Goal: Information Seeking & Learning: Learn about a topic

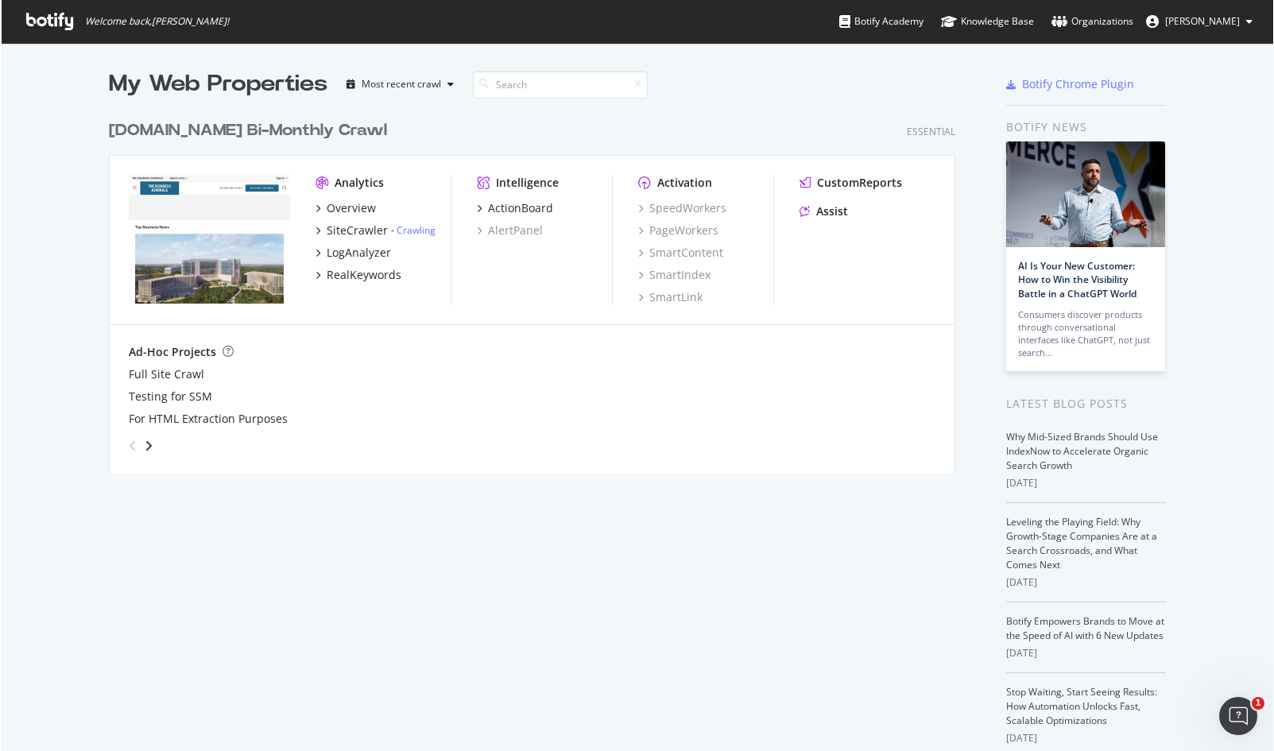
scroll to position [739, 1251]
click at [248, 130] on div "[DOMAIN_NAME] Bi-Monthly Crawl" at bounding box center [248, 130] width 278 height 23
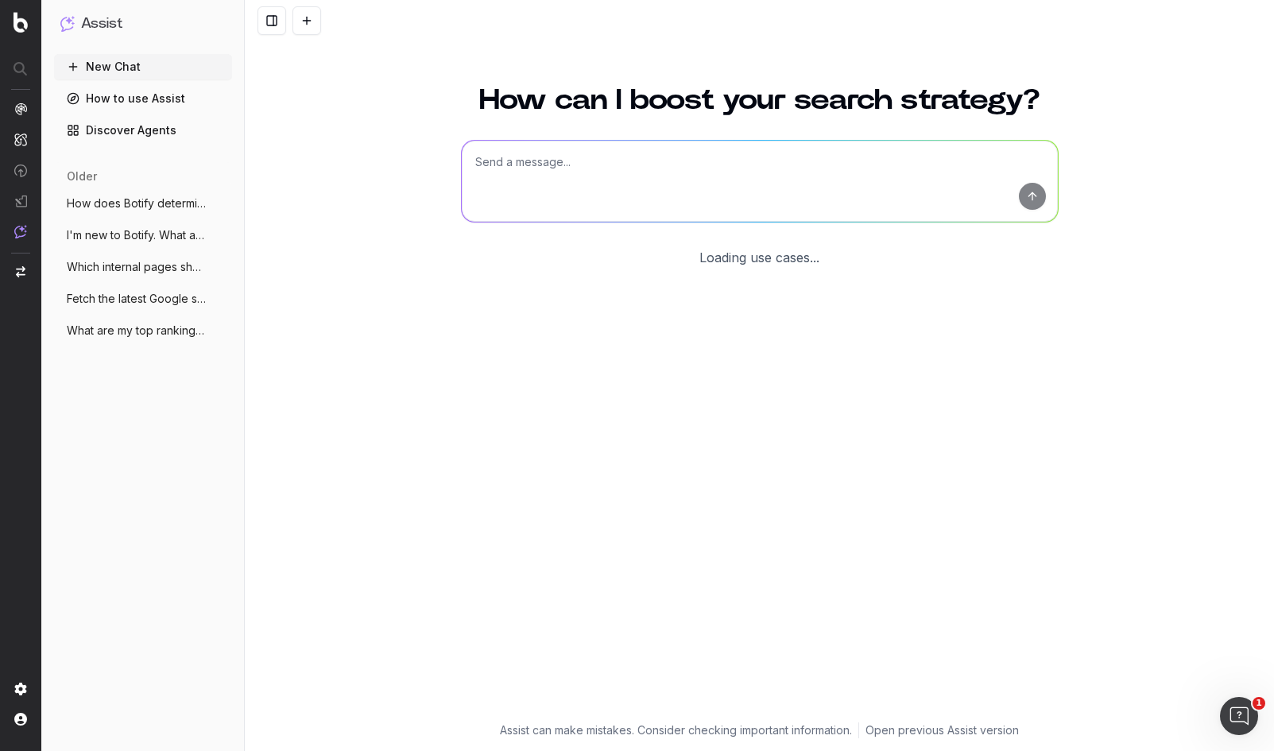
click at [629, 142] on textarea at bounding box center [760, 181] width 596 height 81
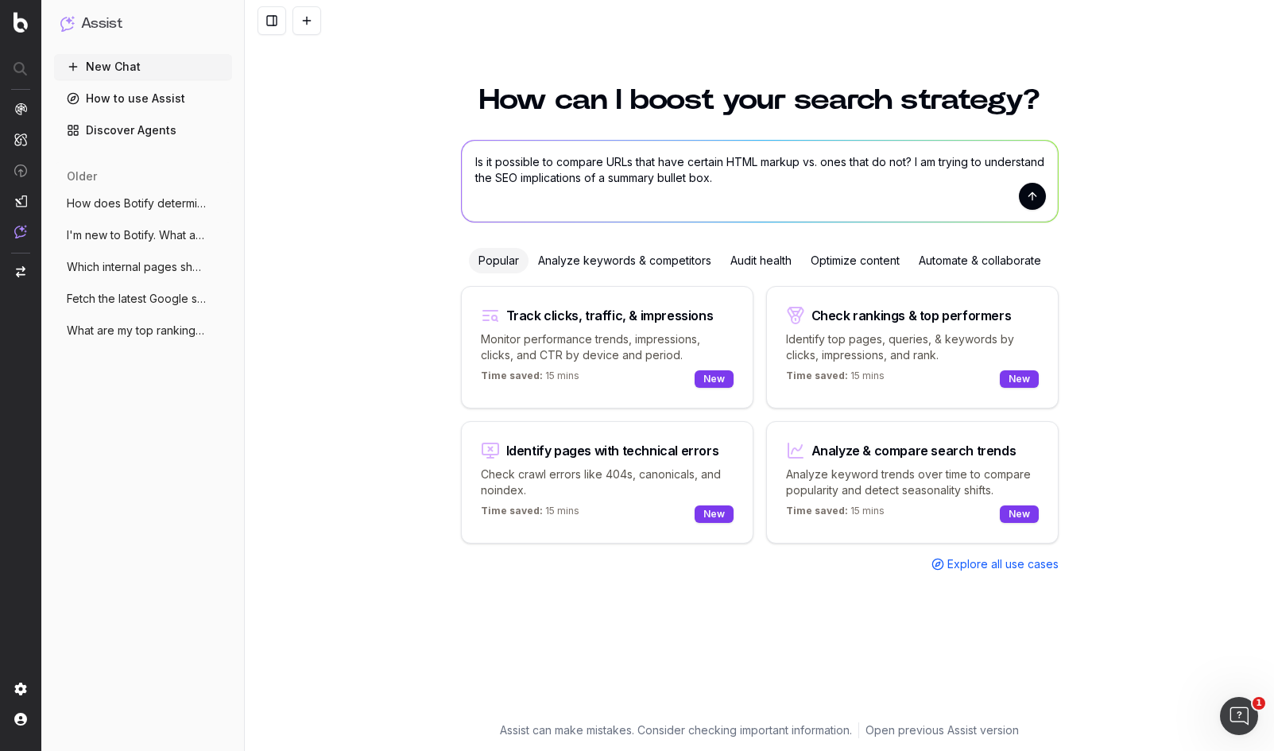
type textarea "Is it possible to compare URLs that have certain HTML markup vs. ones that do n…"
click at [1034, 192] on button "submit" at bounding box center [1032, 196] width 27 height 27
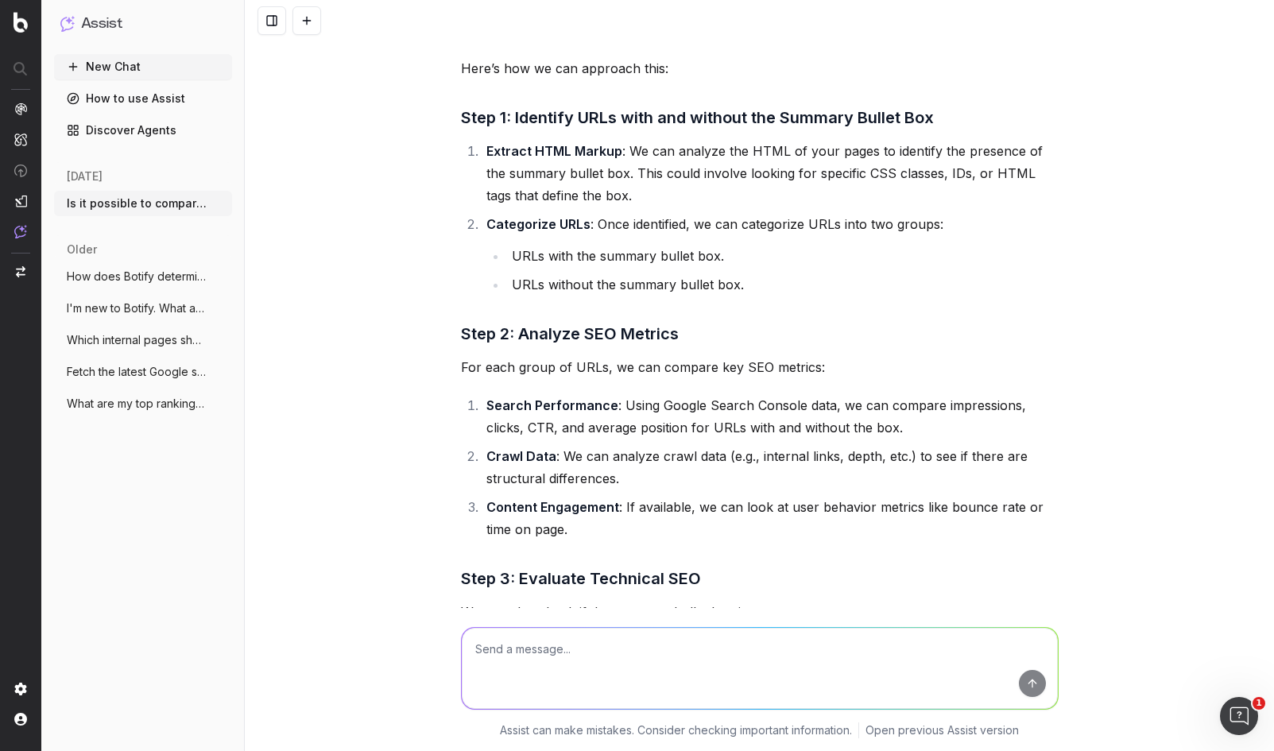
scroll to position [137, 0]
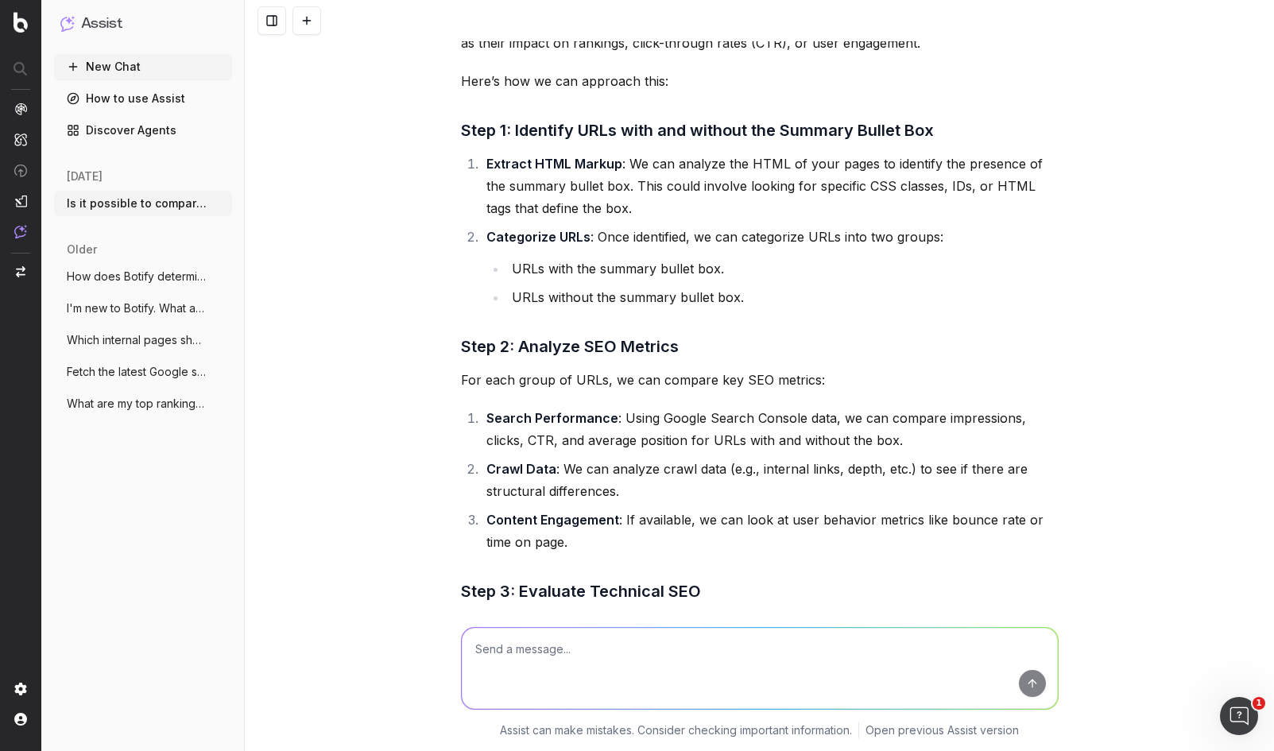
click at [689, 628] on textarea at bounding box center [760, 668] width 596 height 81
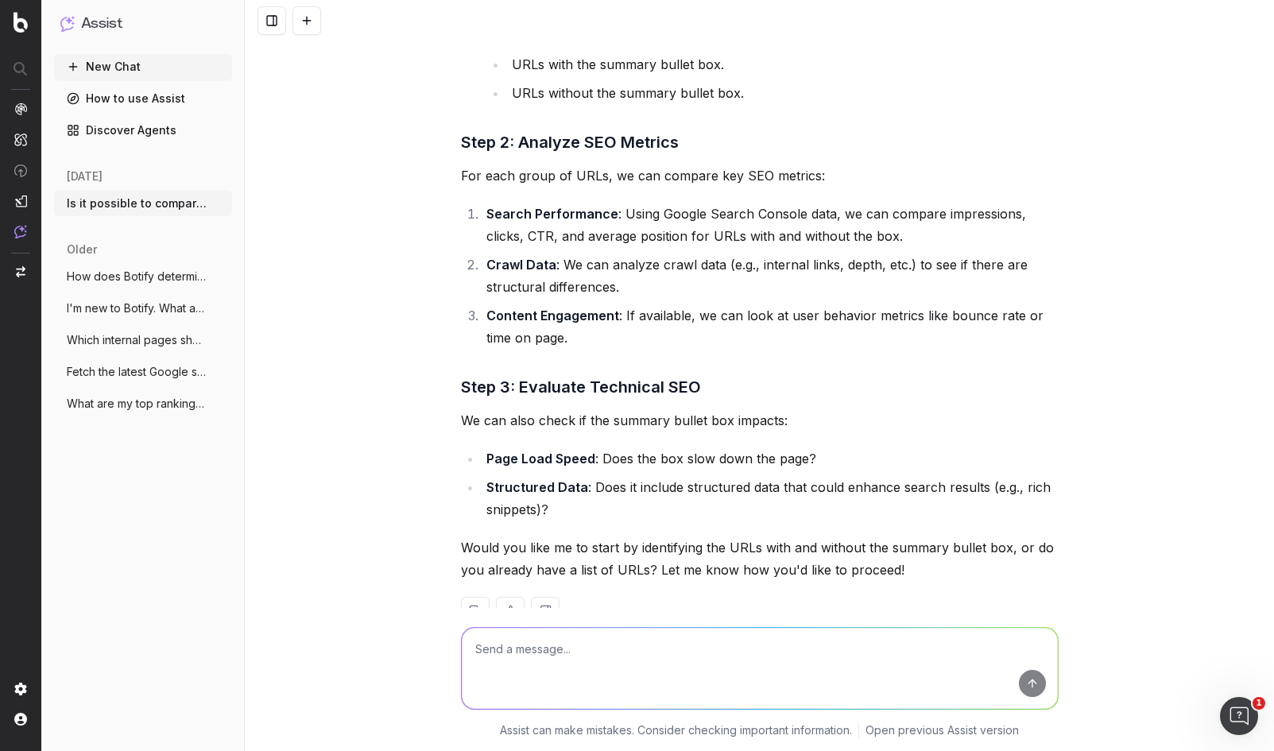
scroll to position [384, 0]
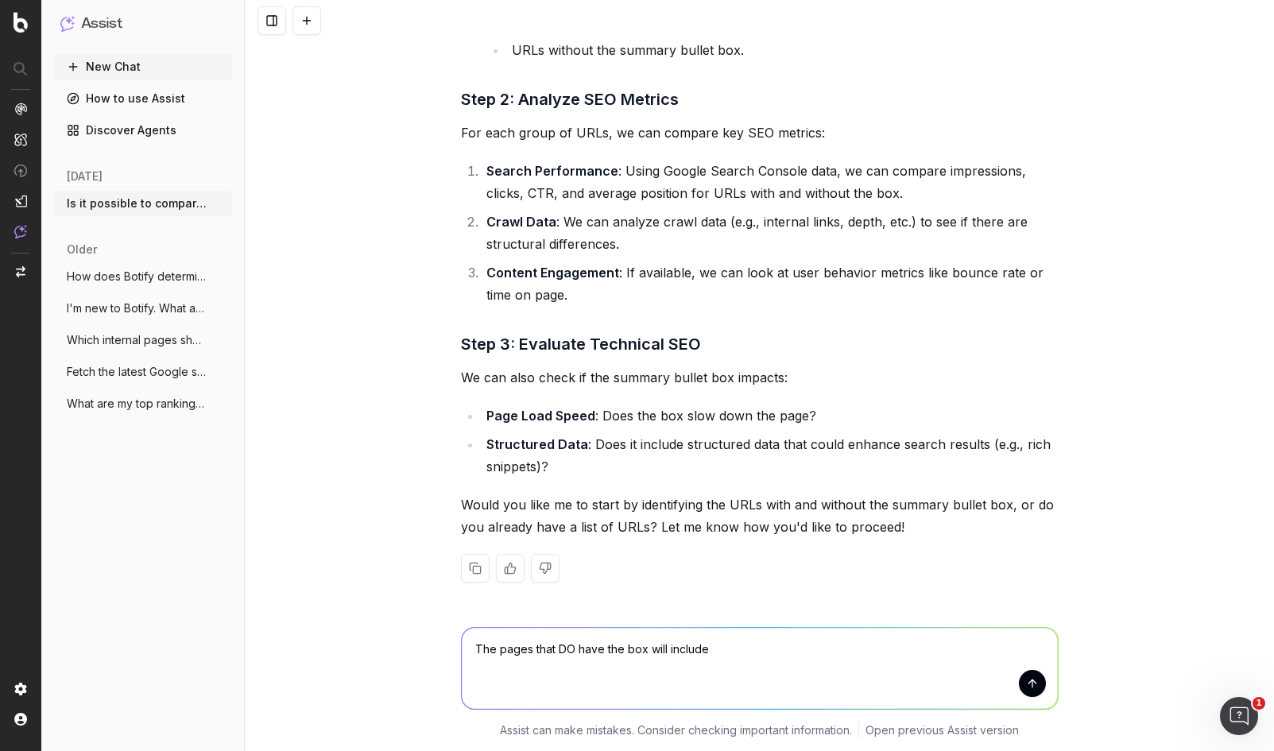
paste textarea "id="MediaHighlights""
type textarea "The pages that DO have the box will include a <div id="MediaHighlights">...</di…"
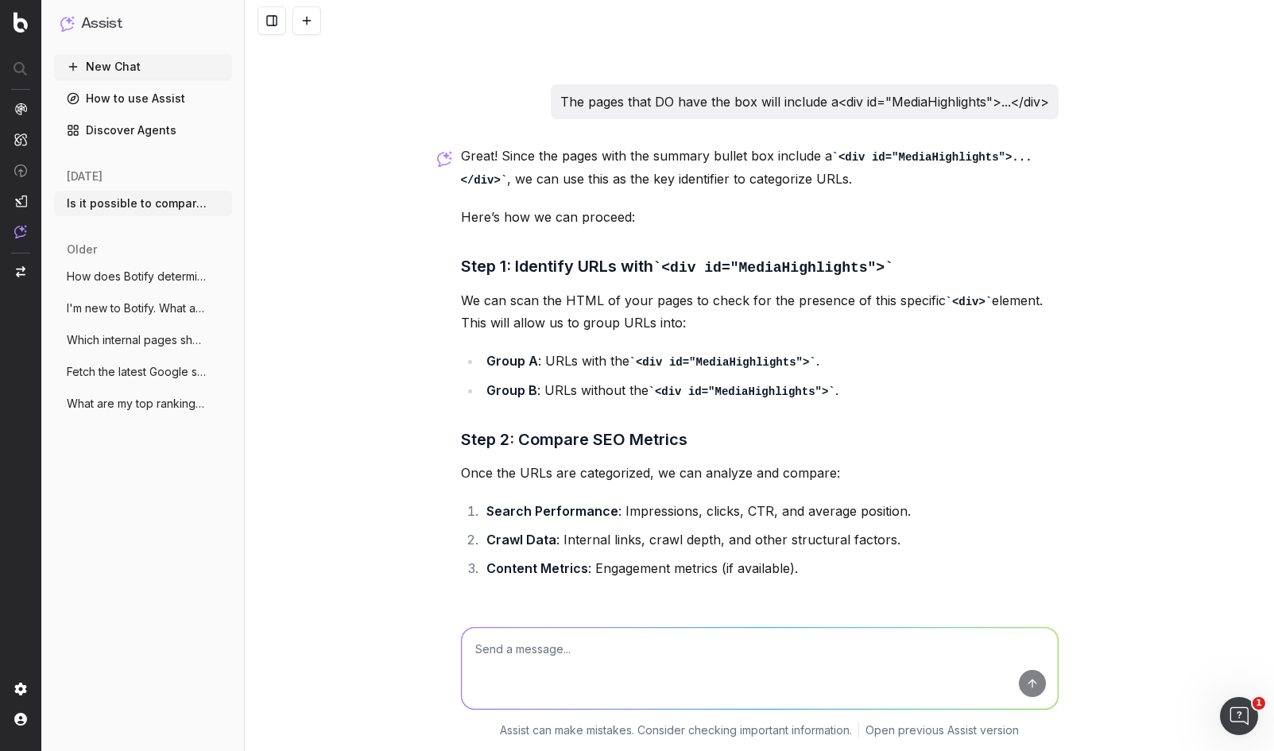
scroll to position [1179, 0]
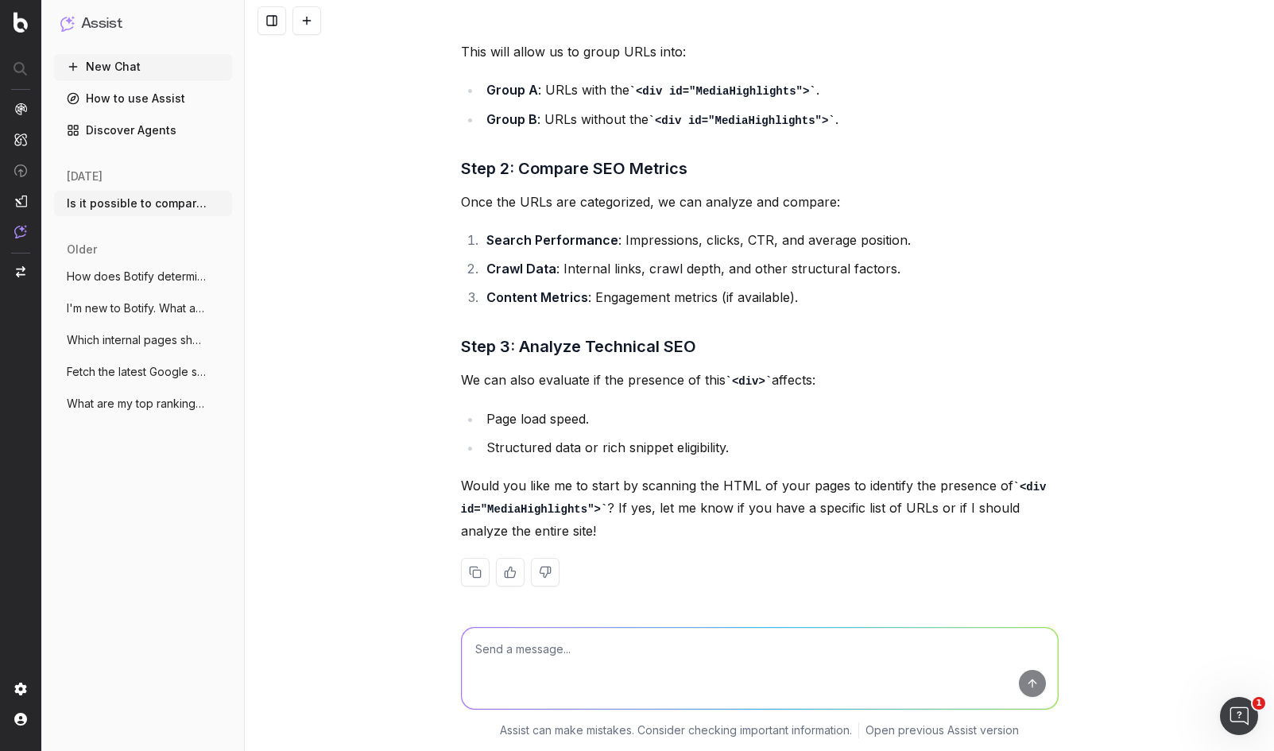
click at [790, 650] on textarea at bounding box center [760, 668] width 596 height 81
click at [522, 646] on textarea "I'd like to do an entire crawl—what part of Botify should I use to do that?" at bounding box center [760, 668] width 596 height 81
type textarea "I'd like to filter the URLs across an entire crawl—what part of Botify should I…"
click at [1036, 681] on button "submit" at bounding box center [1032, 683] width 27 height 27
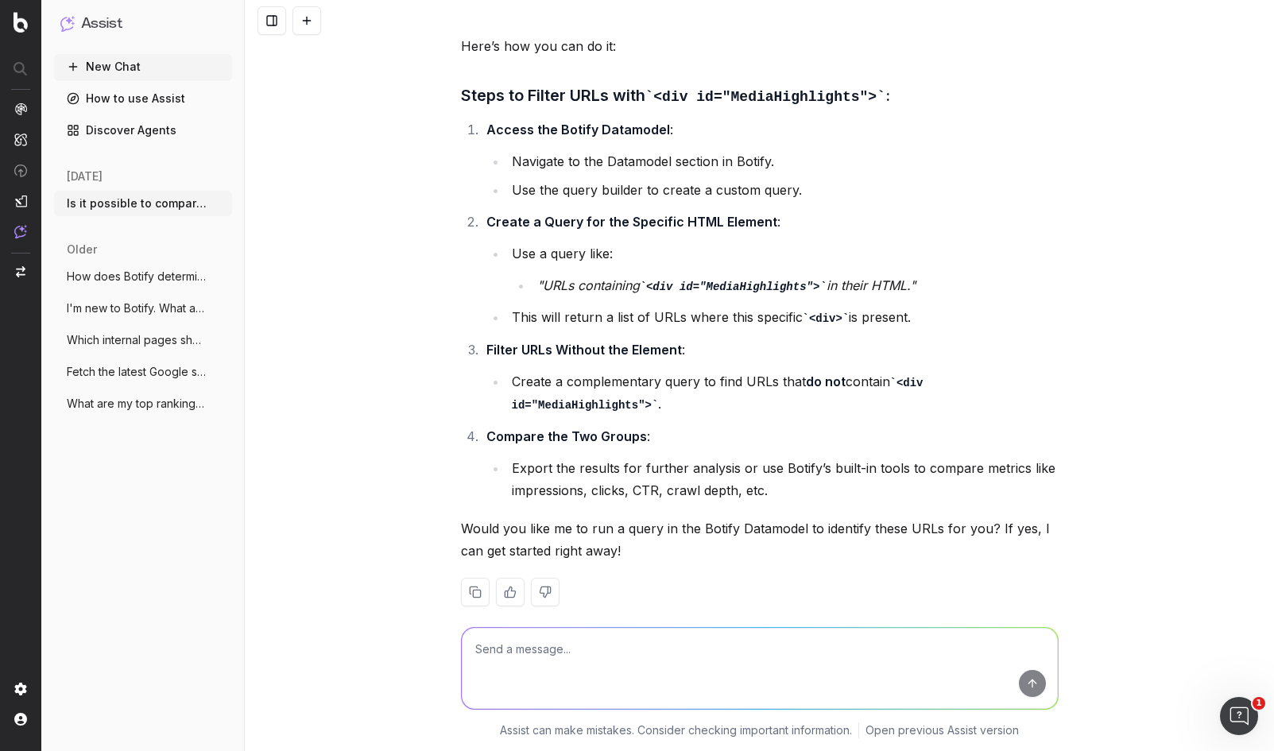
scroll to position [1917, 0]
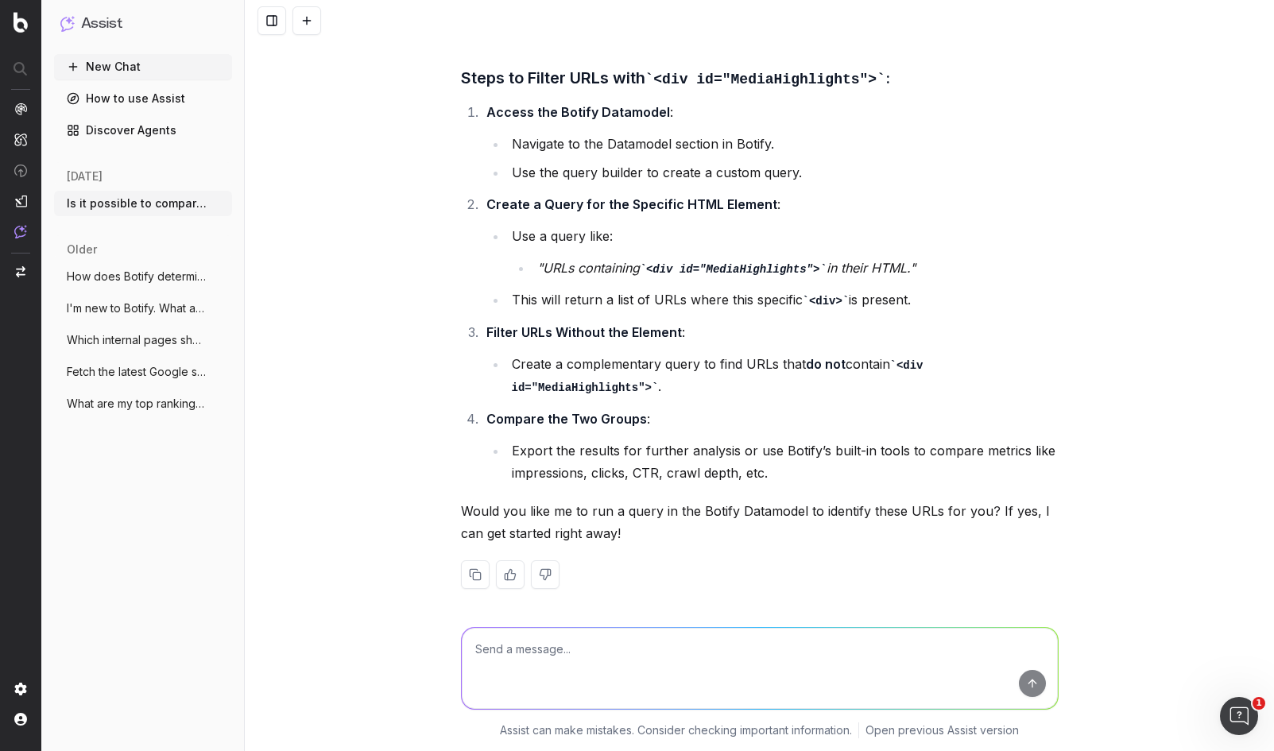
click at [642, 652] on textarea at bounding box center [760, 668] width 596 height 81
type textarea "z"
type textarea "Yes, please."
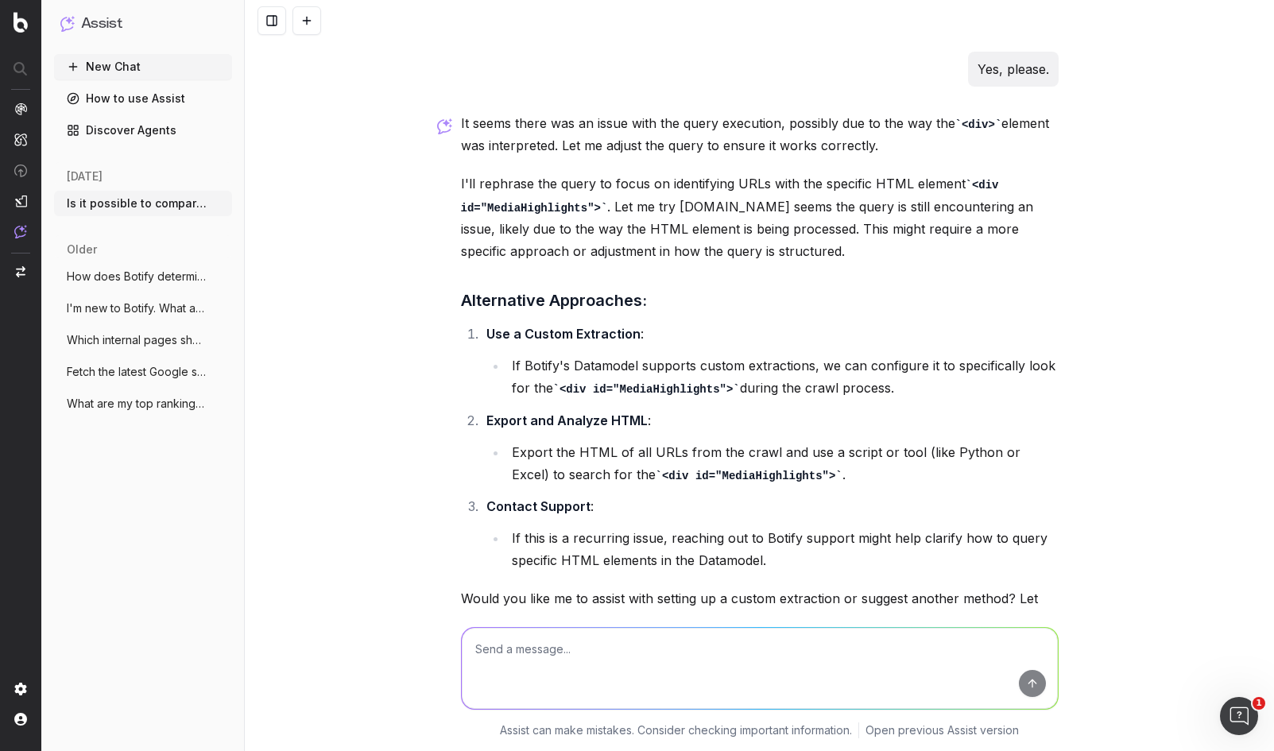
scroll to position [2594, 0]
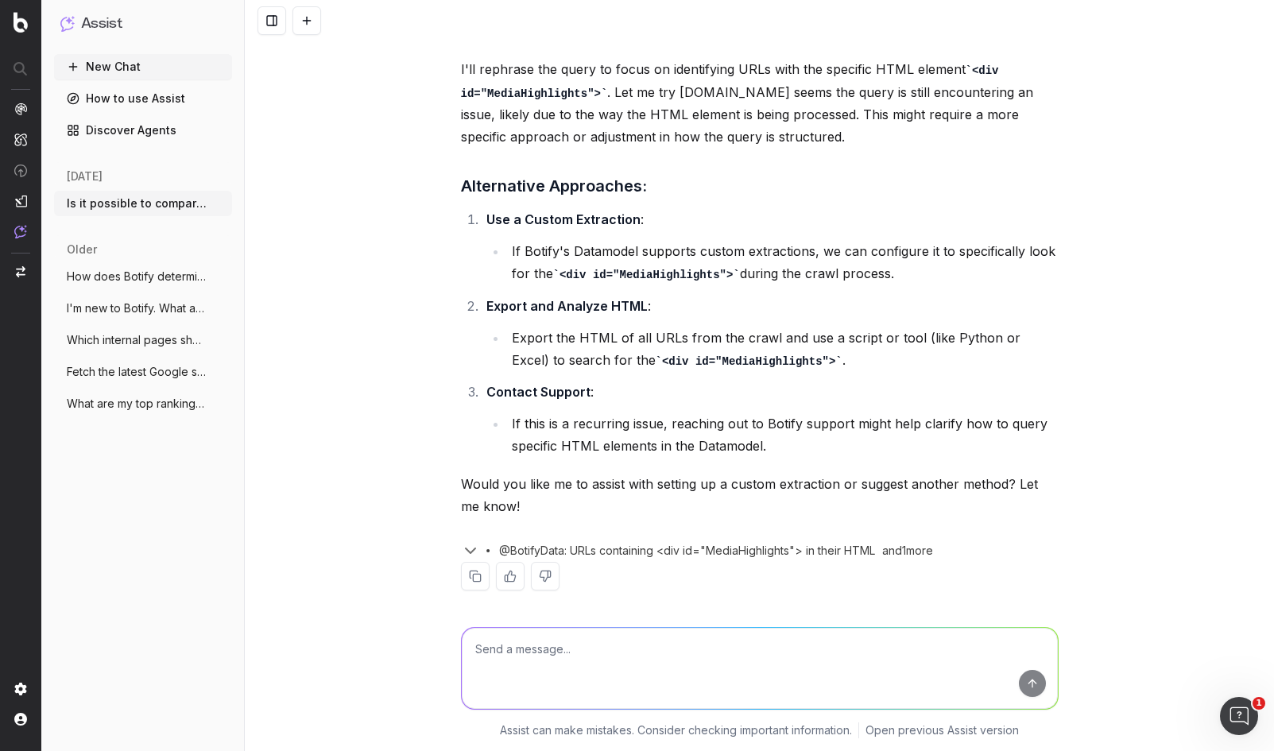
click at [468, 549] on icon "button" at bounding box center [471, 551] width 10 height 5
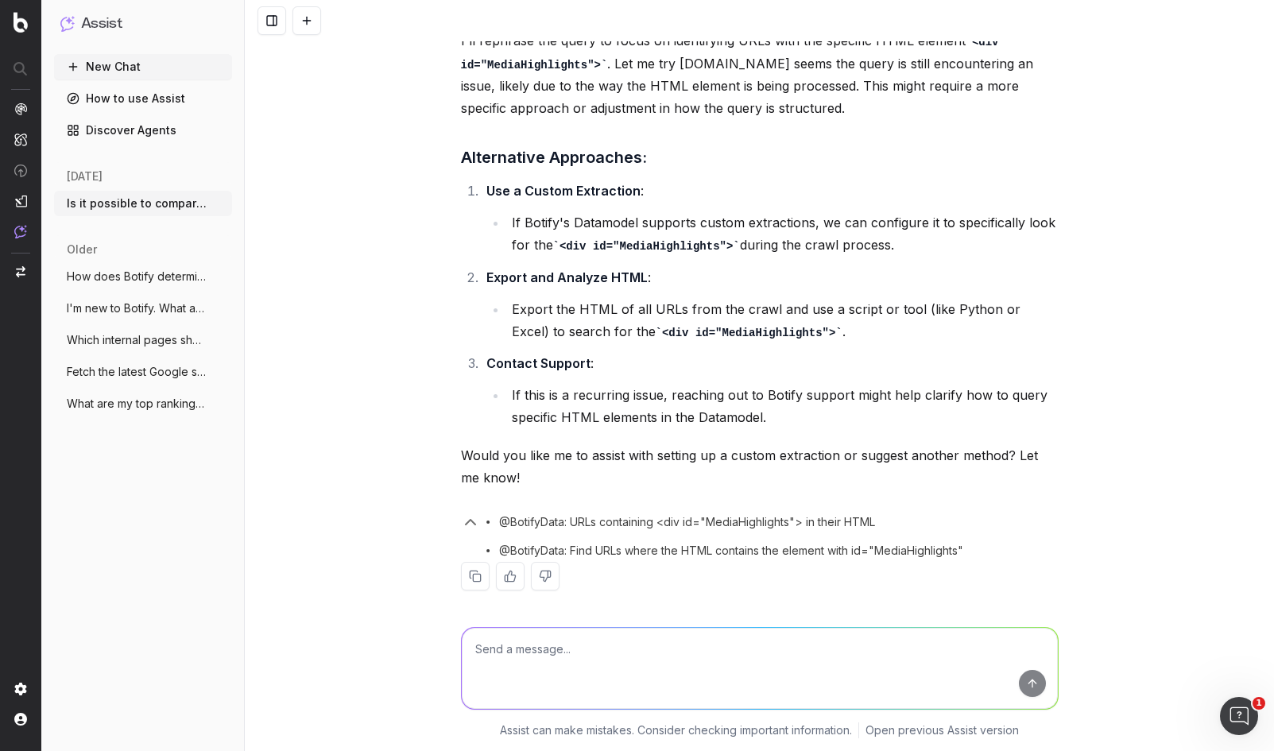
click at [467, 520] on icon "button" at bounding box center [471, 522] width 10 height 5
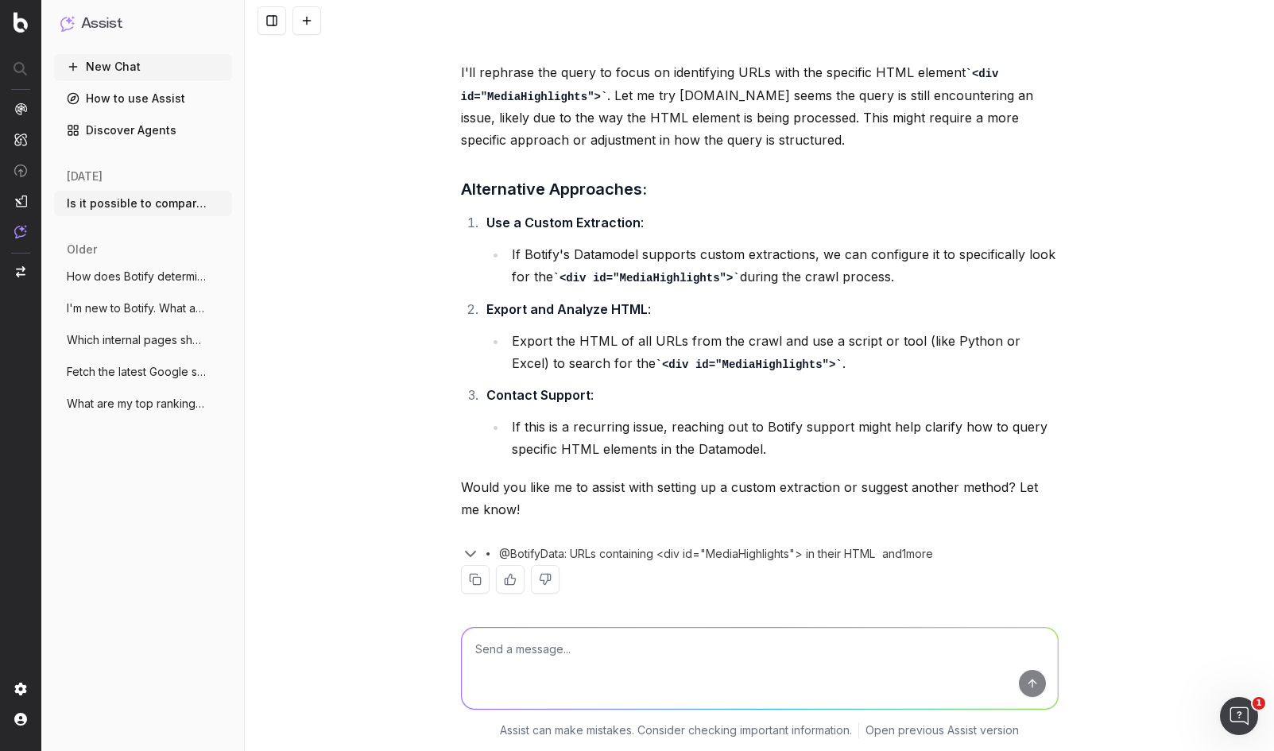
scroll to position [2594, 0]
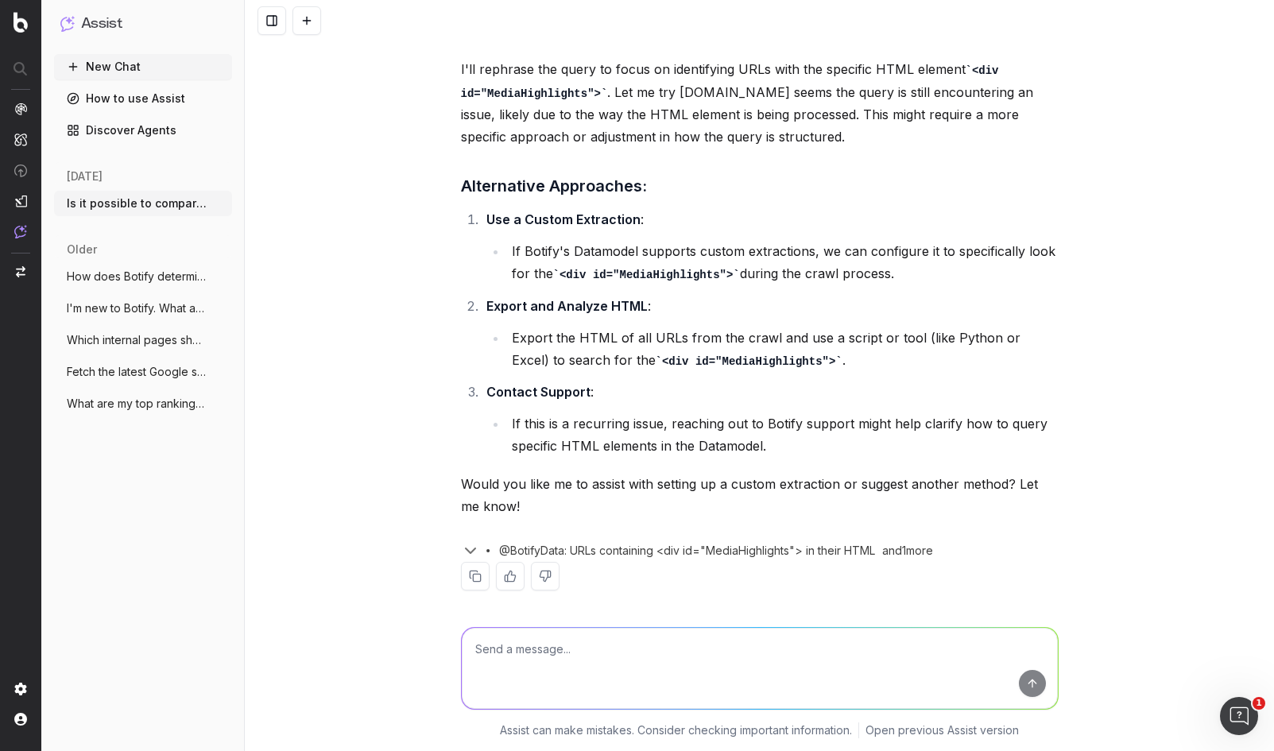
click at [684, 645] on textarea at bounding box center [760, 668] width 596 height 81
type textarea "Yes, suggest another method for viewing this that does not require datamodel. H…"
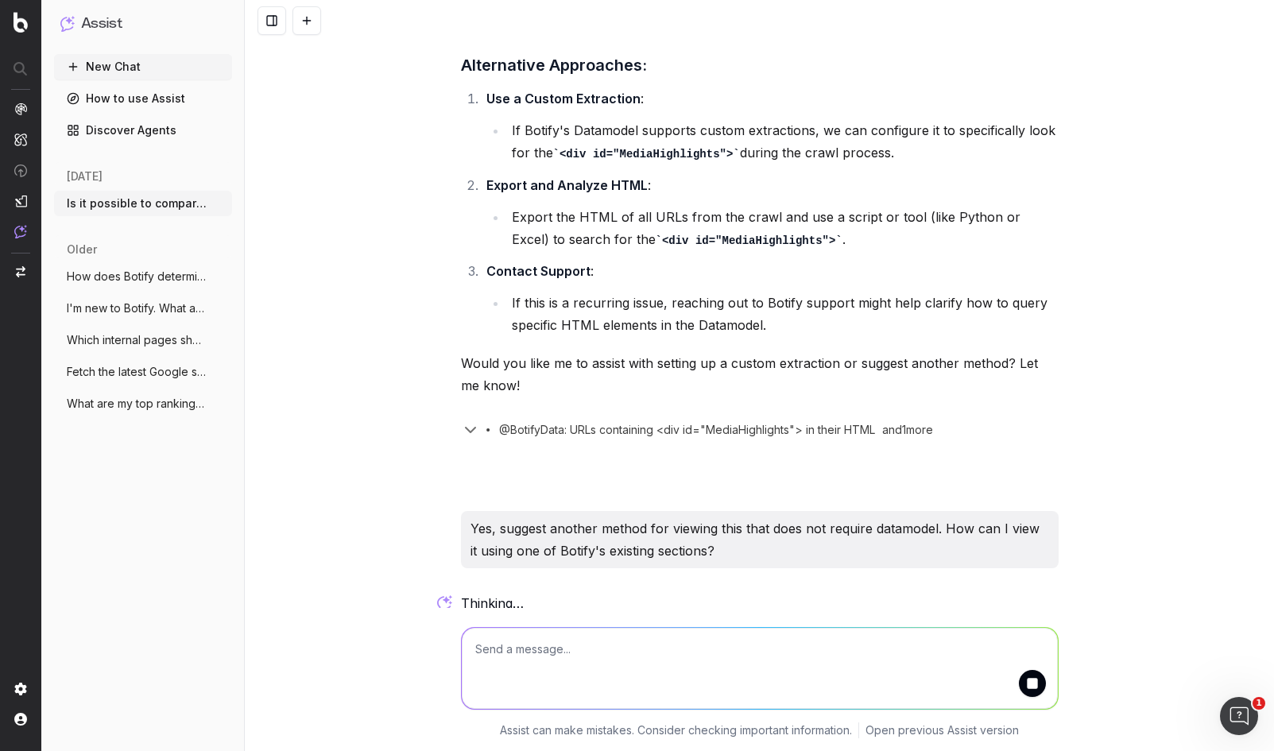
click at [1093, 341] on div "Is it possible to compare URLs that have certain HTML markup vs. ones that do n…" at bounding box center [760, 375] width 1030 height 751
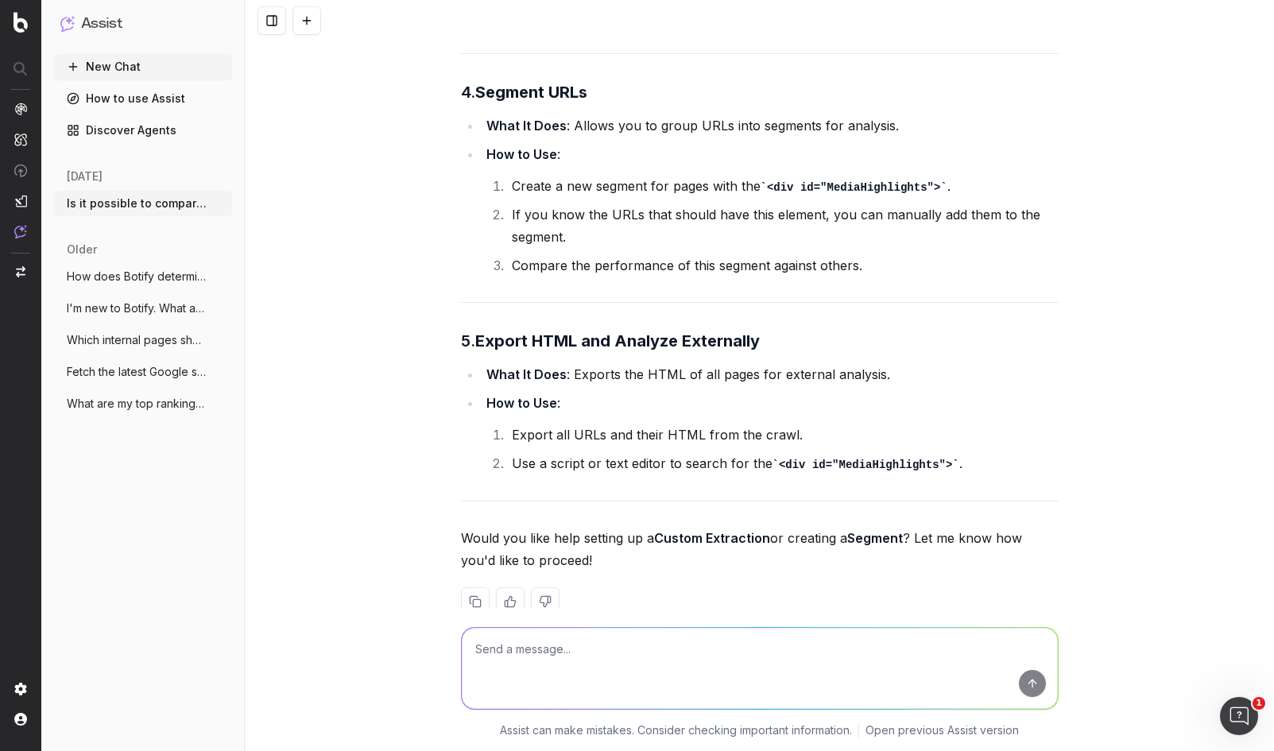
scroll to position [4195, 0]
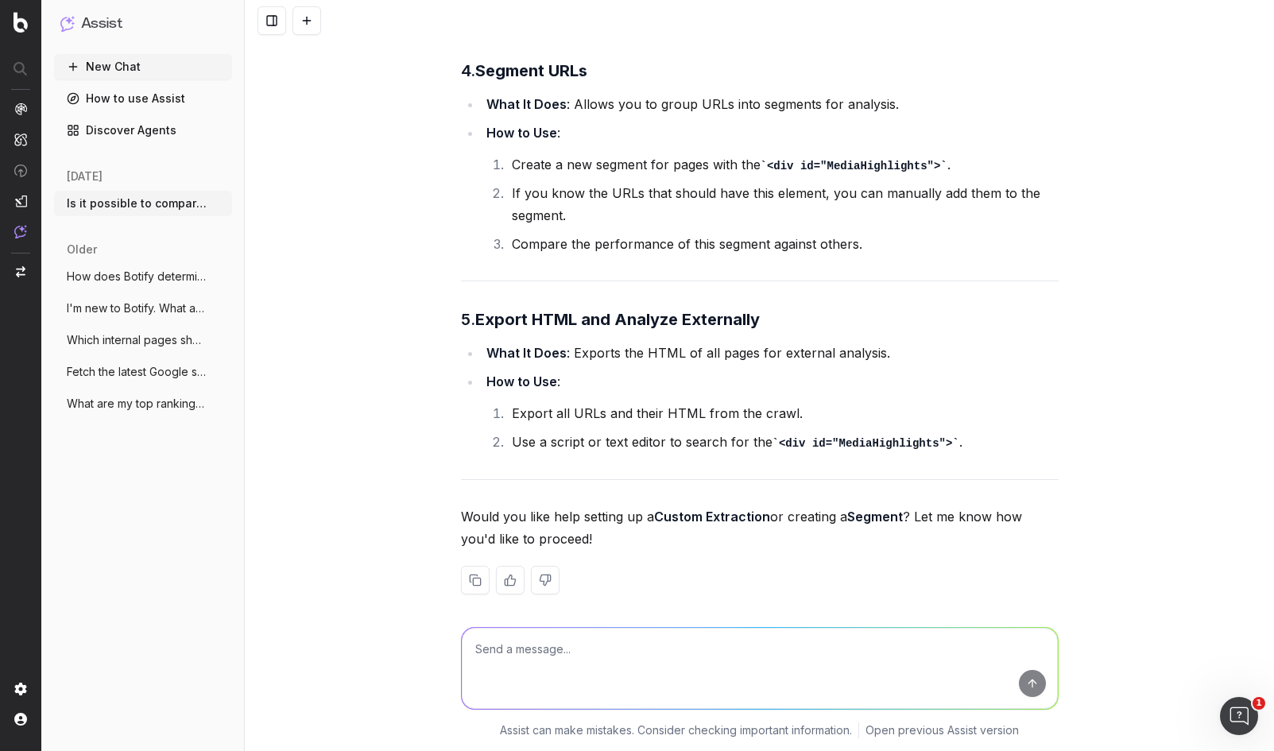
click at [733, 658] on textarea at bounding box center [760, 668] width 596 height 81
type textarea "Tell me how to export all URLs and their HTML from the crawl"
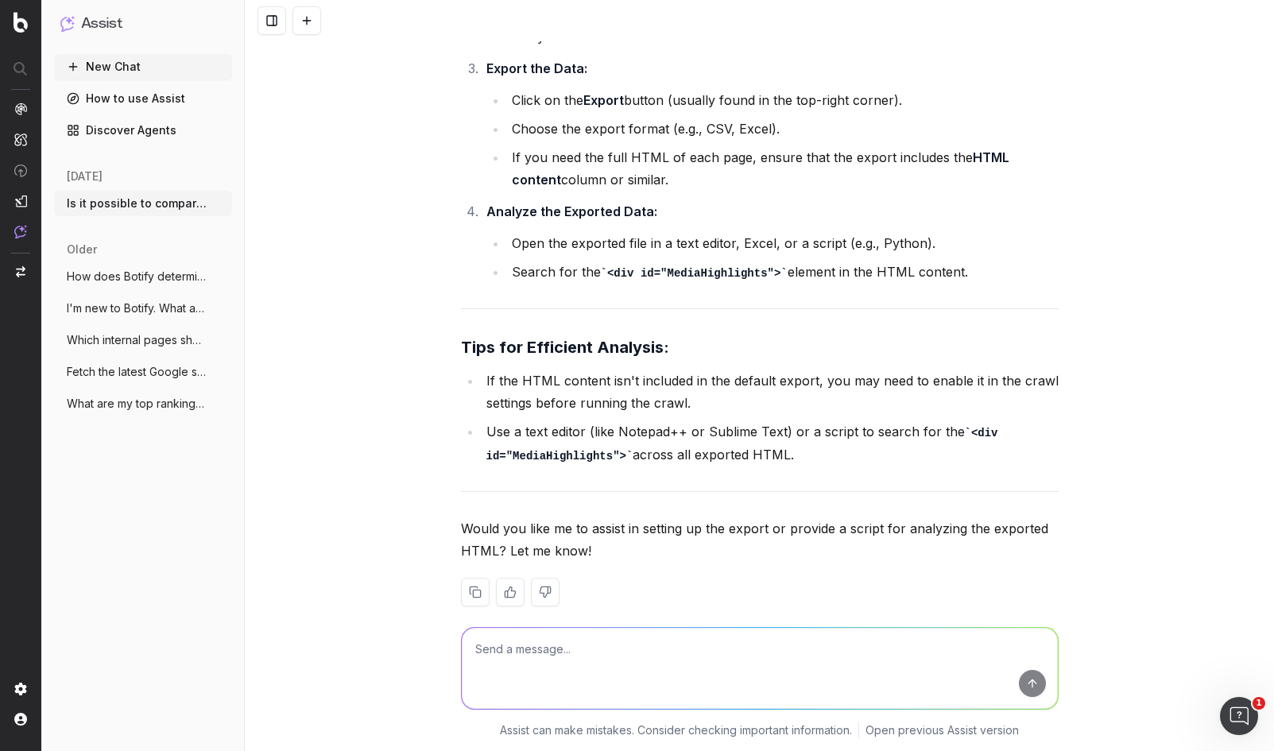
scroll to position [5117, 0]
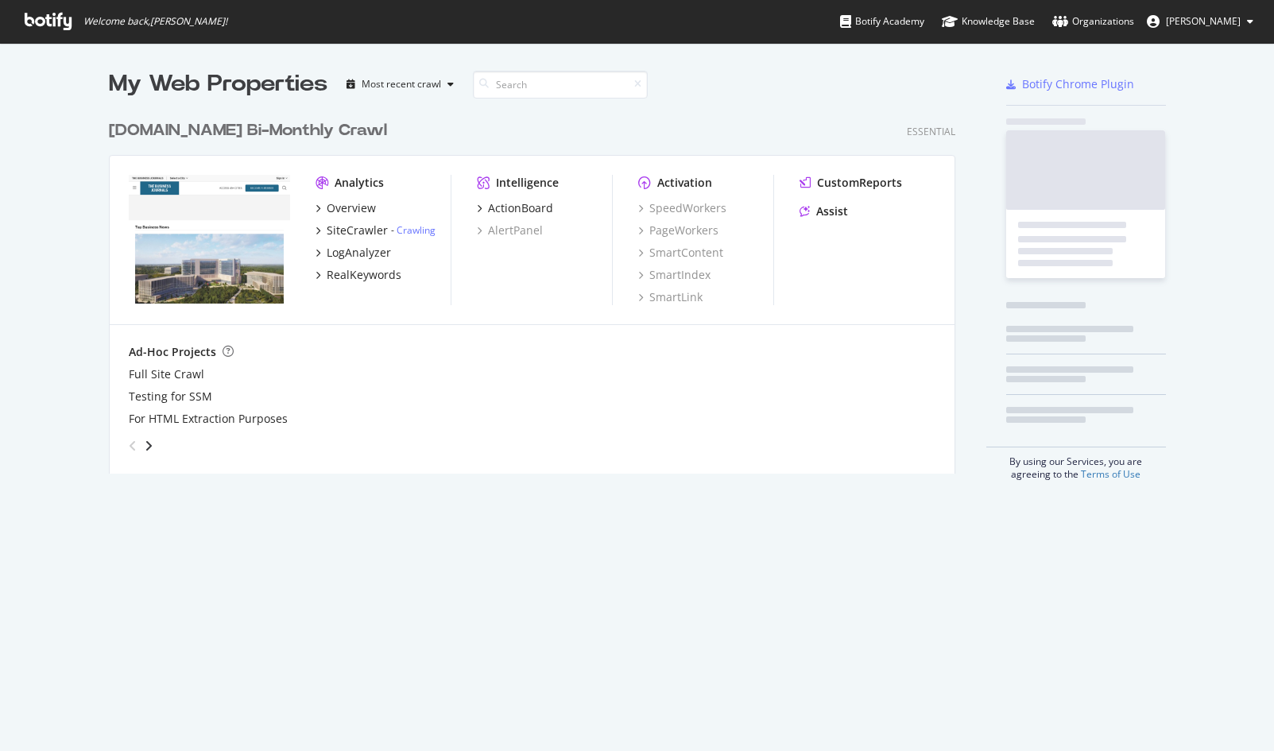
scroll to position [362, 848]
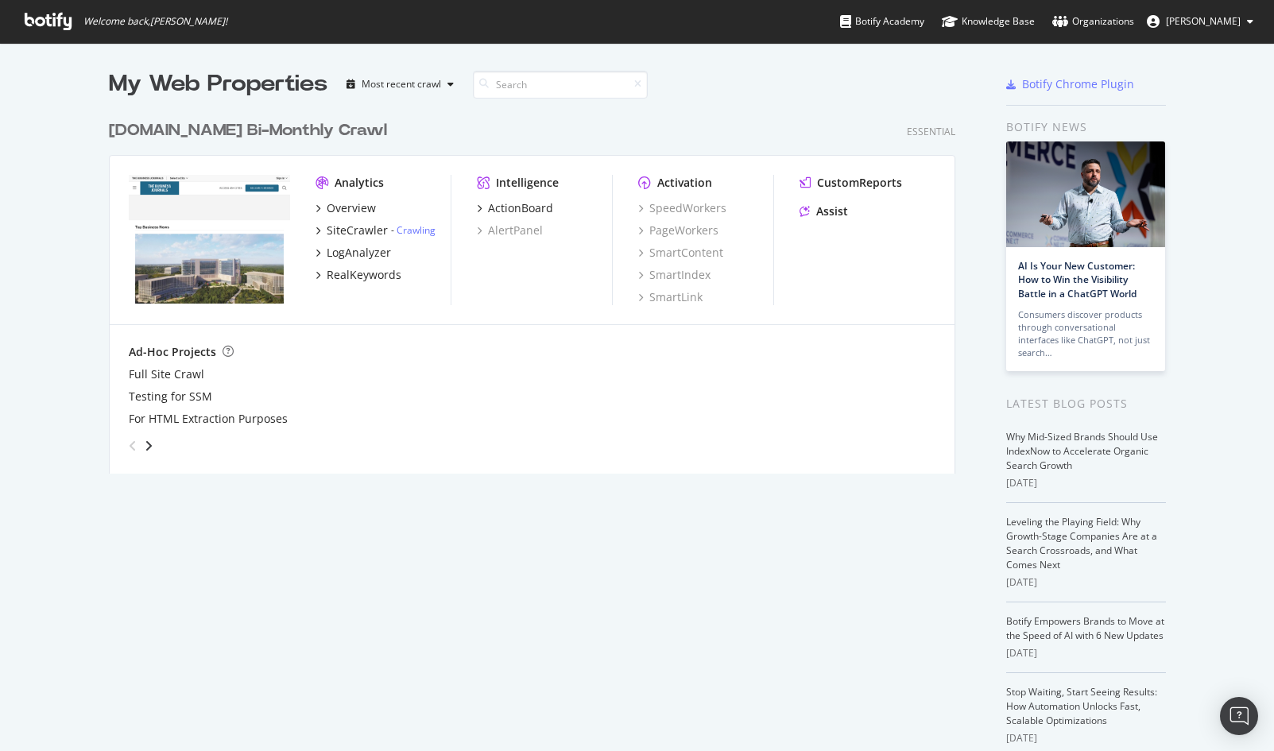
click at [262, 128] on div "[DOMAIN_NAME] Bi-Monthly Crawl" at bounding box center [248, 130] width 278 height 23
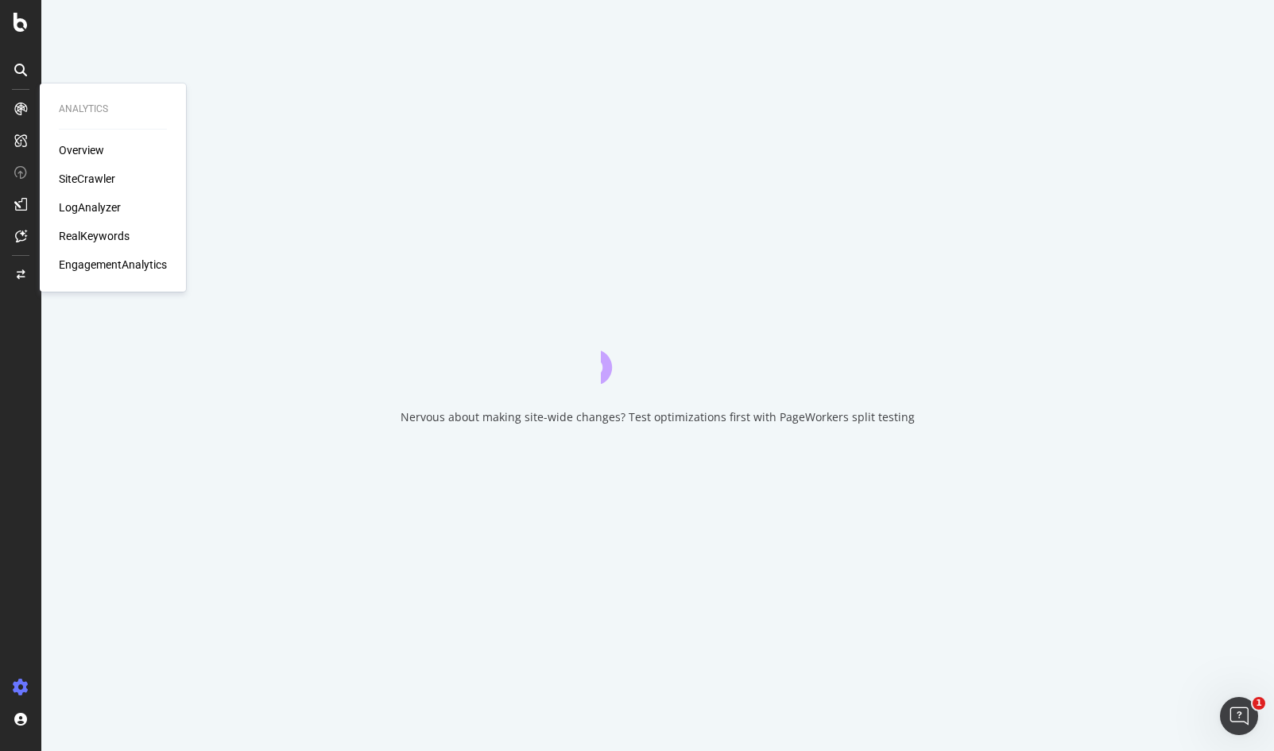
click at [79, 145] on div "Overview" at bounding box center [81, 150] width 45 height 16
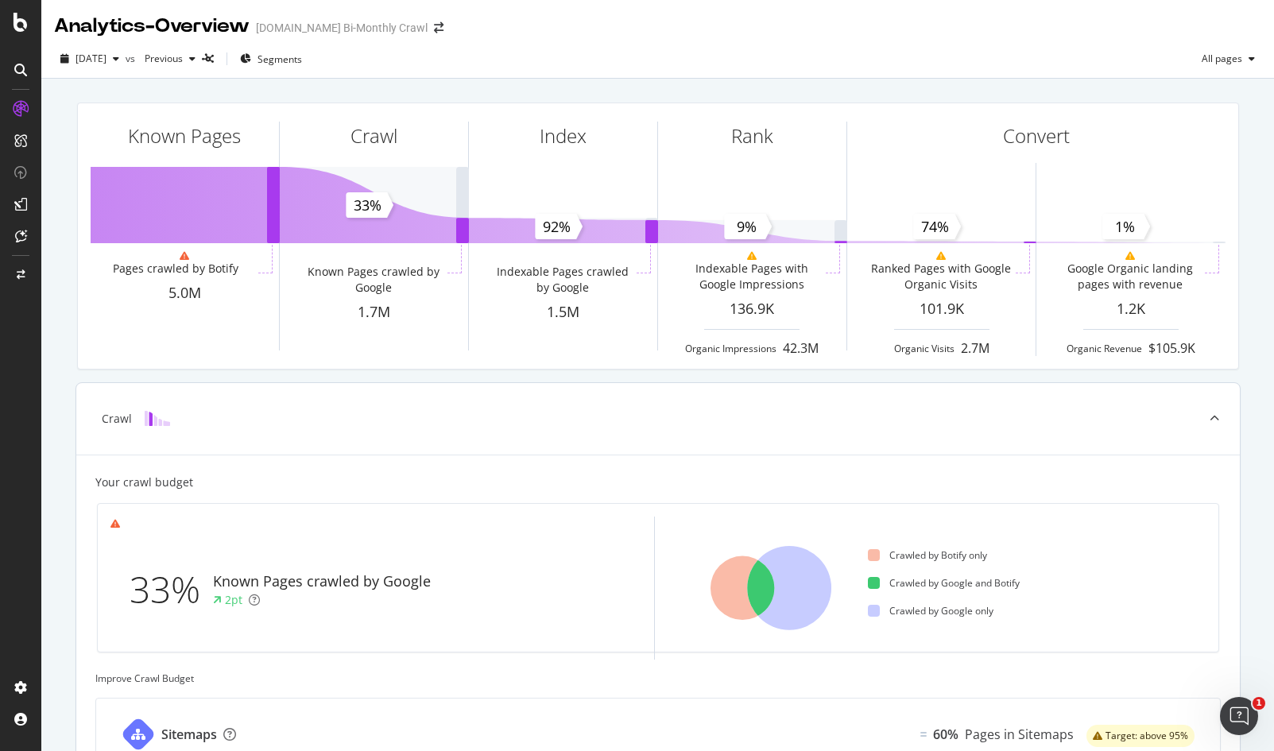
click at [20, 68] on icon at bounding box center [20, 70] width 13 height 13
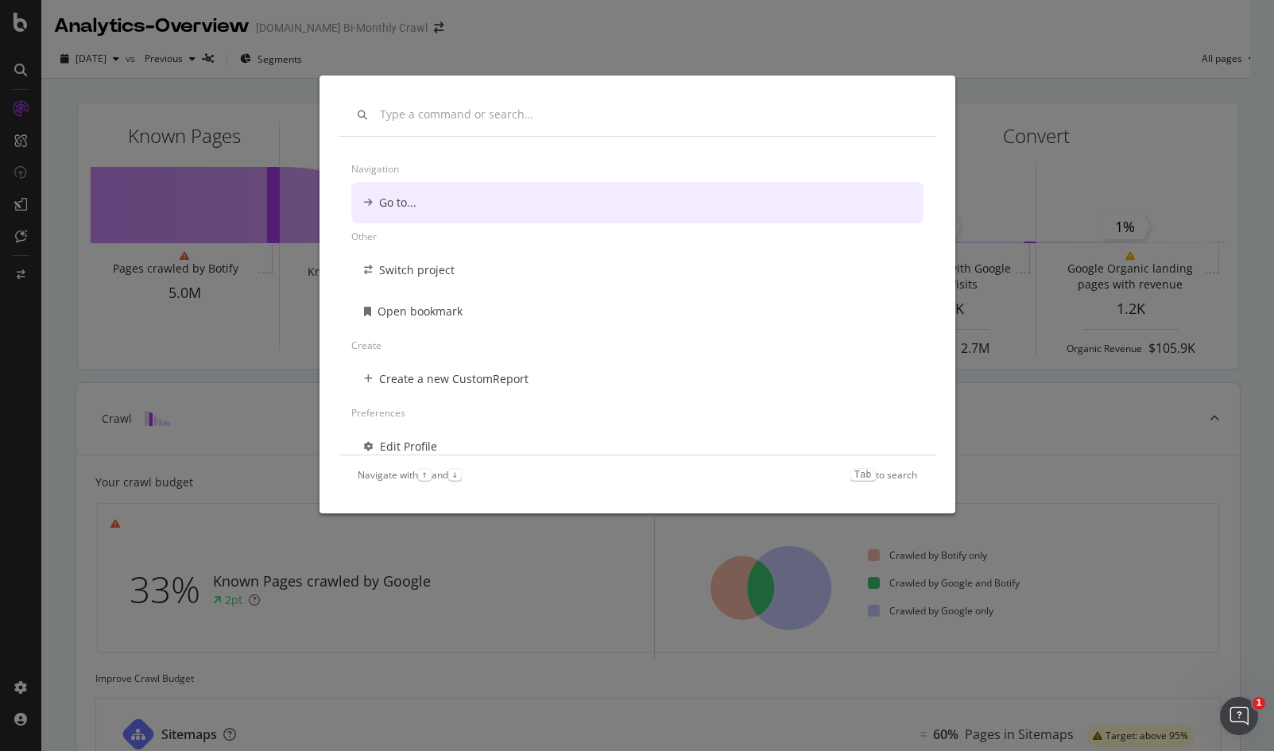
click at [83, 91] on div "Navigation Go to... Other Switch project Open bookmark Create Create a new Cust…" at bounding box center [637, 375] width 1274 height 751
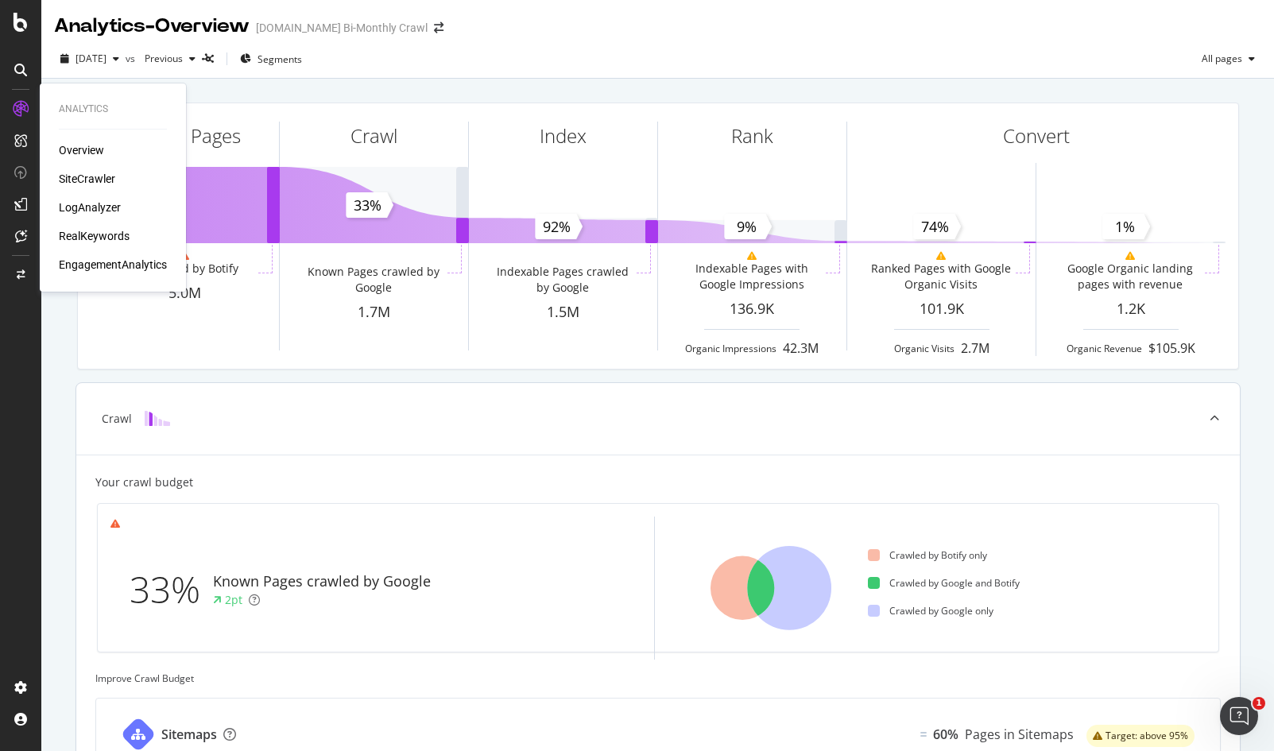
click at [64, 177] on div "SiteCrawler" at bounding box center [87, 179] width 56 height 16
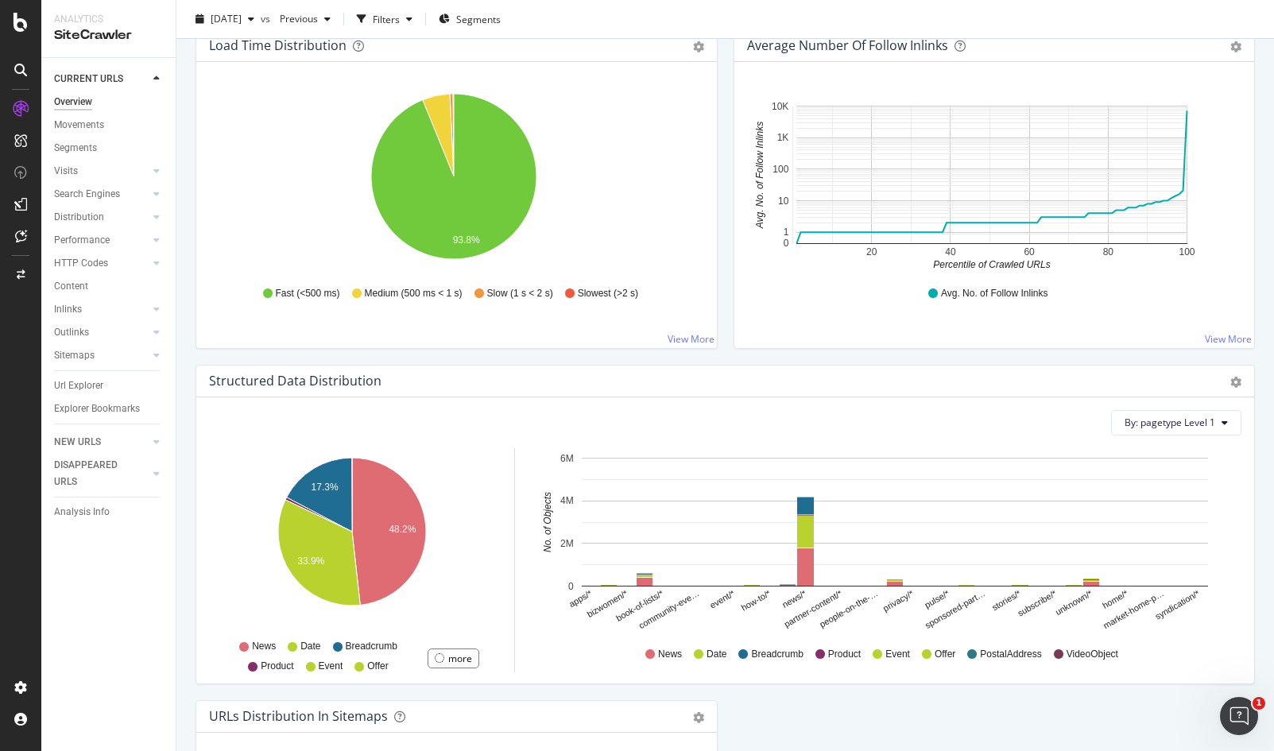
scroll to position [1555, 0]
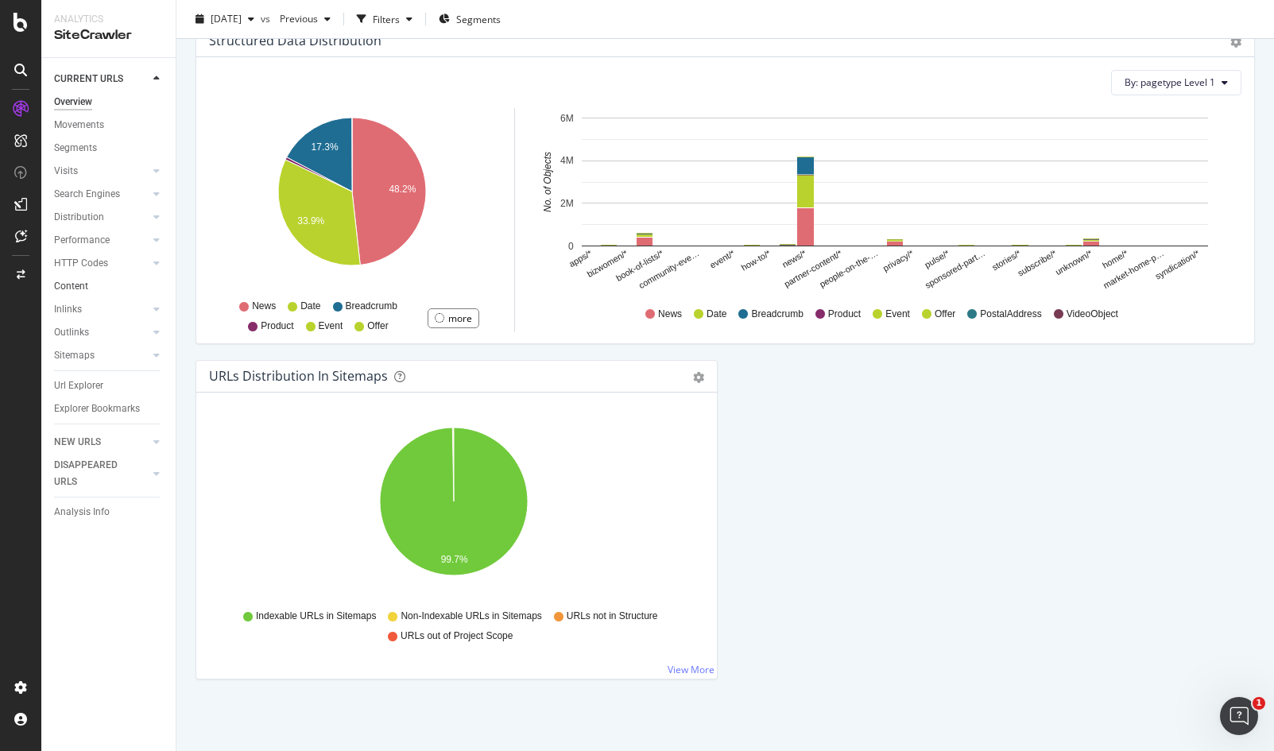
click at [122, 284] on link "Content" at bounding box center [109, 286] width 111 height 17
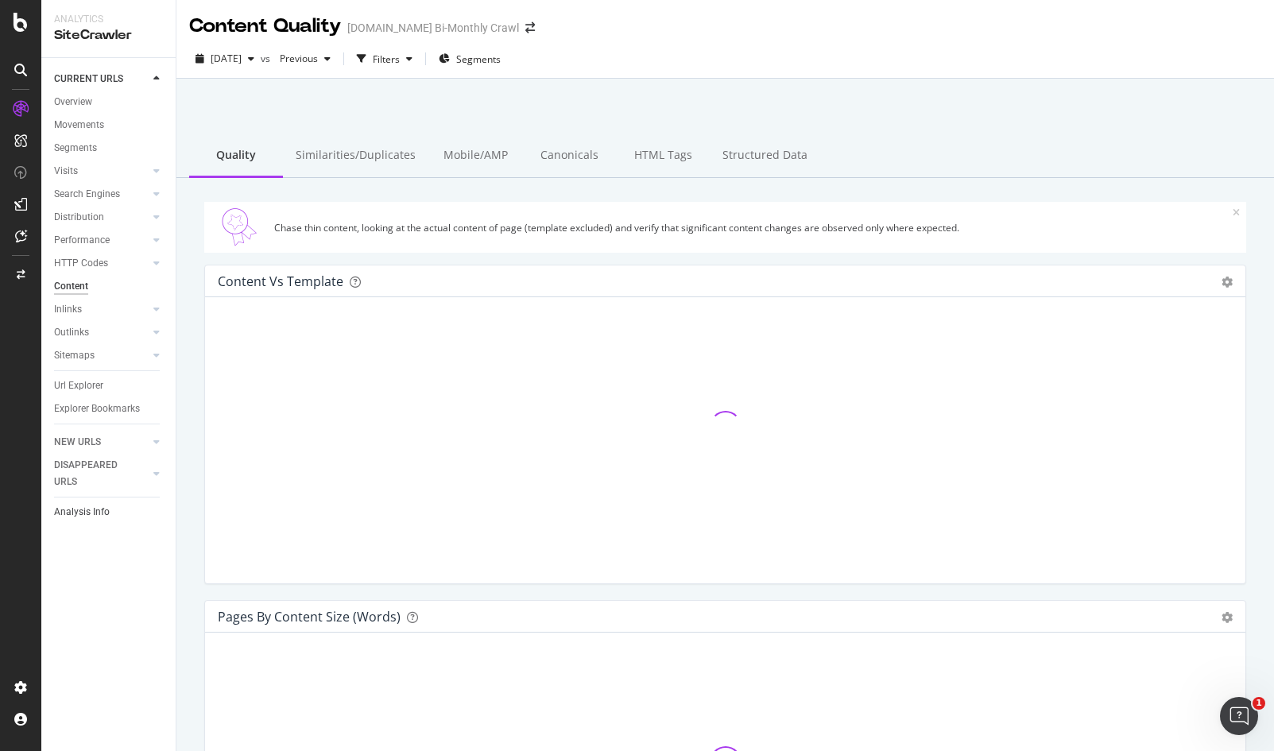
click at [138, 476] on div at bounding box center [141, 474] width 14 height 16
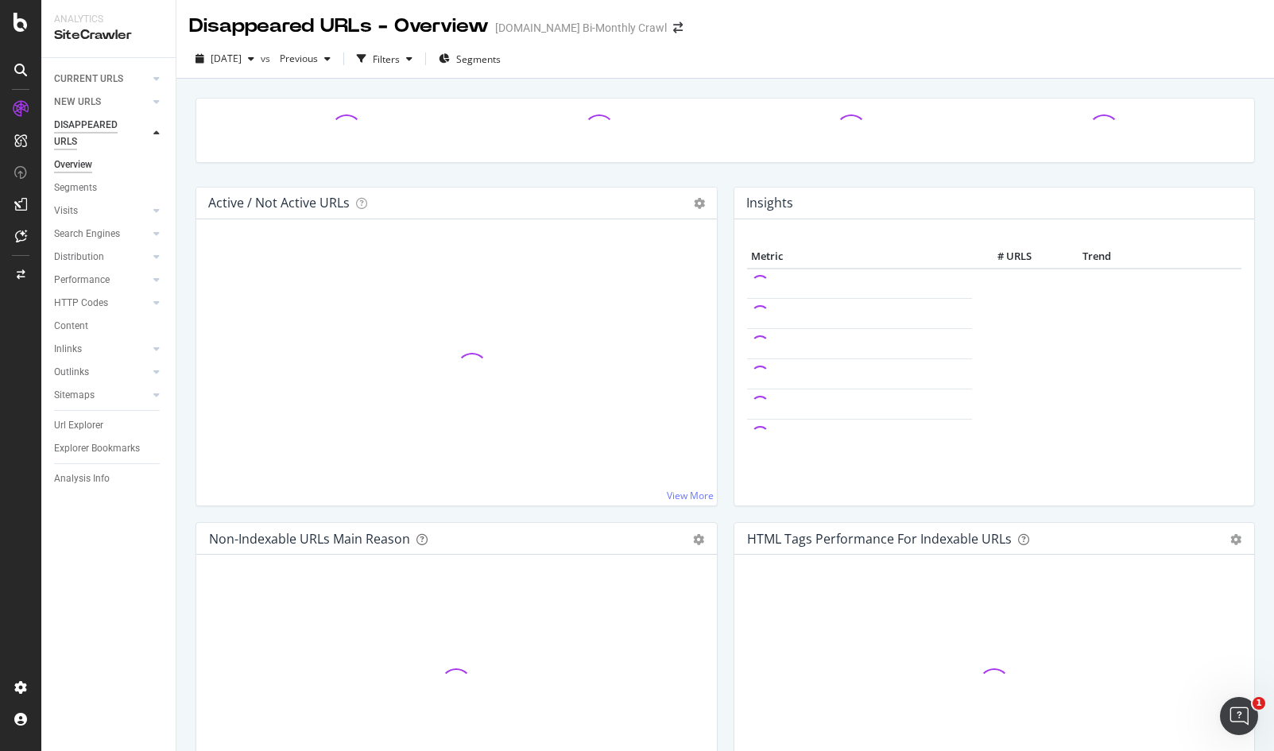
click at [132, 134] on div "DISAPPEARED URLS" at bounding box center [94, 133] width 80 height 33
click at [122, 78] on link "CURRENT URLS" at bounding box center [101, 79] width 95 height 17
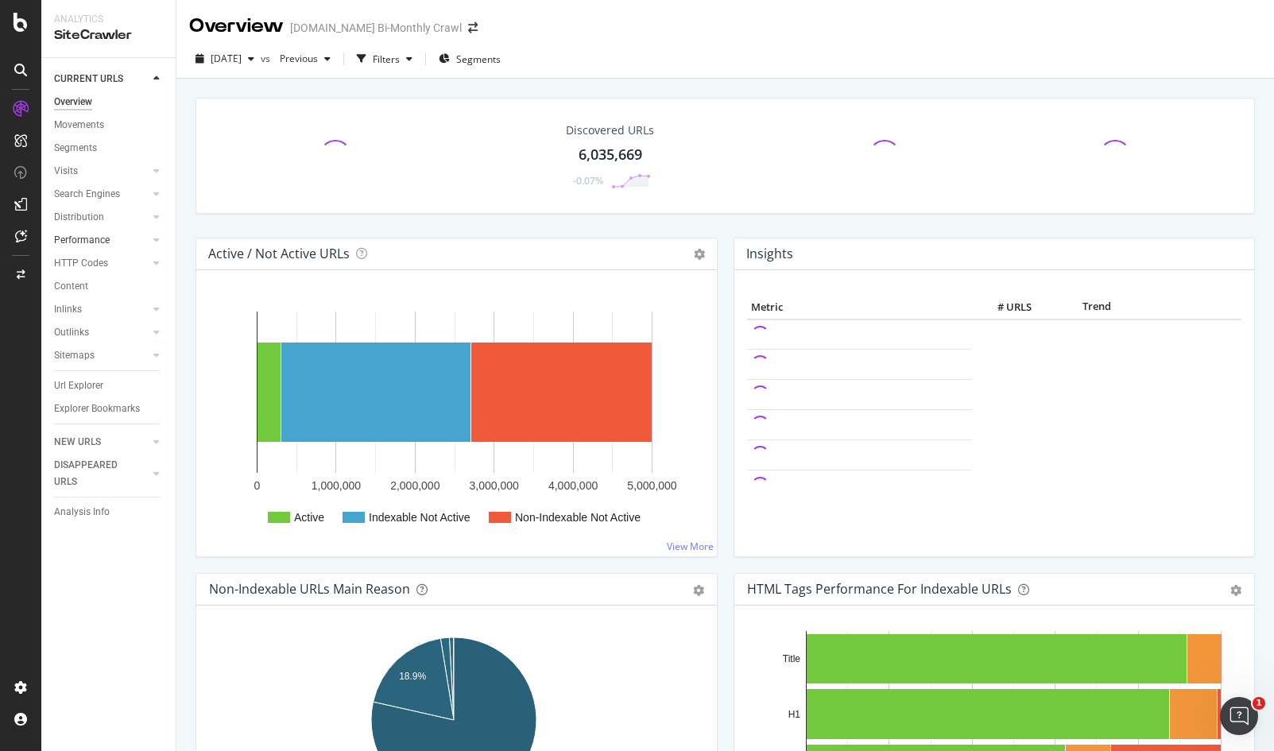
click at [133, 239] on div at bounding box center [141, 240] width 16 height 16
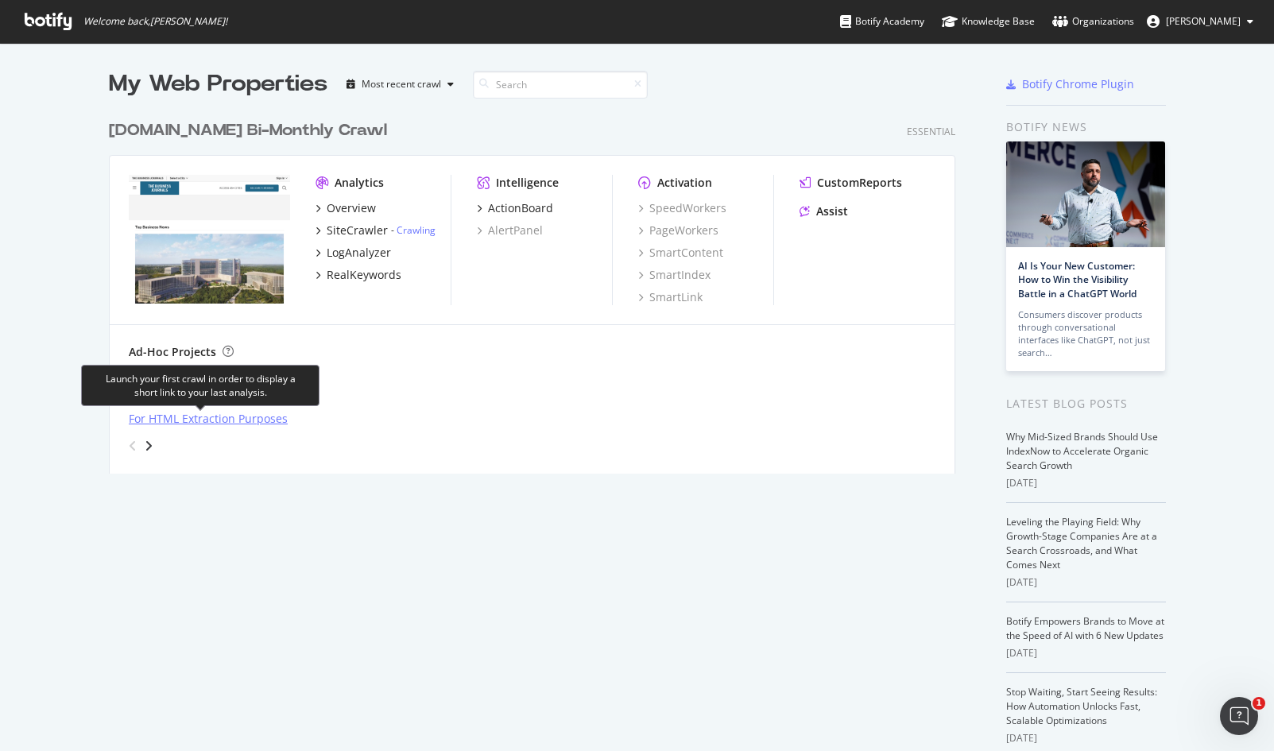
click at [231, 418] on div "For HTML Extraction Purposes" at bounding box center [208, 419] width 159 height 16
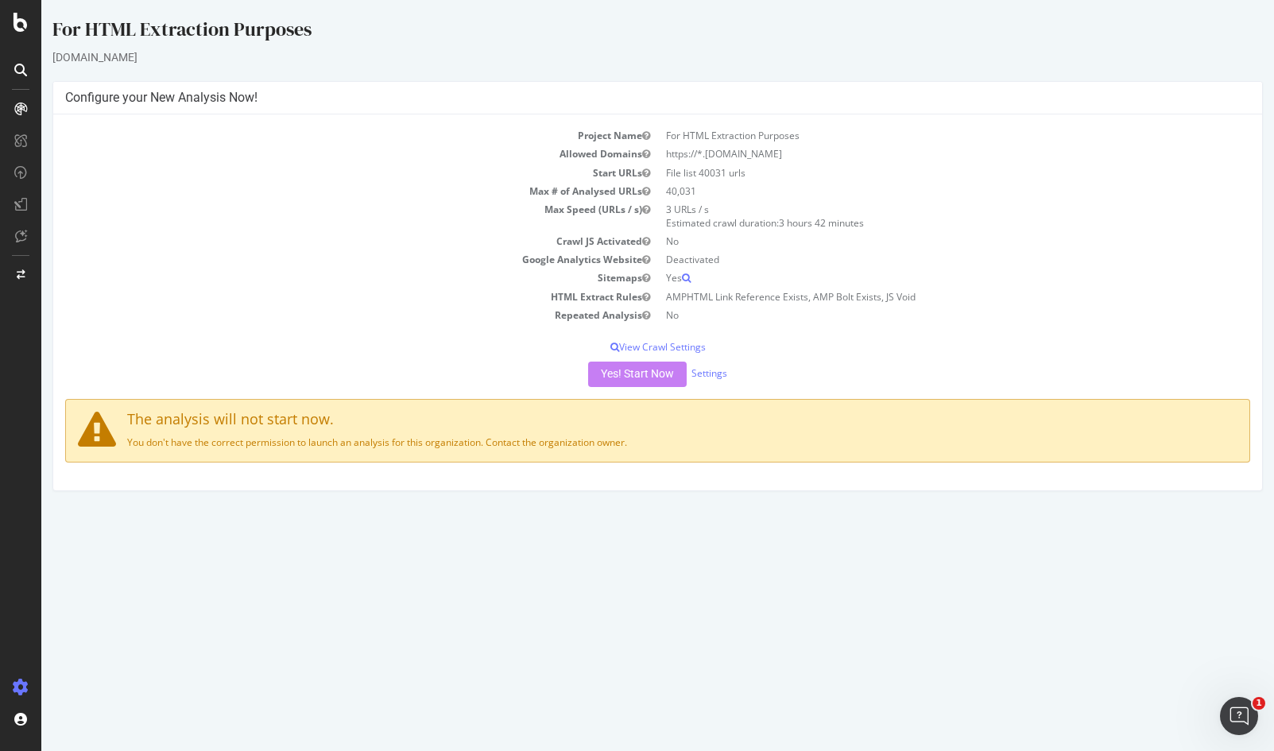
click at [19, 106] on icon at bounding box center [20, 109] width 13 height 13
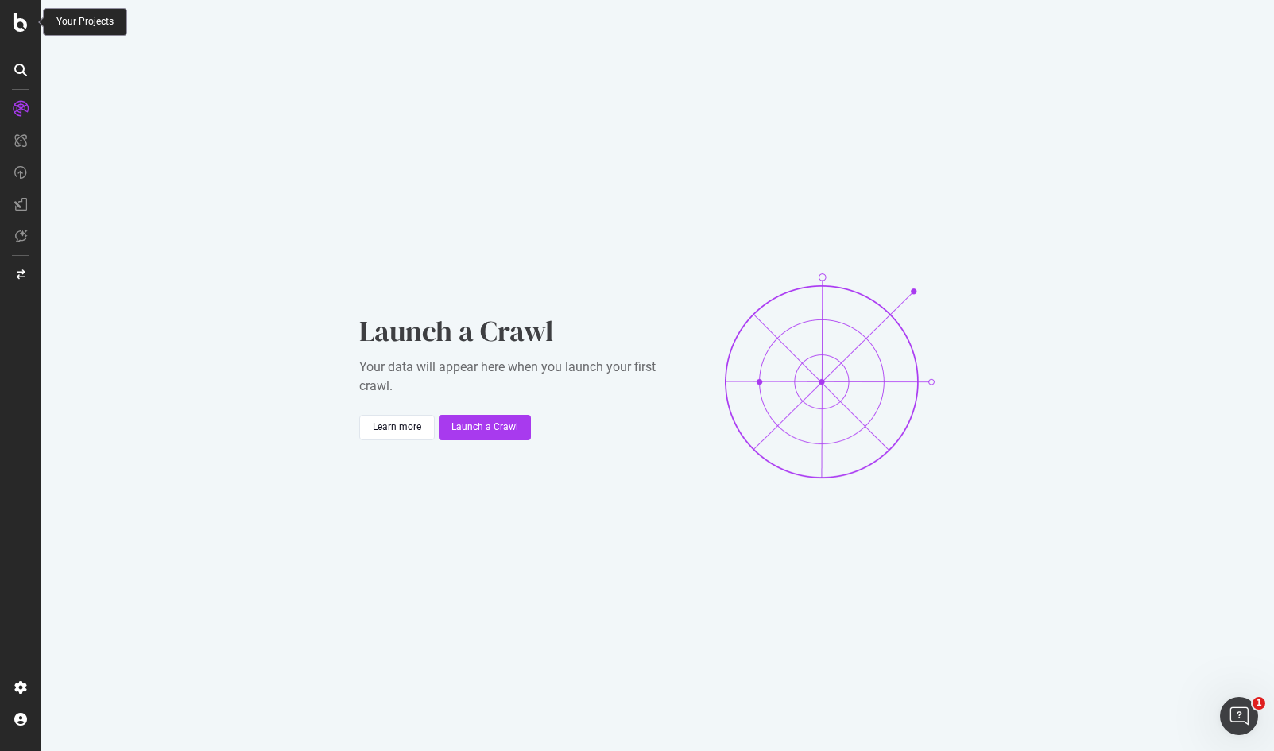
click at [23, 25] on icon at bounding box center [21, 22] width 14 height 19
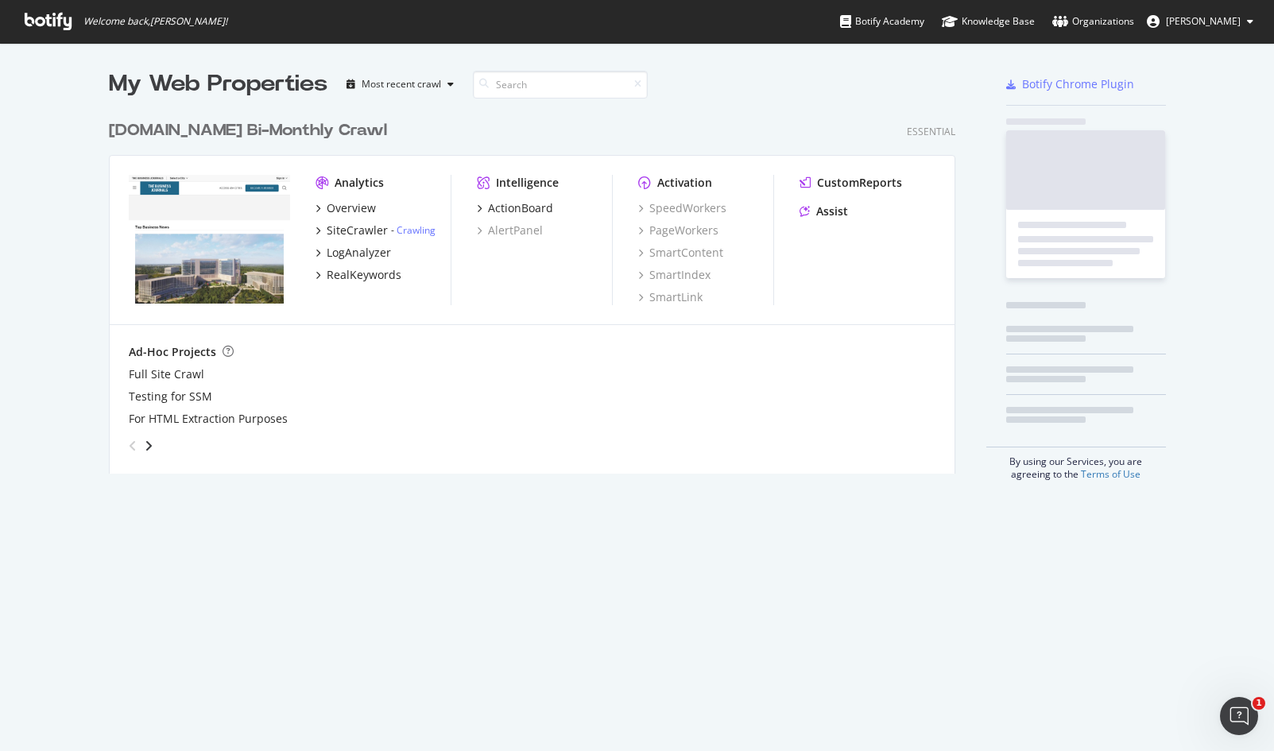
scroll to position [739, 1251]
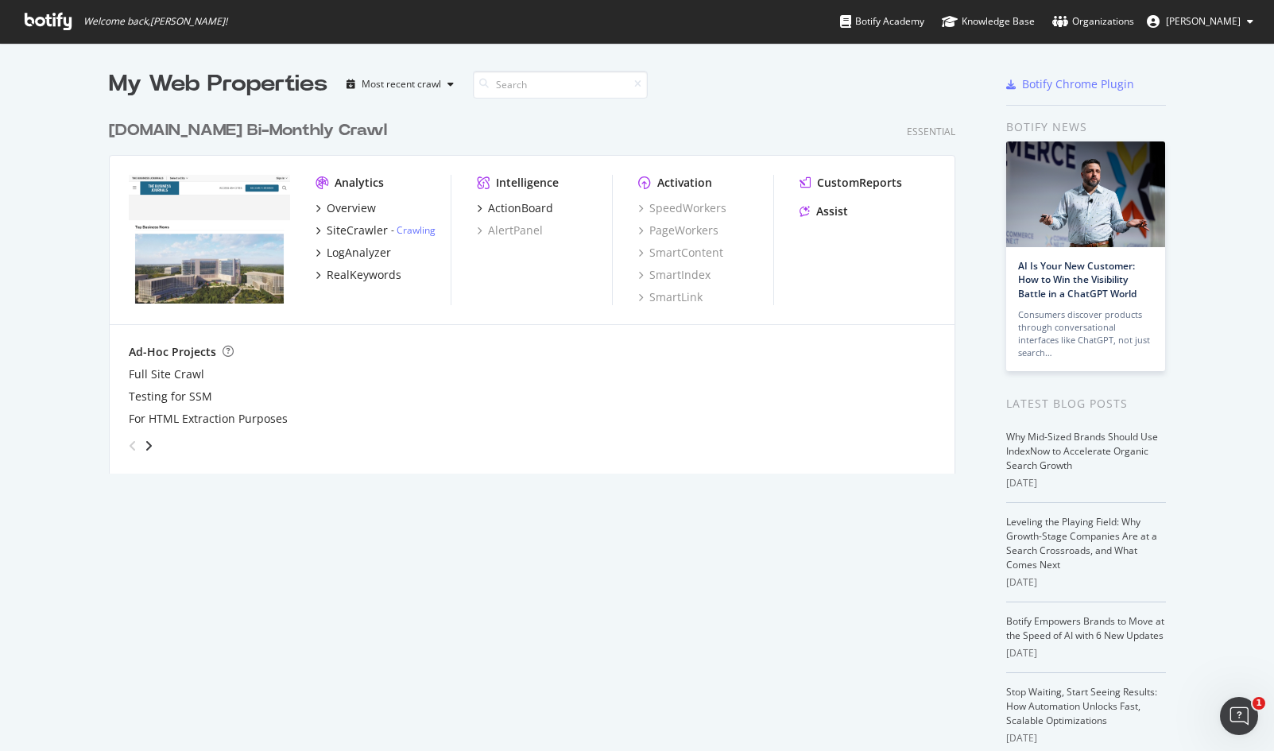
click at [165, 143] on div "[DOMAIN_NAME] Bi-Monthly Crawl Essential Analytics Overview SiteCrawler - Crawl…" at bounding box center [538, 287] width 859 height 374
click at [169, 131] on div "[DOMAIN_NAME] Bi-Monthly Crawl" at bounding box center [248, 130] width 278 height 23
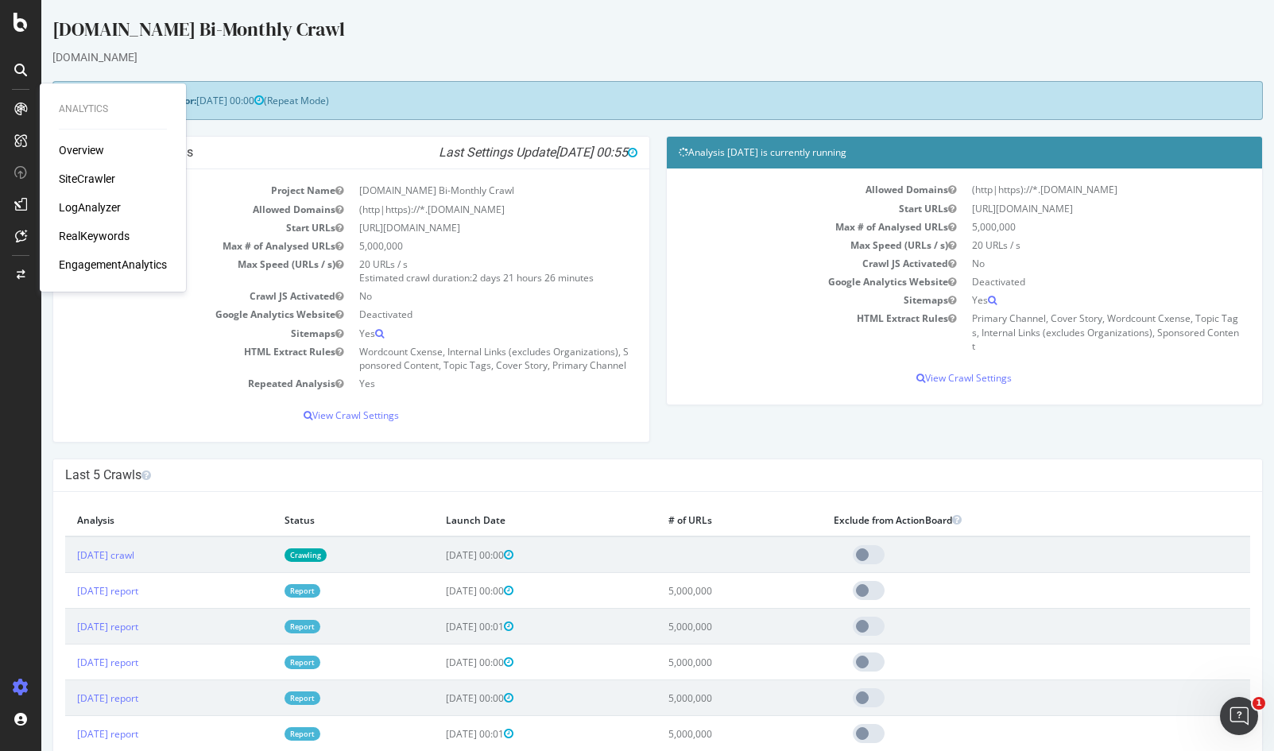
click at [82, 180] on div "SiteCrawler" at bounding box center [87, 179] width 56 height 16
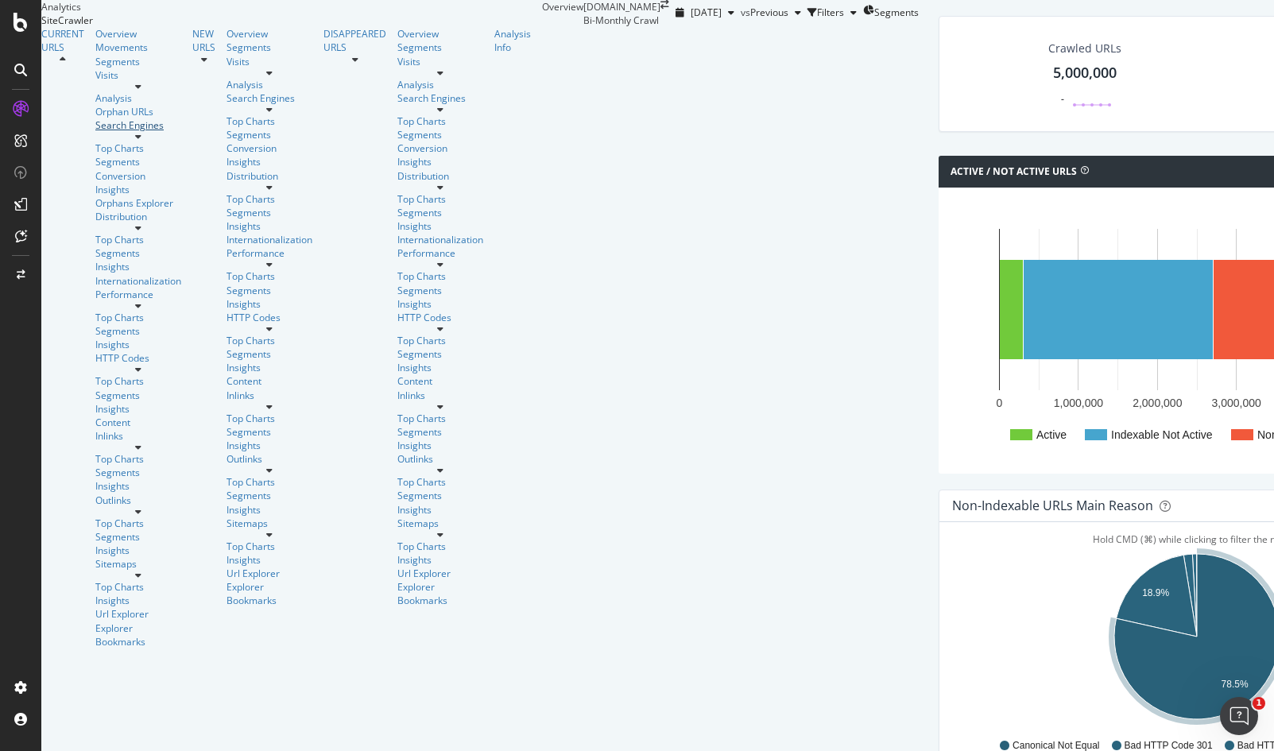
click at [142, 132] on div at bounding box center [138, 132] width 86 height 0
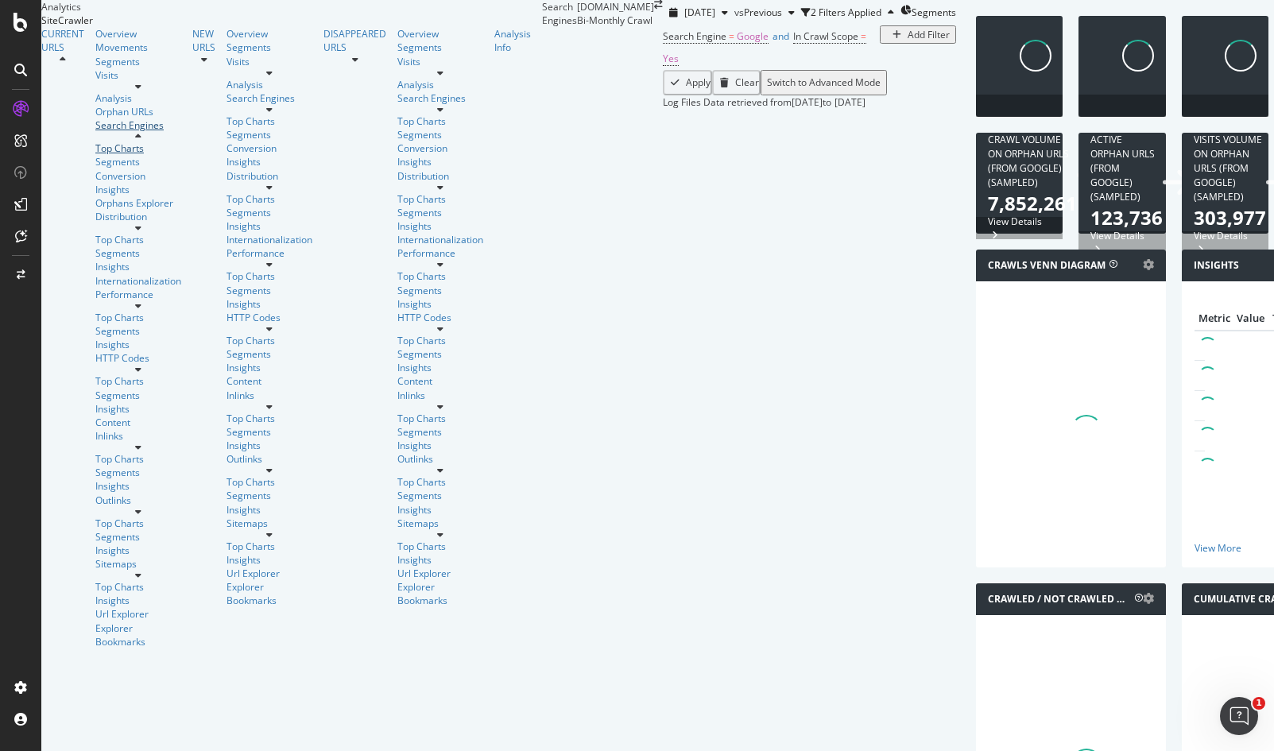
scroll to position [722, 0]
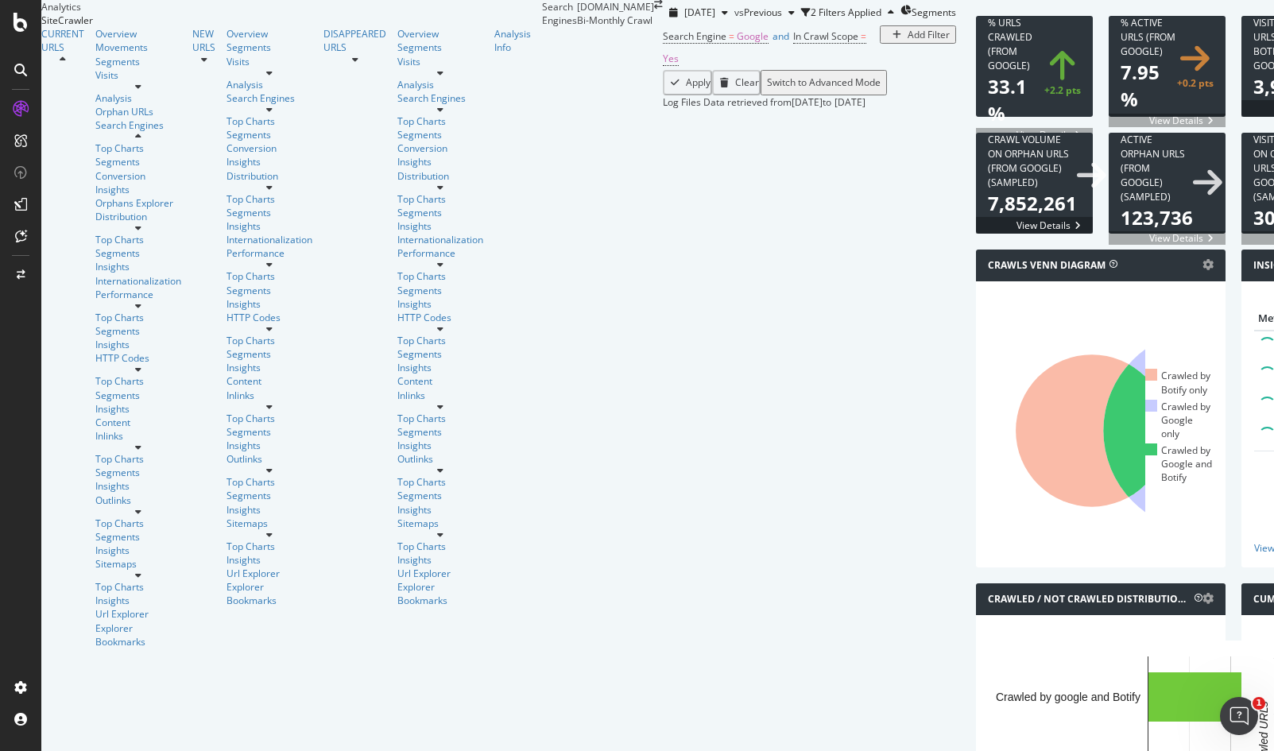
click at [26, 74] on icon at bounding box center [20, 70] width 13 height 13
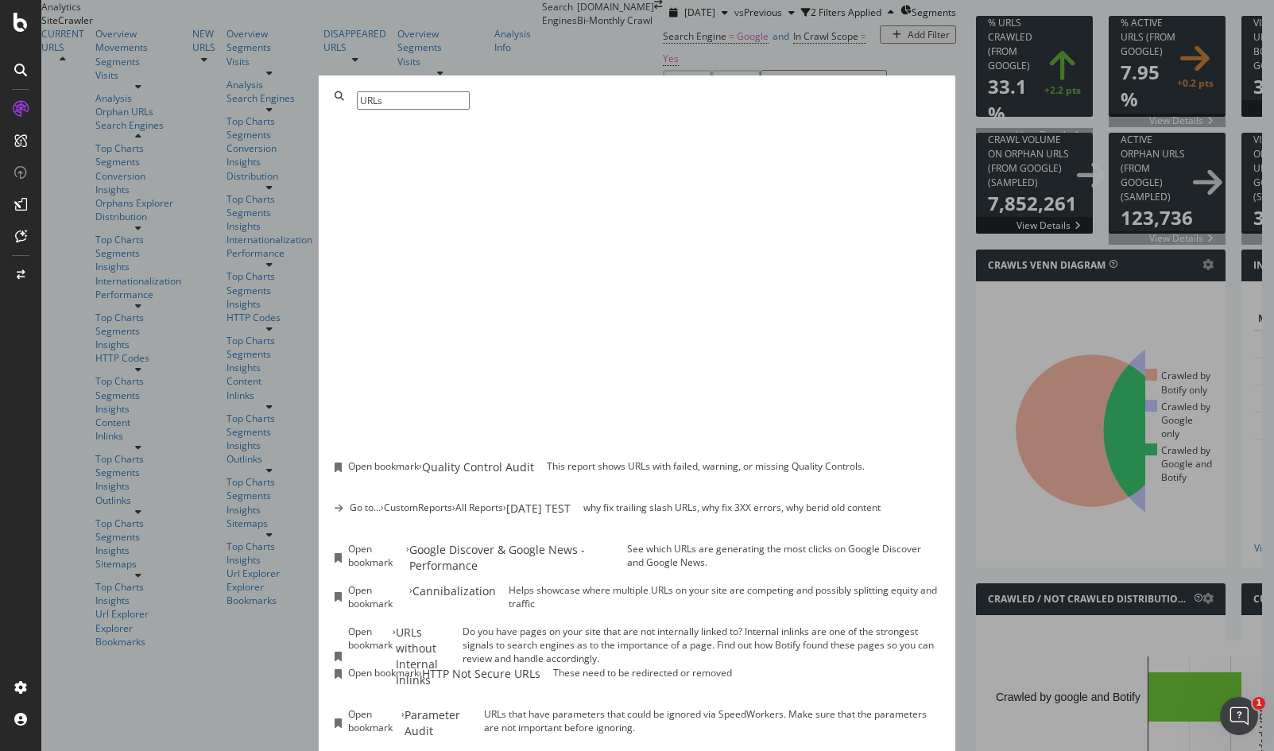
scroll to position [400, 0]
type input "URLs"
click at [577, 542] on div "Open bookmark › Google Discover & Google News - Performance See which URLs are …" at bounding box center [638, 558] width 606 height 32
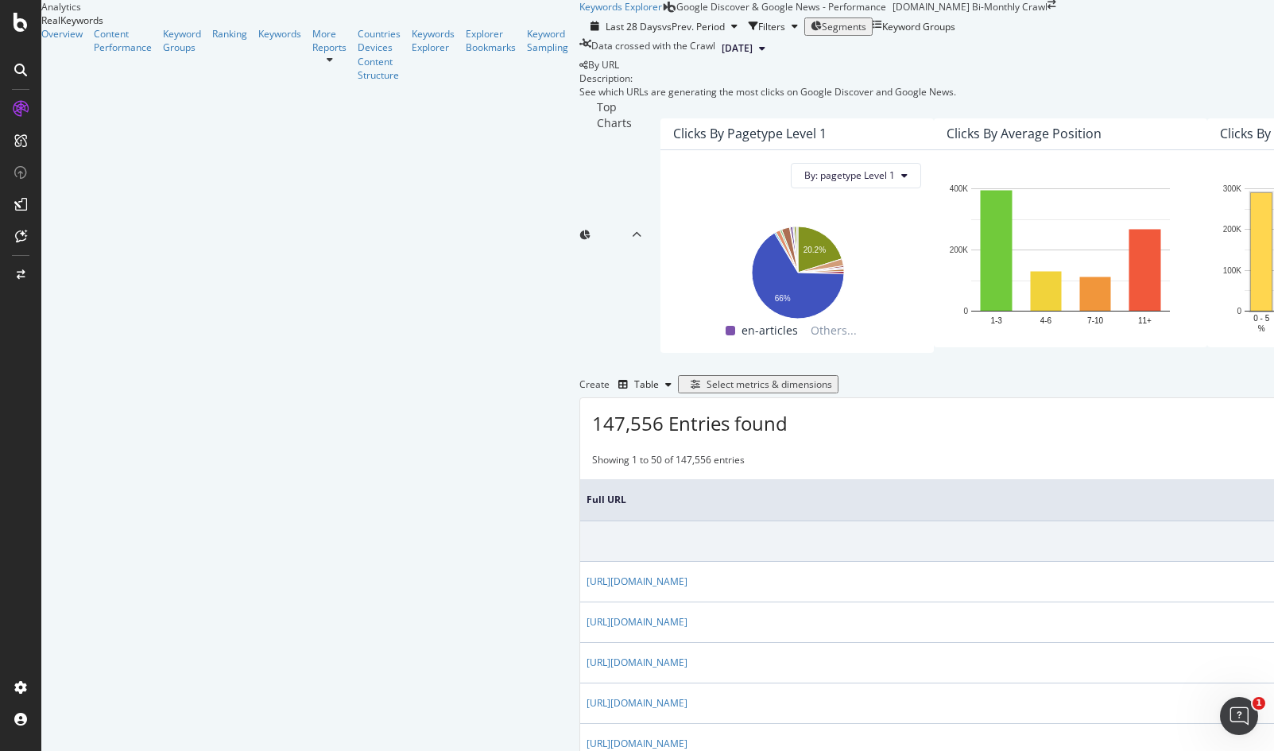
click at [412, 54] on div "Keywords Explorer" at bounding box center [433, 40] width 43 height 27
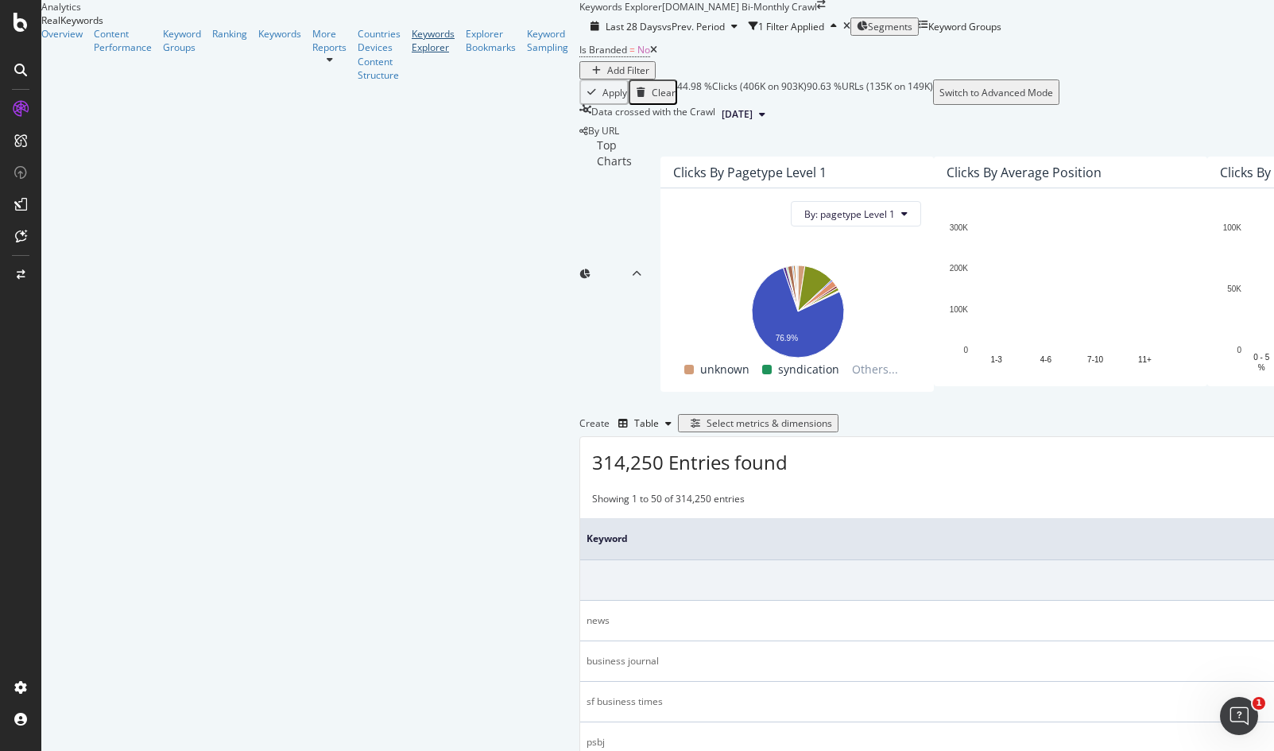
scroll to position [201, 0]
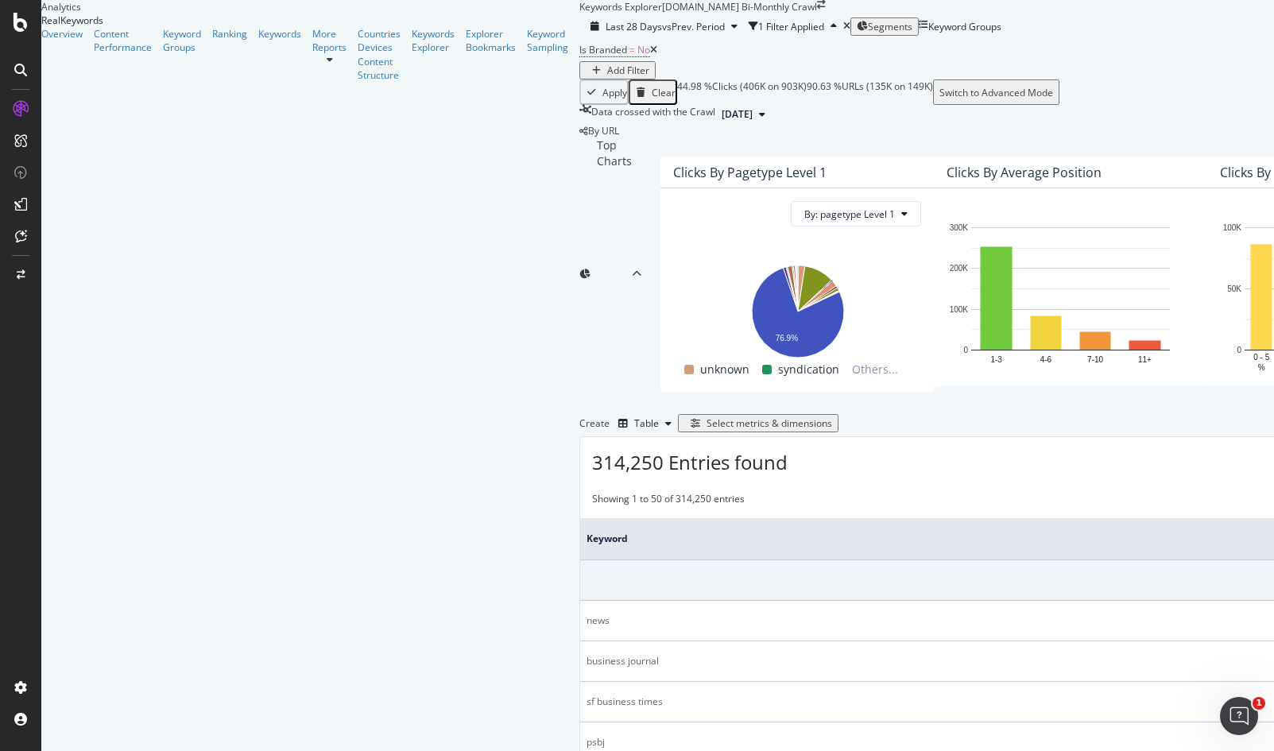
click at [832, 417] on div "Select metrics & dimensions" at bounding box center [770, 424] width 126 height 14
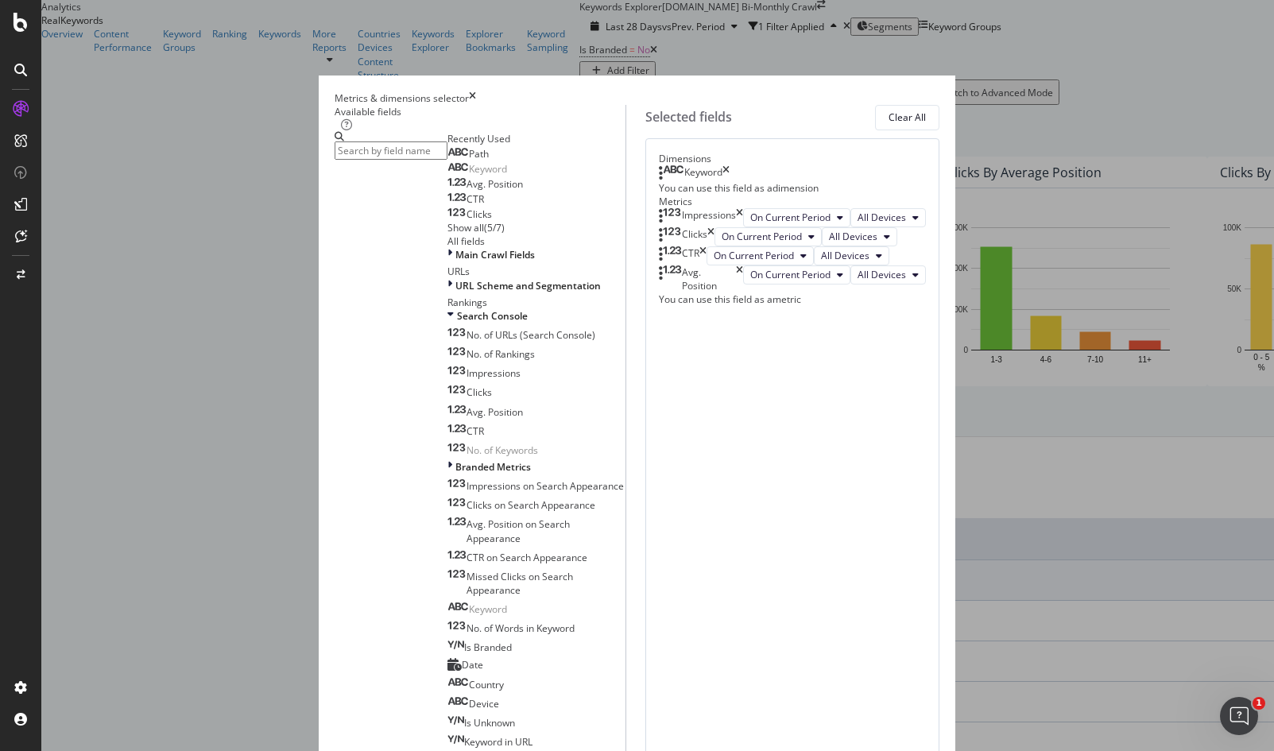
drag, startPoint x: 956, startPoint y: 216, endPoint x: 854, endPoint y: 208, distance: 102.1
click at [730, 181] on div "Keyword" at bounding box center [694, 173] width 71 height 16
click at [730, 181] on icon "times" at bounding box center [726, 173] width 7 height 16
click at [448, 160] on input "modal" at bounding box center [391, 151] width 113 height 18
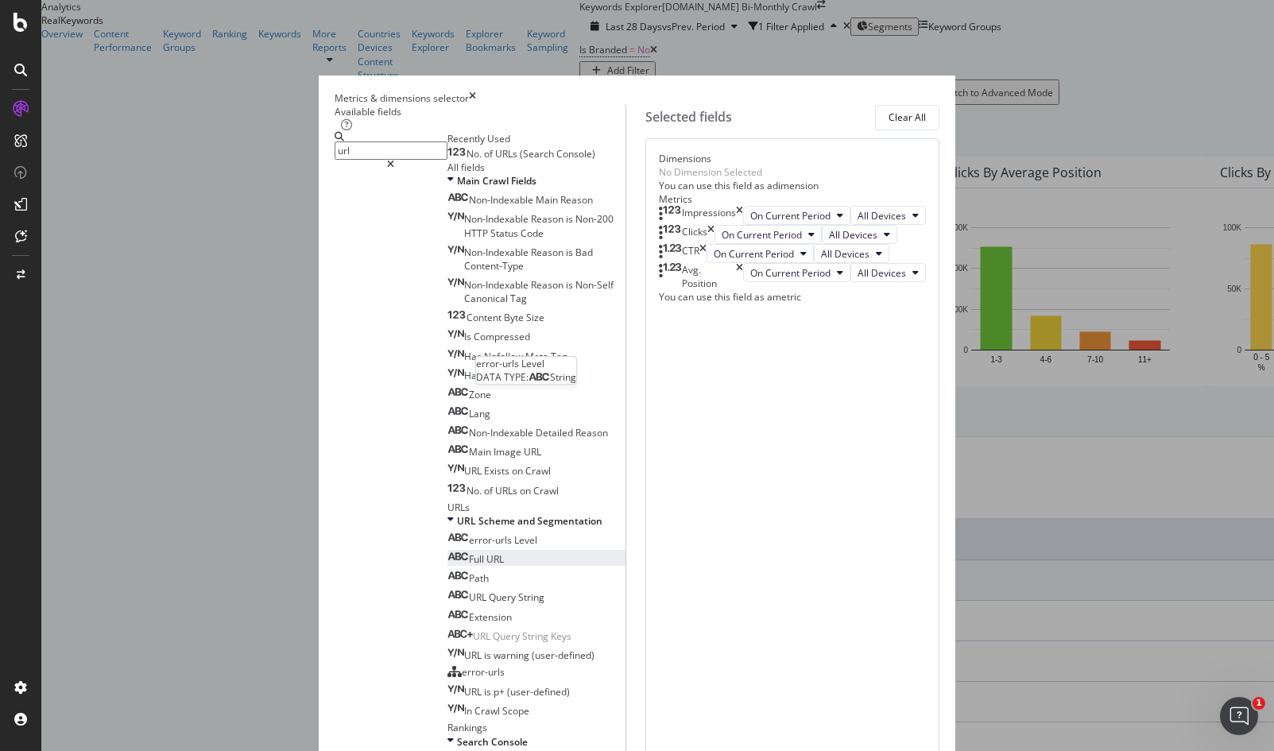
scroll to position [236, 0]
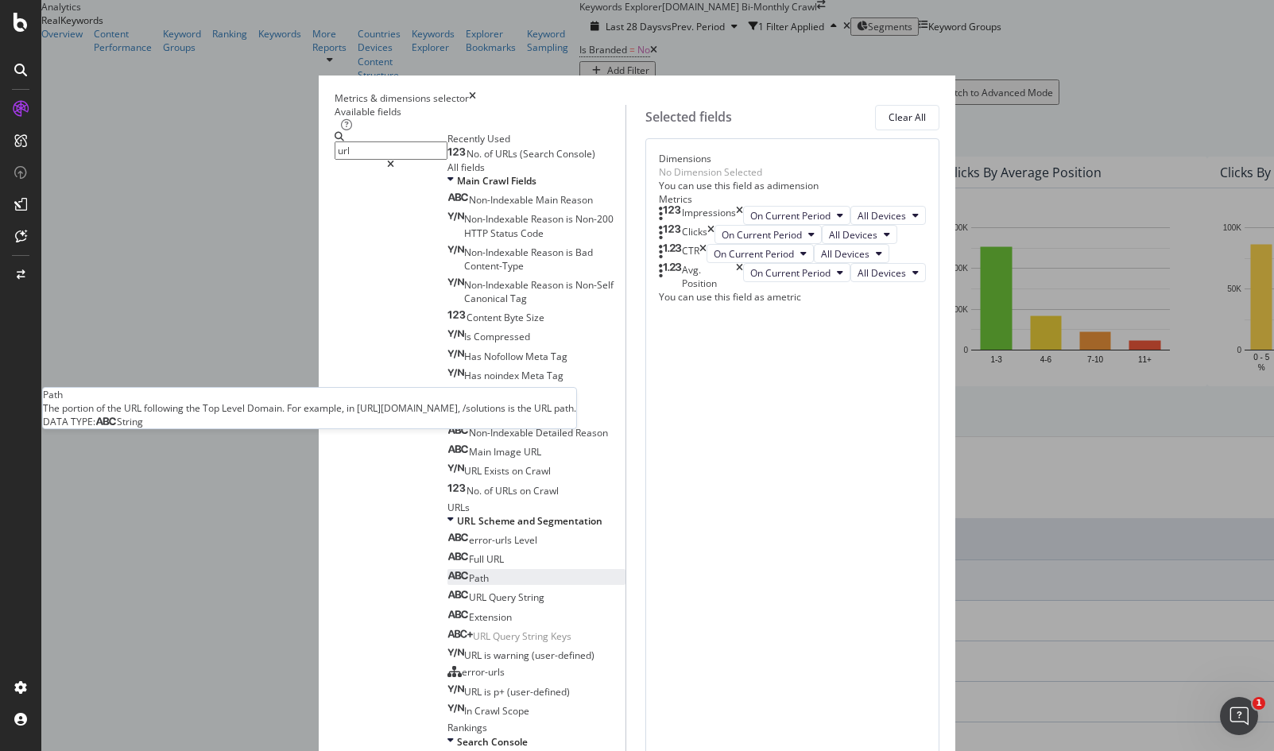
type input "url"
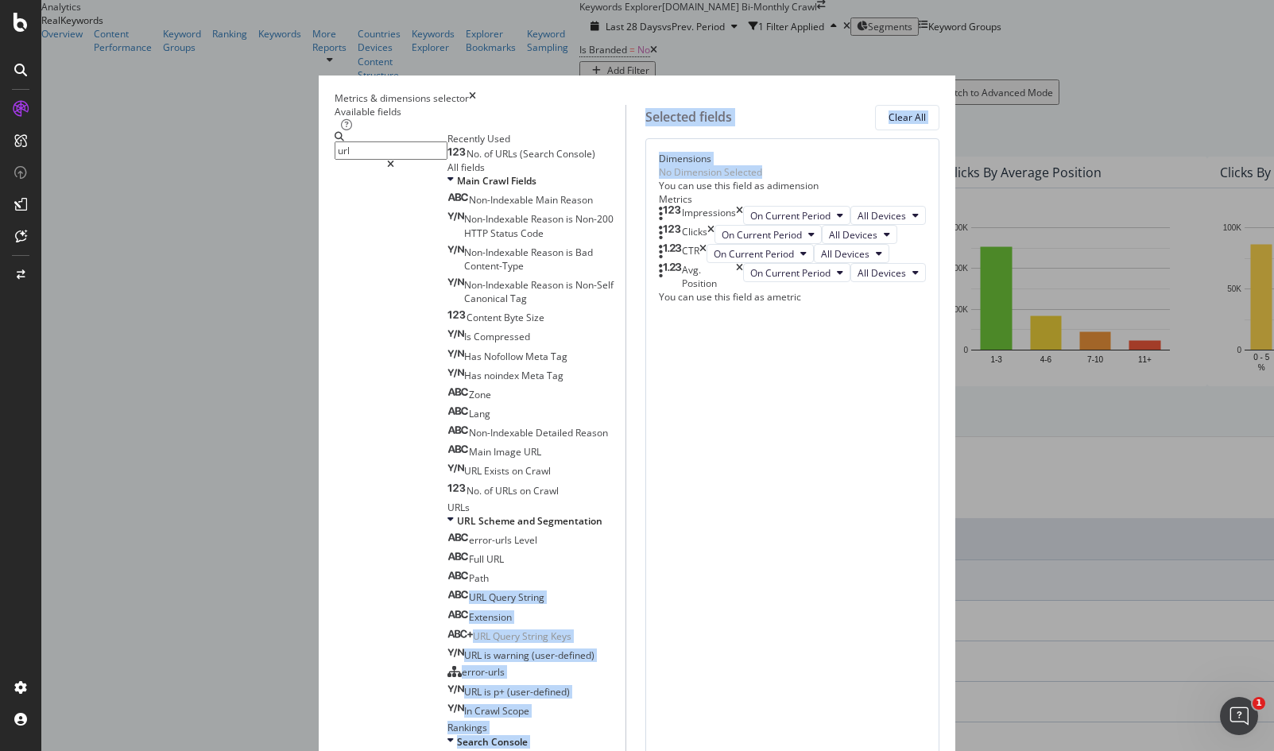
drag, startPoint x: 415, startPoint y: 452, endPoint x: 687, endPoint y: 264, distance: 330.4
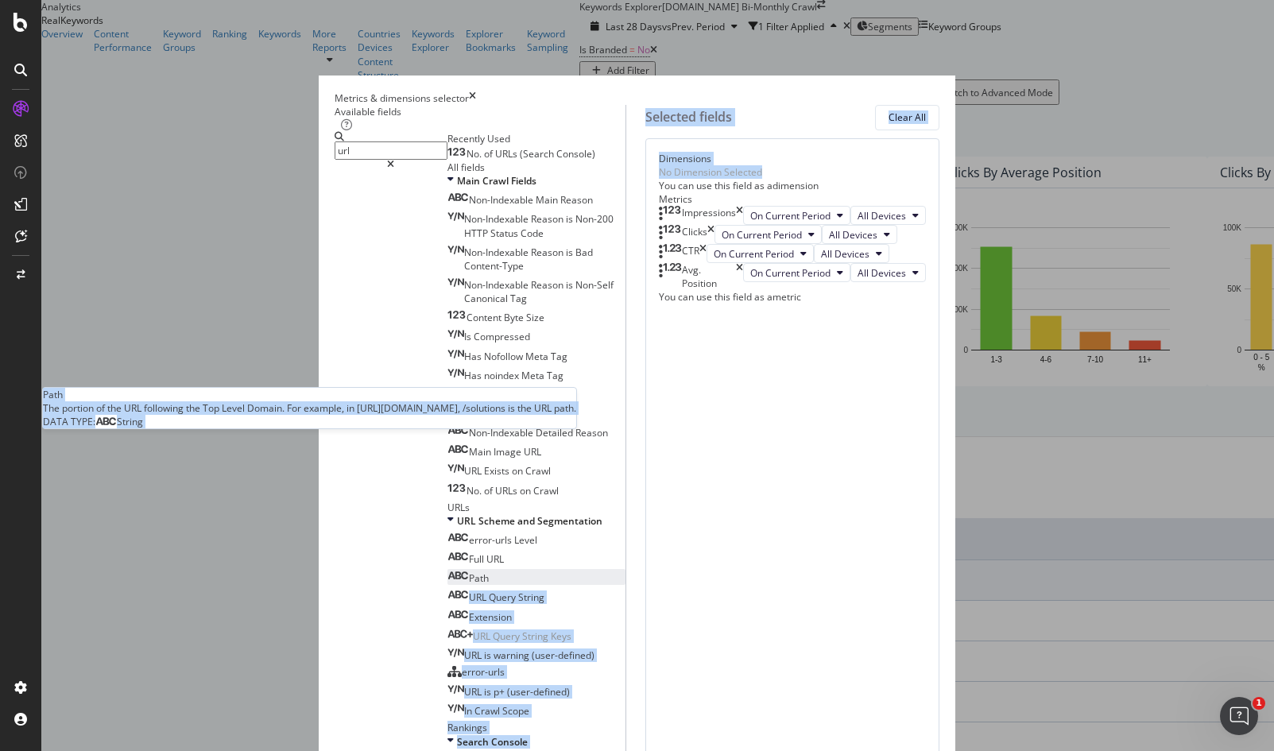
click at [450, 572] on div "Path" at bounding box center [468, 579] width 41 height 14
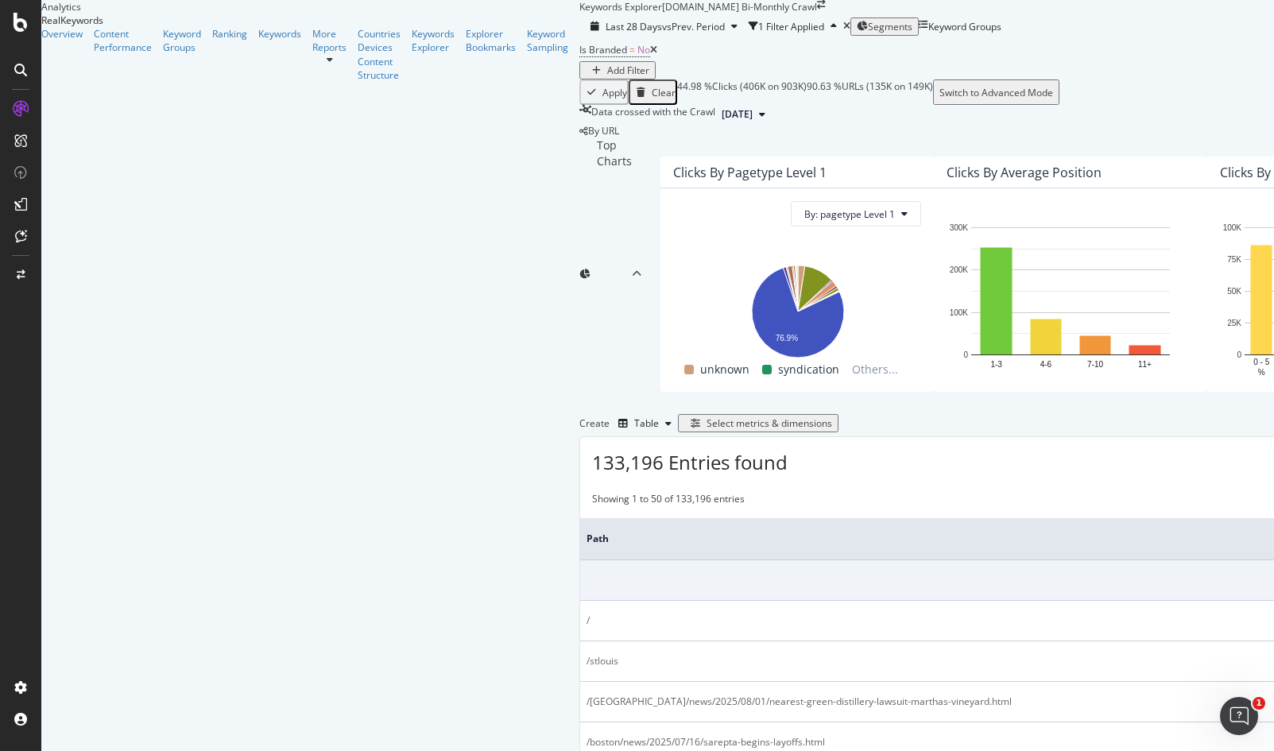
click at [607, 77] on div "Add Filter" at bounding box center [628, 71] width 42 height 14
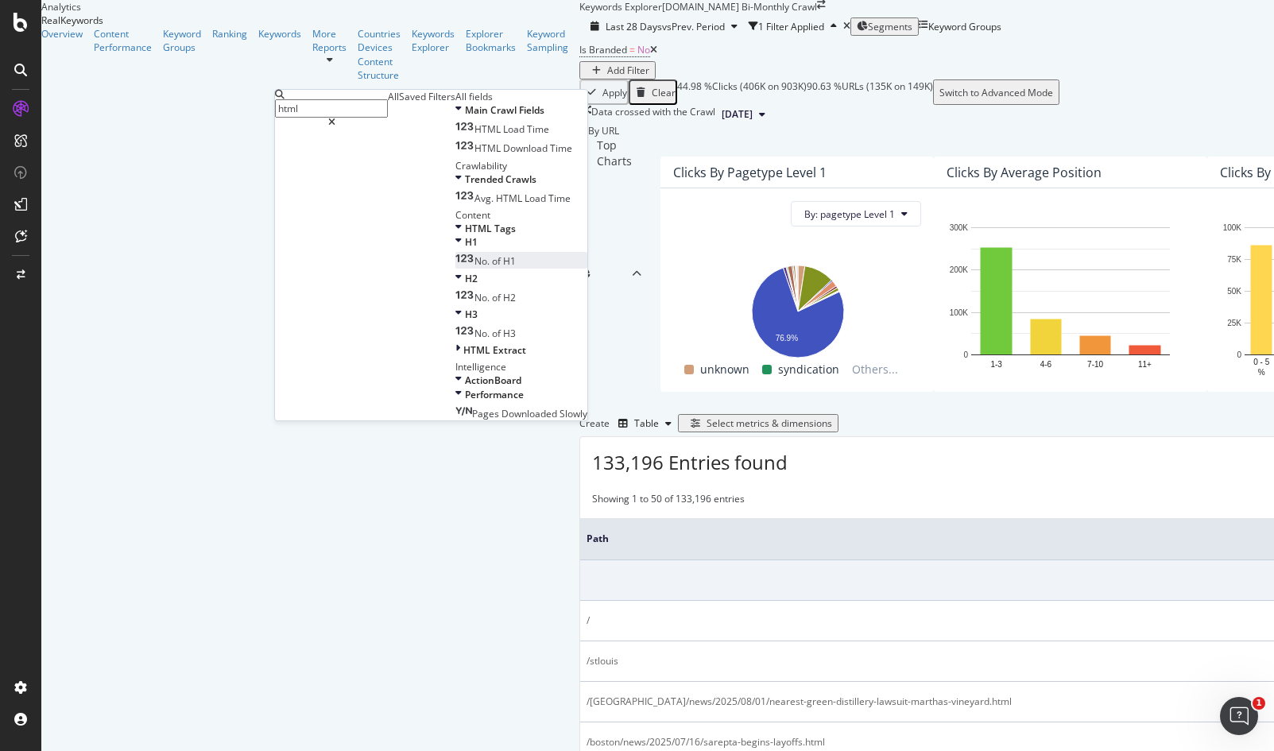
scroll to position [154, 0]
type input "html"
click at [456, 357] on div "HTML Extract" at bounding box center [522, 350] width 132 height 14
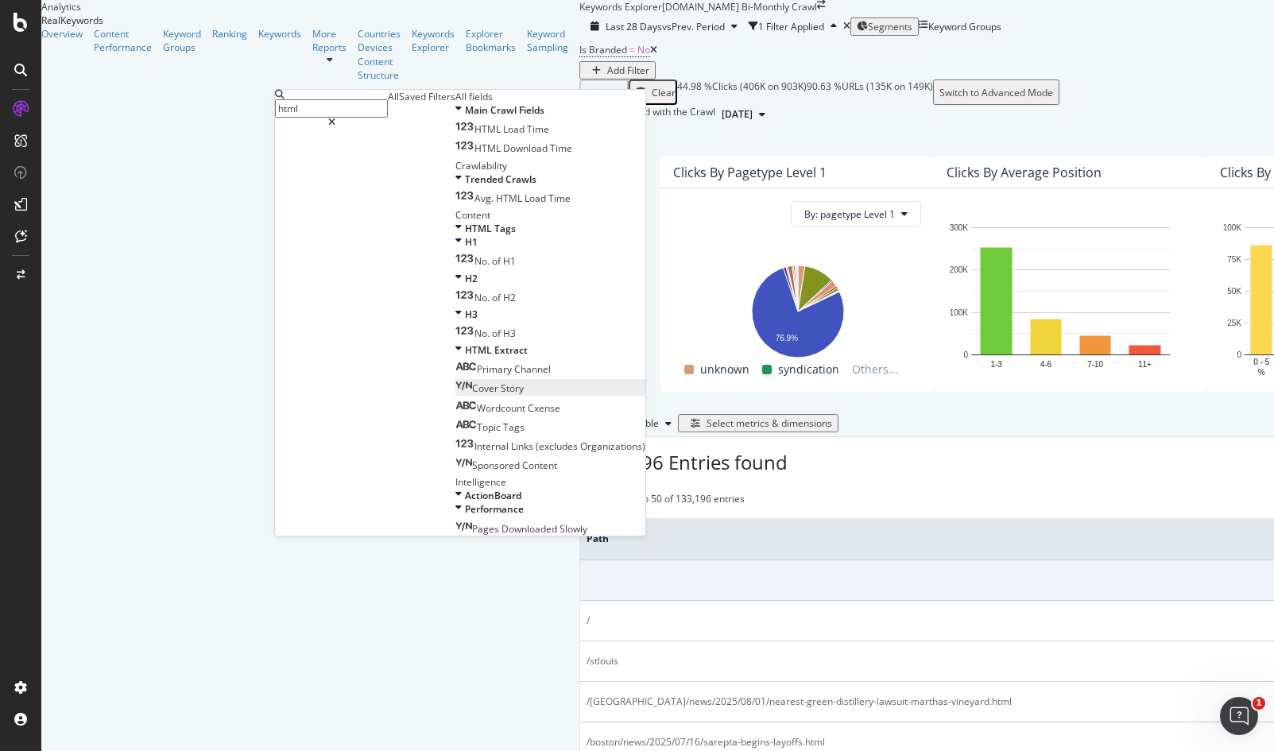
scroll to position [252, 0]
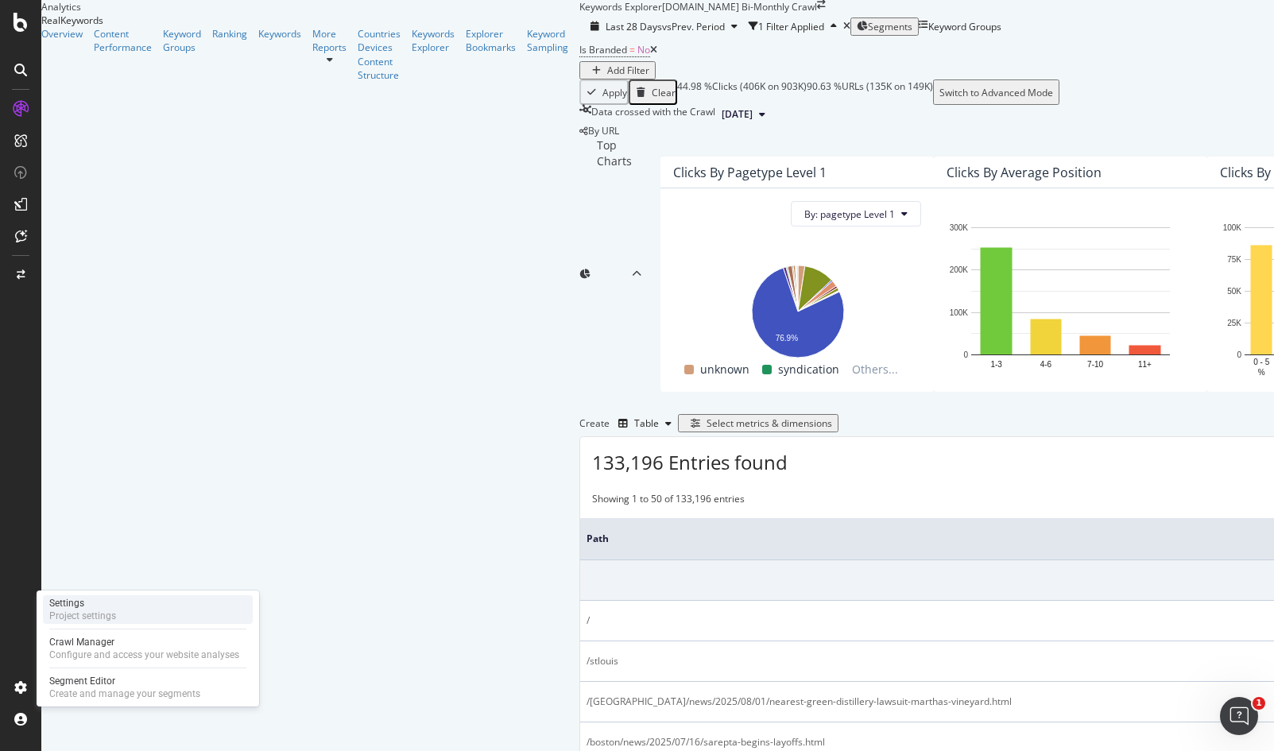
click at [73, 611] on div "Project settings" at bounding box center [82, 616] width 67 height 13
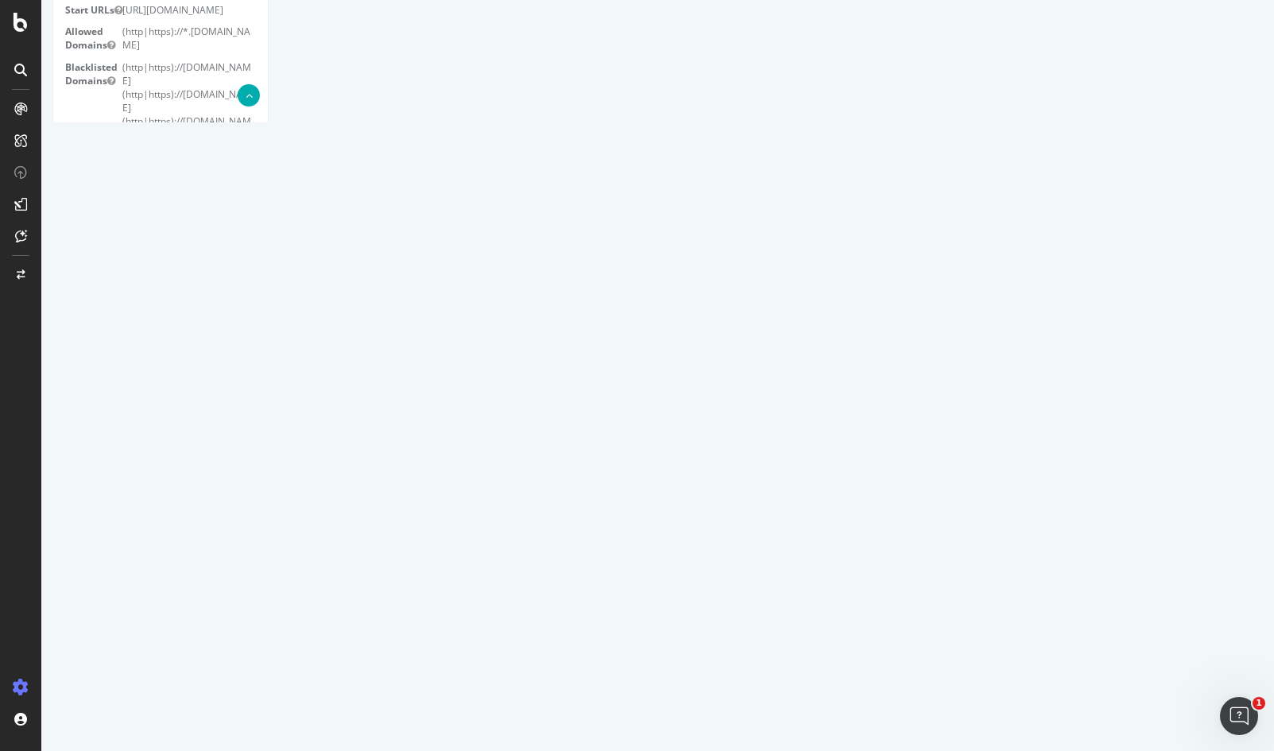
scroll to position [3865, 0]
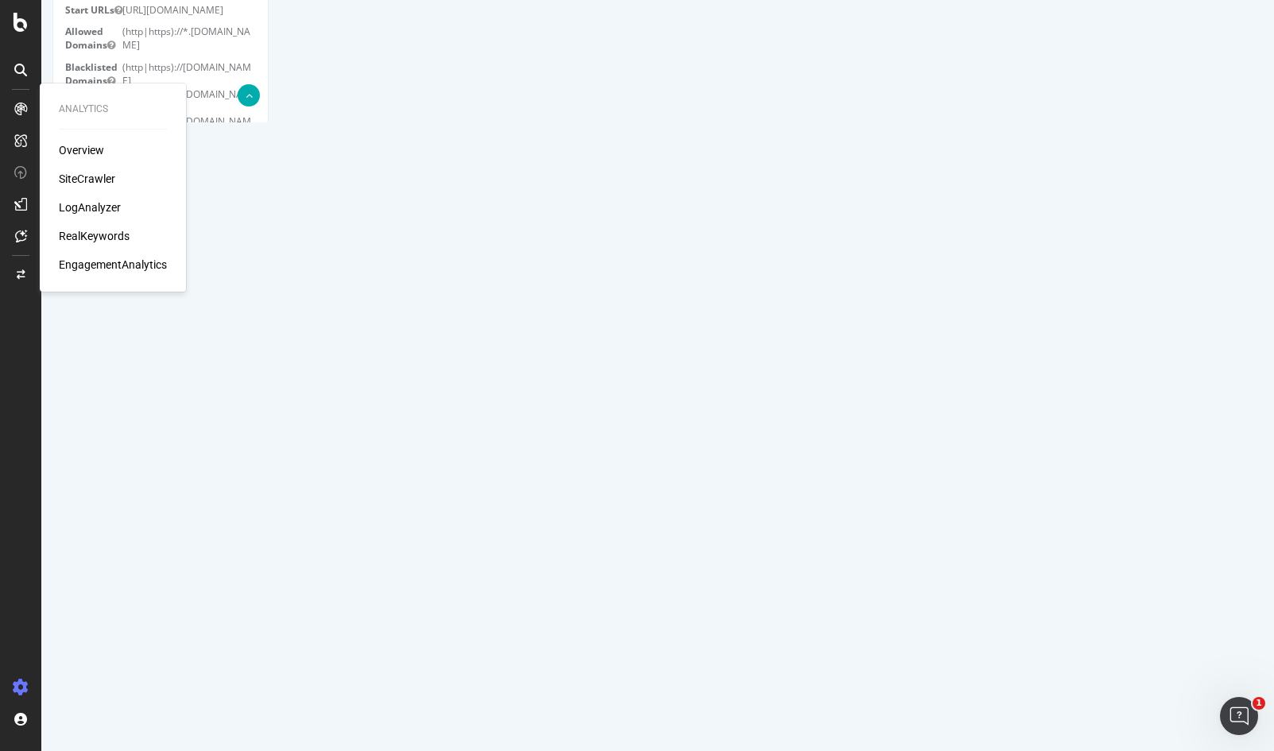
click at [74, 181] on div "SiteCrawler" at bounding box center [87, 179] width 56 height 16
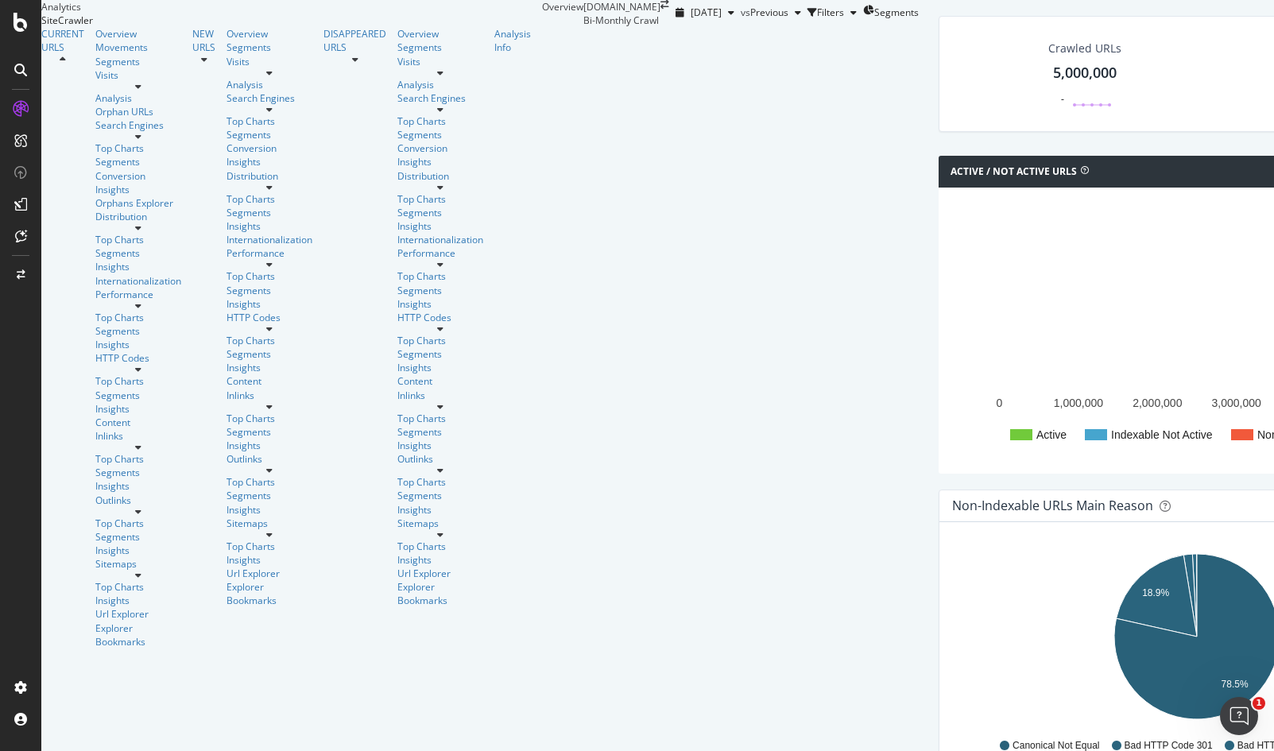
scroll to position [1555, 0]
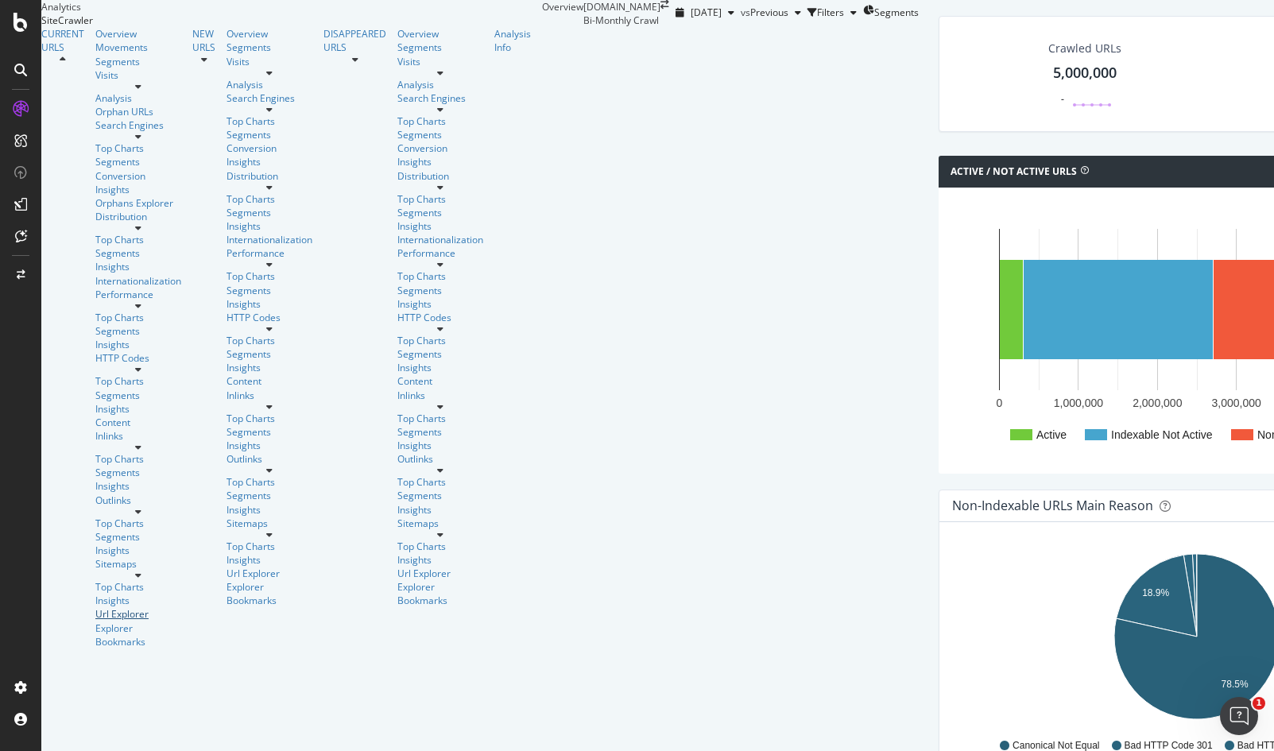
click at [95, 607] on div "Url Explorer" at bounding box center [138, 614] width 86 height 14
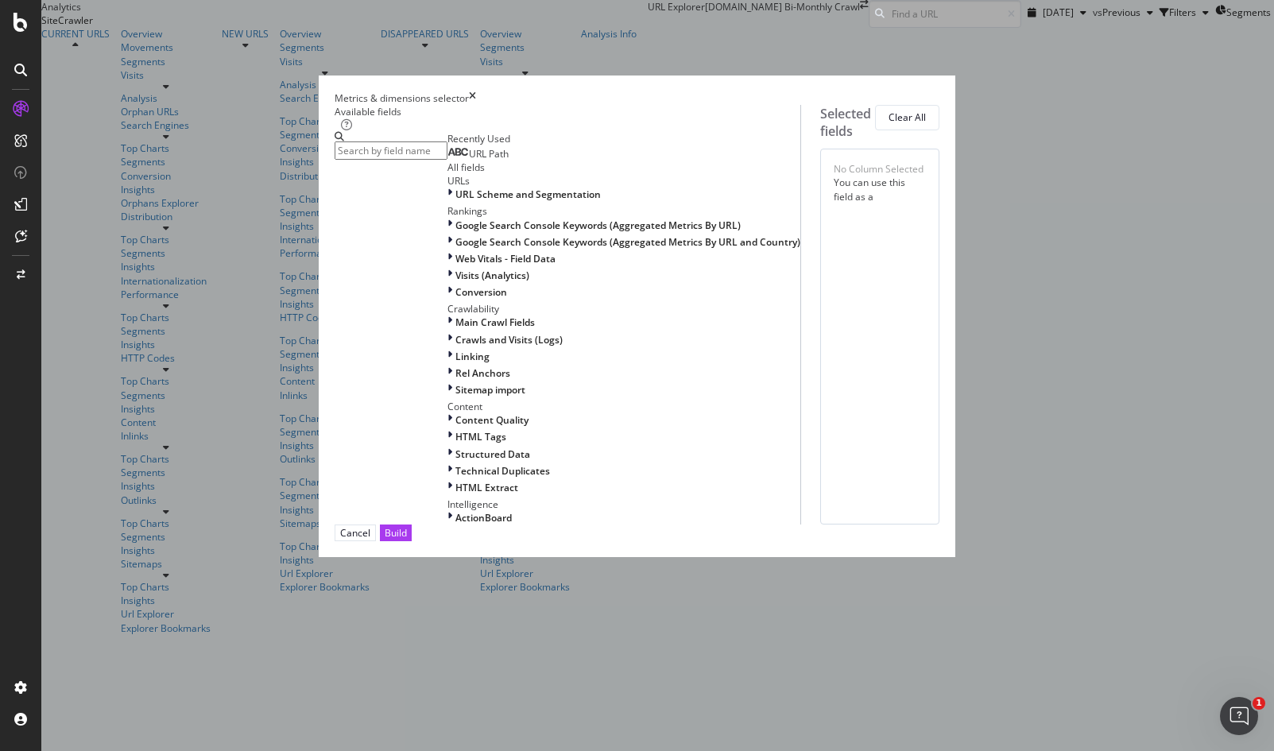
click at [448, 161] on div "URL Path" at bounding box center [478, 154] width 61 height 13
click at [448, 413] on div "Content" at bounding box center [624, 407] width 353 height 14
drag, startPoint x: 394, startPoint y: 551, endPoint x: 400, endPoint y: 543, distance: 9.7
click at [448, 495] on div "HTML Extract" at bounding box center [624, 488] width 353 height 14
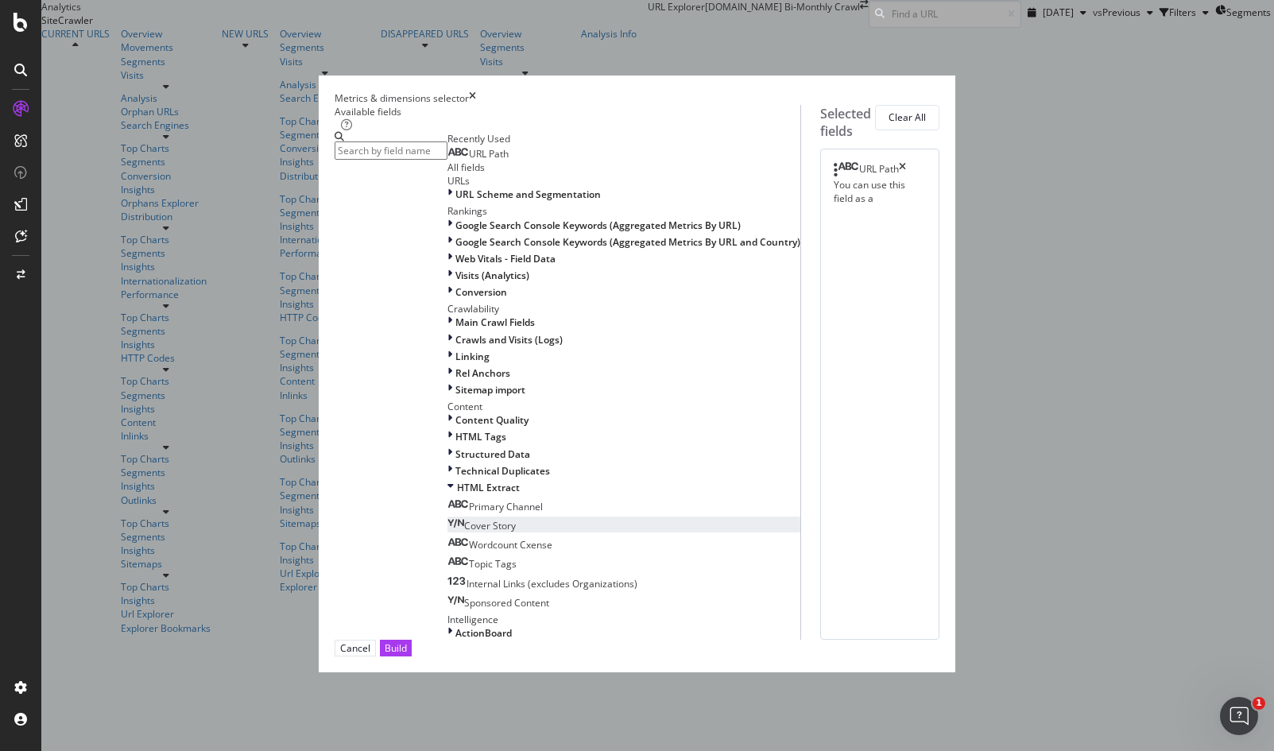
scroll to position [321, 0]
click at [448, 413] on div "Content Quality" at bounding box center [624, 420] width 353 height 14
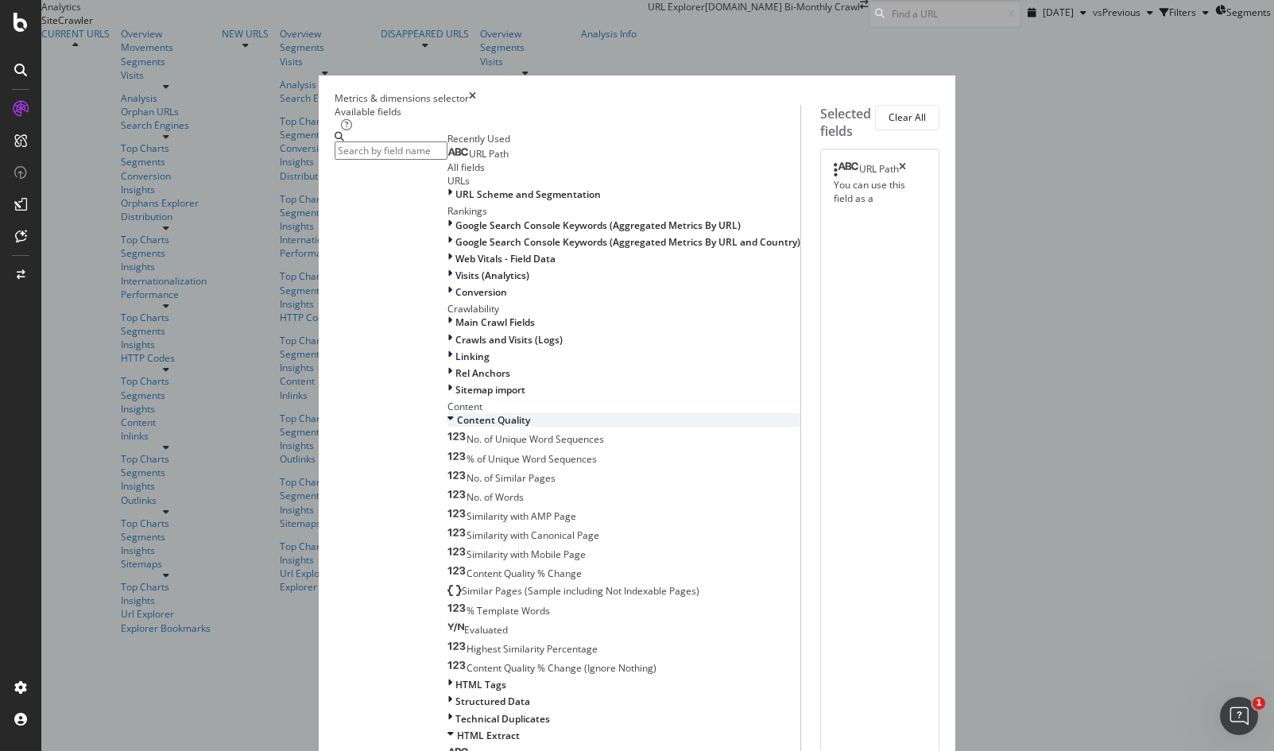
click at [448, 413] on div "Content Quality" at bounding box center [624, 420] width 353 height 14
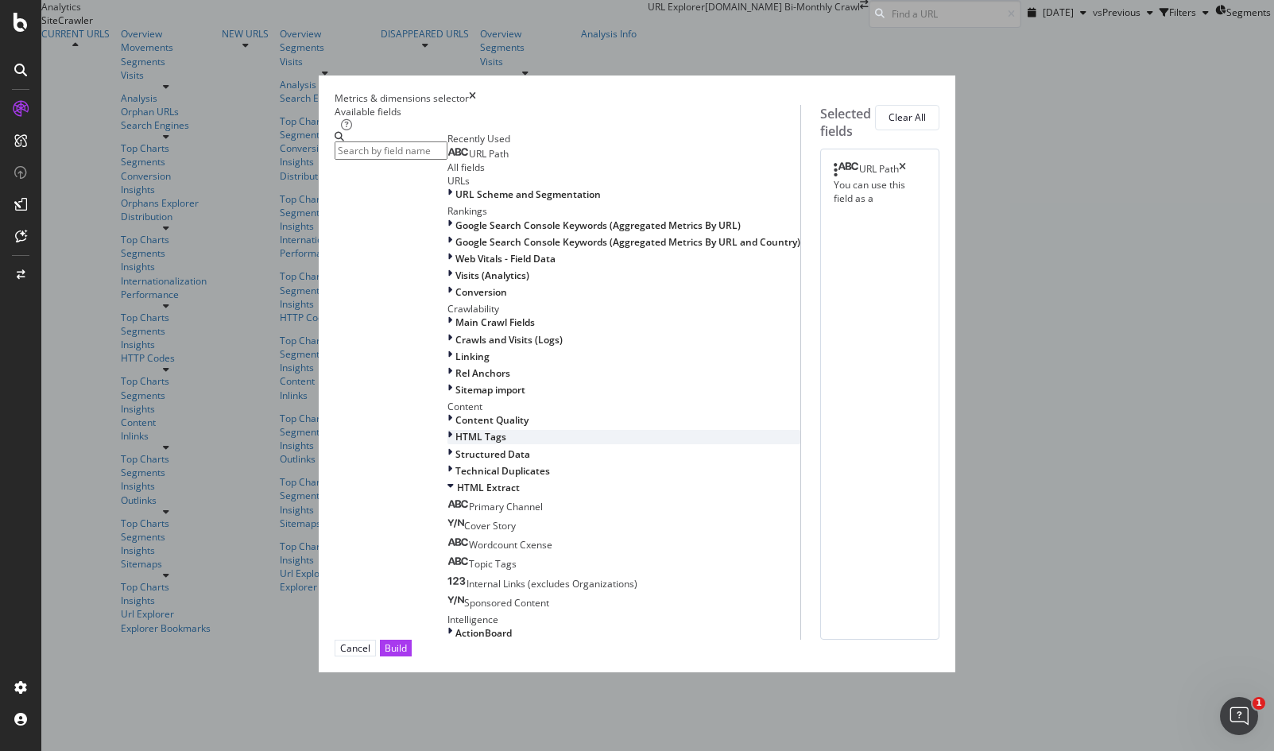
click at [448, 430] on div "HTML Tags" at bounding box center [624, 437] width 353 height 14
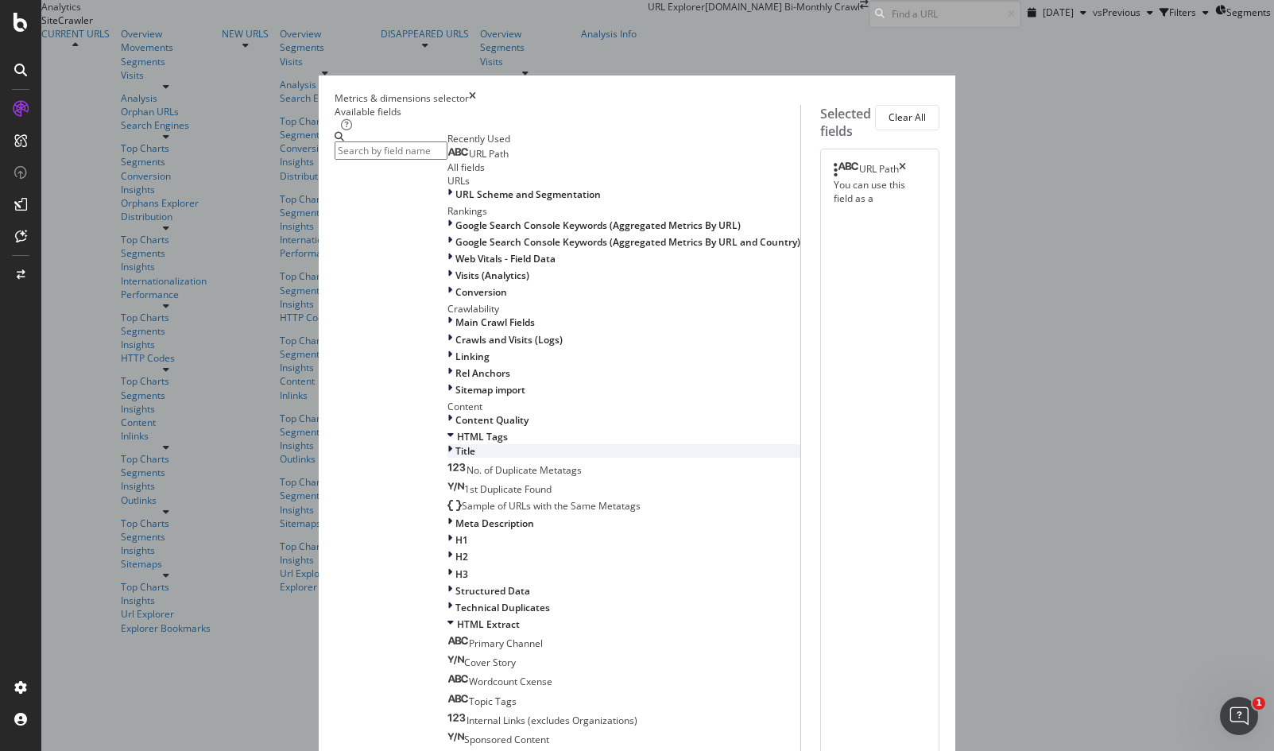
click at [448, 444] on div "Title" at bounding box center [624, 451] width 353 height 14
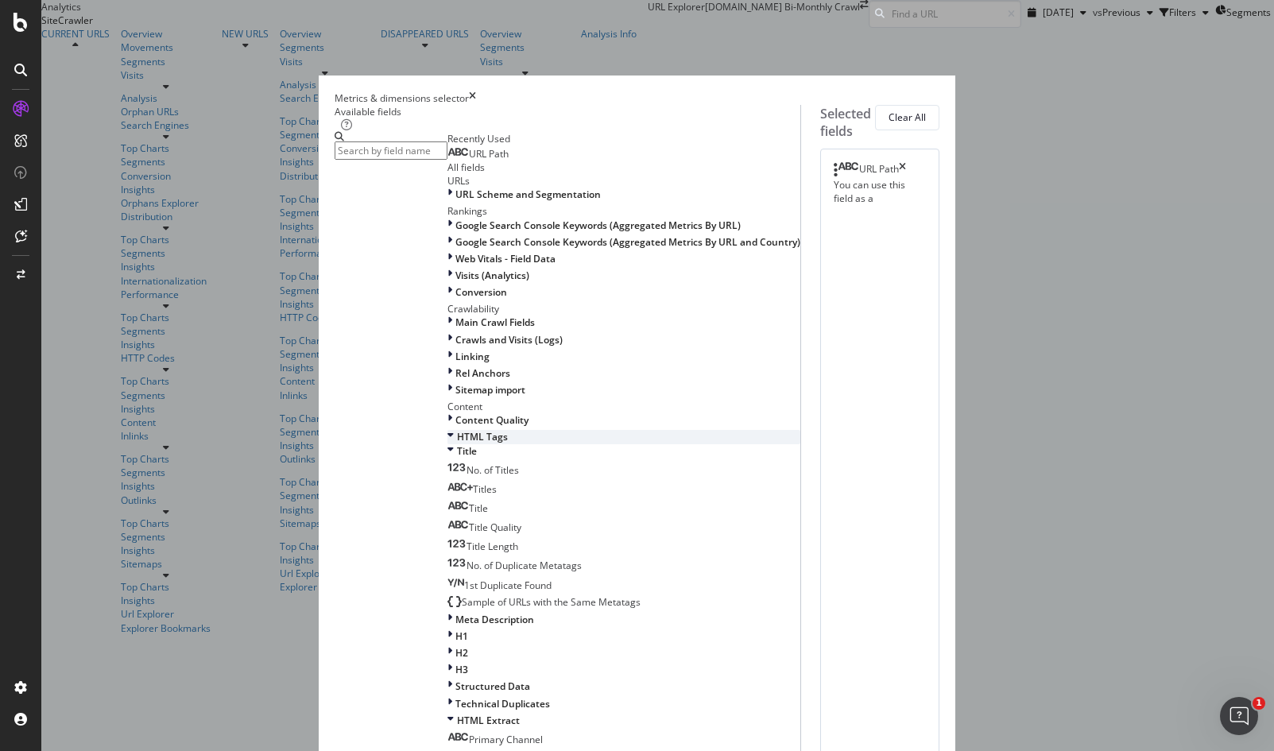
click at [448, 430] on div "HTML Tags" at bounding box center [624, 437] width 353 height 14
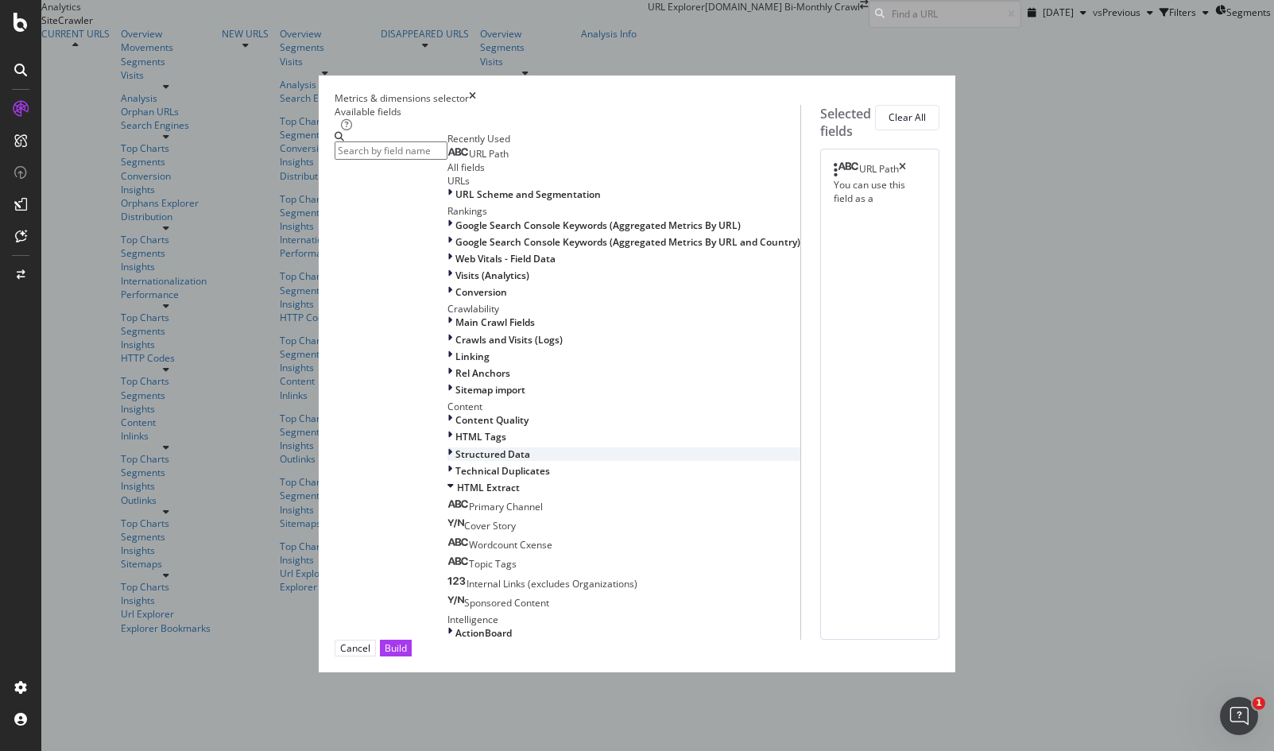
click at [456, 448] on span "Structured Data" at bounding box center [493, 455] width 75 height 14
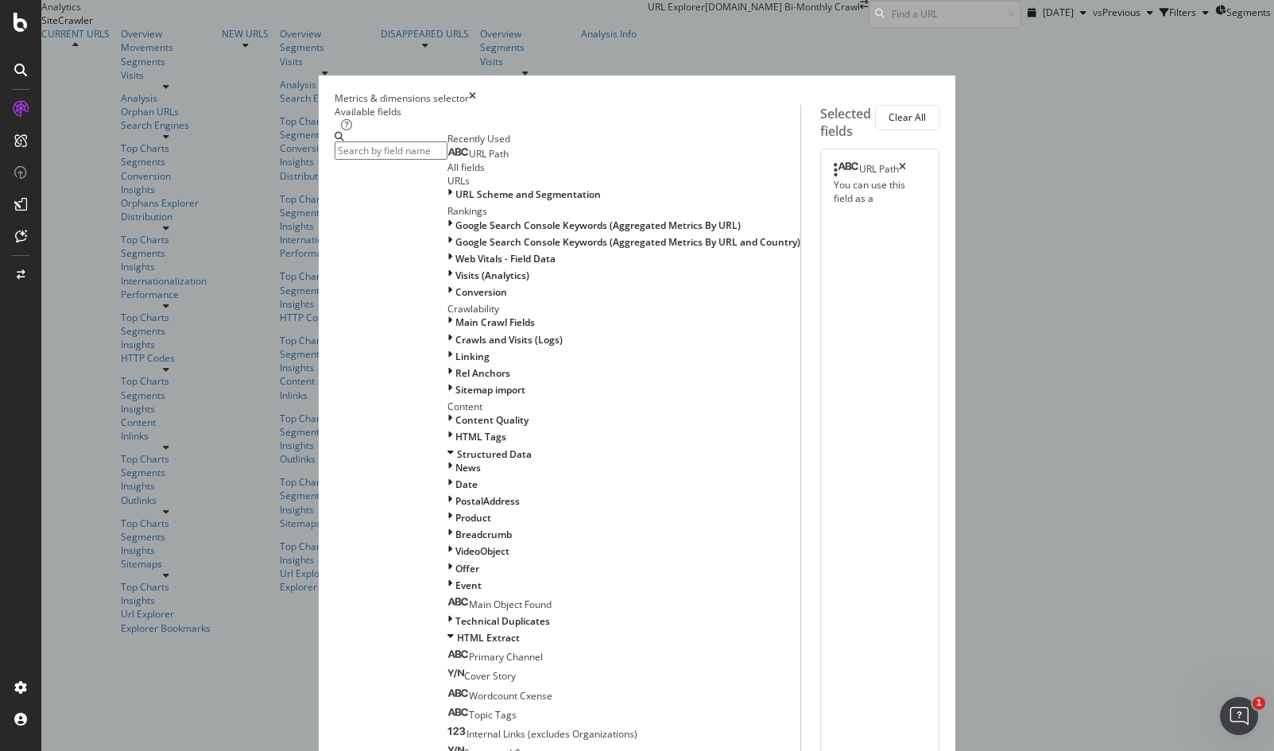
scroll to position [455, 0]
click at [456, 615] on span "Technical Duplicates" at bounding box center [503, 622] width 95 height 14
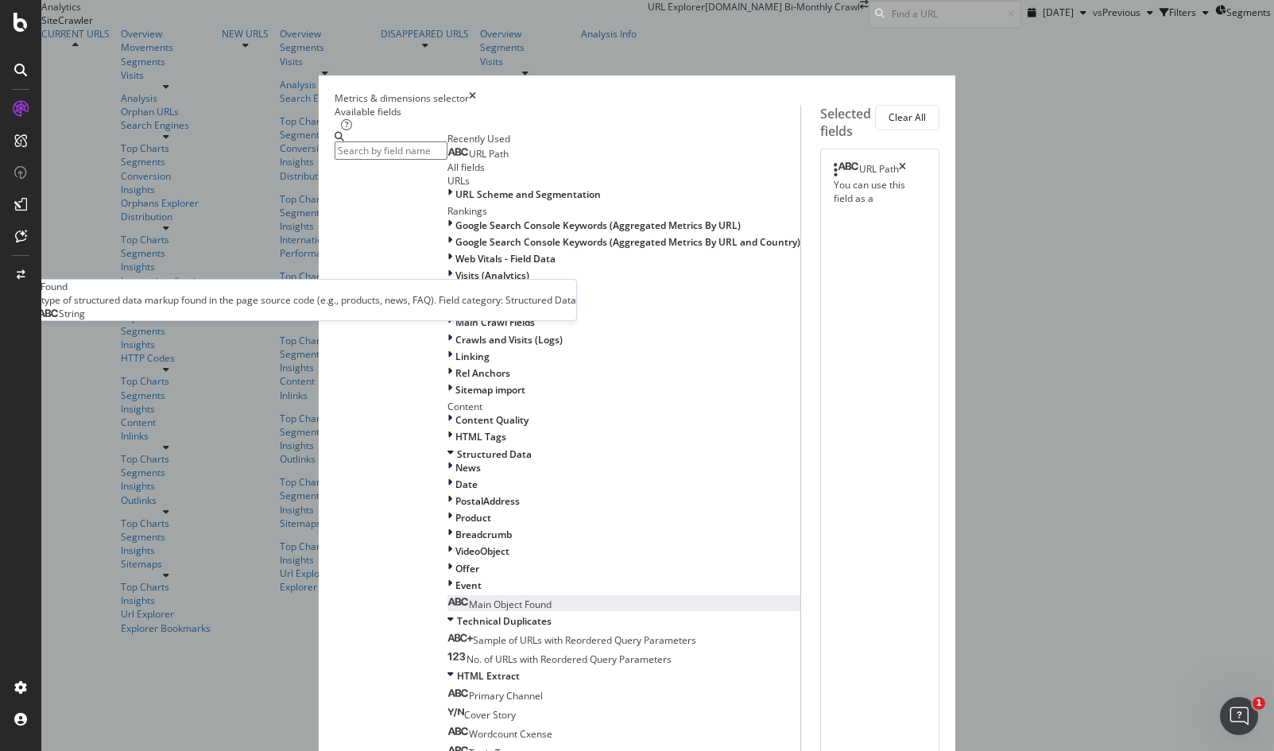
scroll to position [626, 0]
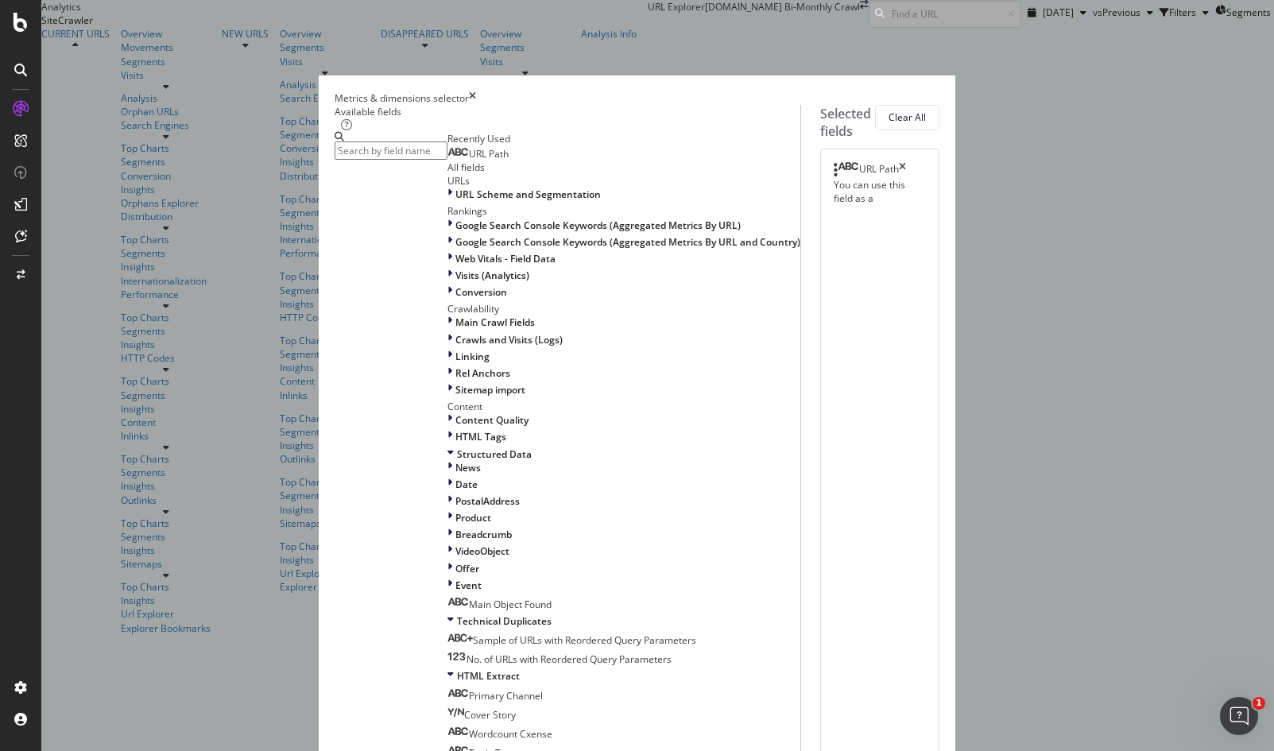
click at [476, 92] on div "times" at bounding box center [472, 98] width 7 height 14
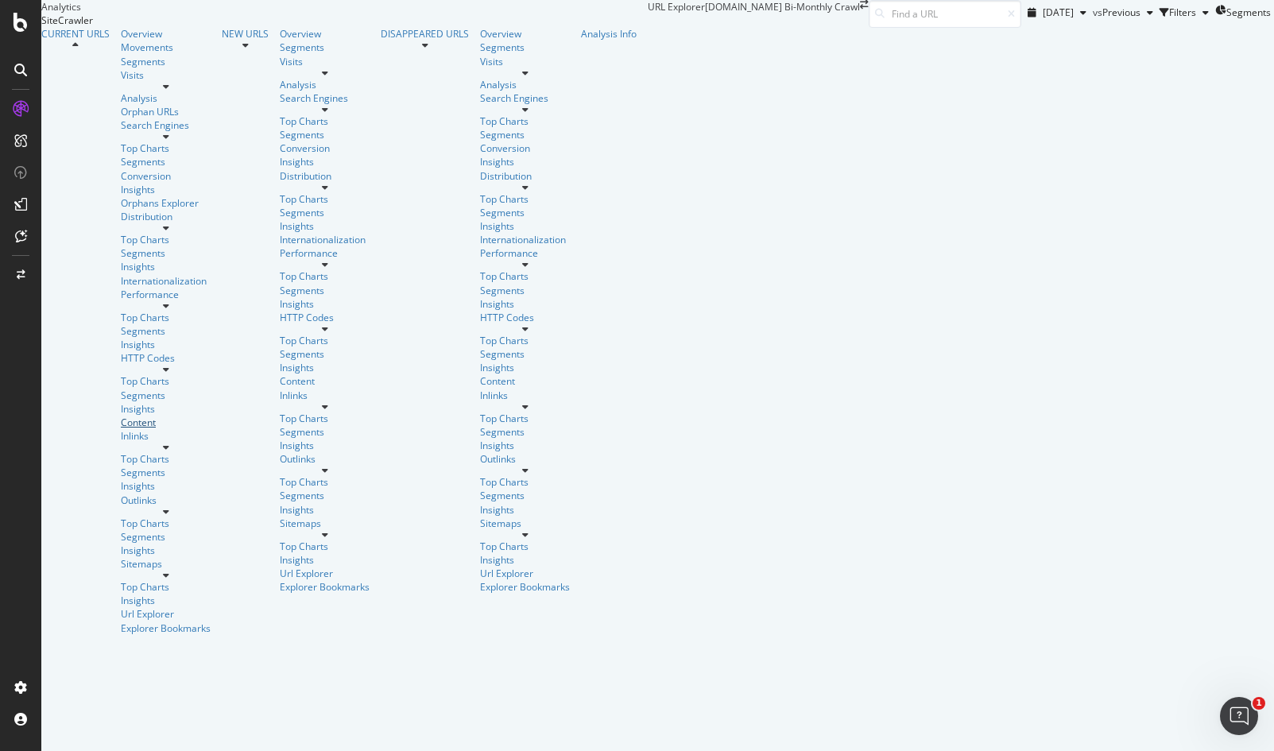
click at [121, 416] on link "Content" at bounding box center [166, 423] width 90 height 14
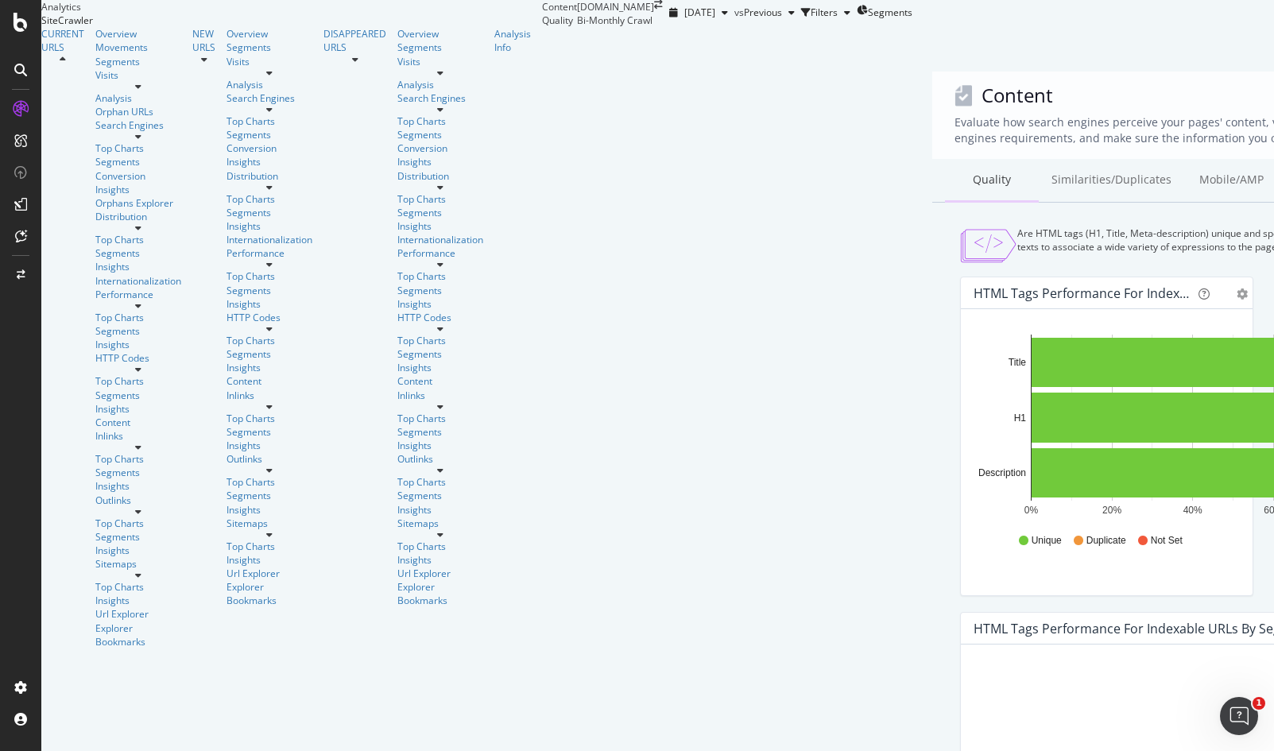
click at [945, 159] on div "Quality" at bounding box center [992, 181] width 94 height 44
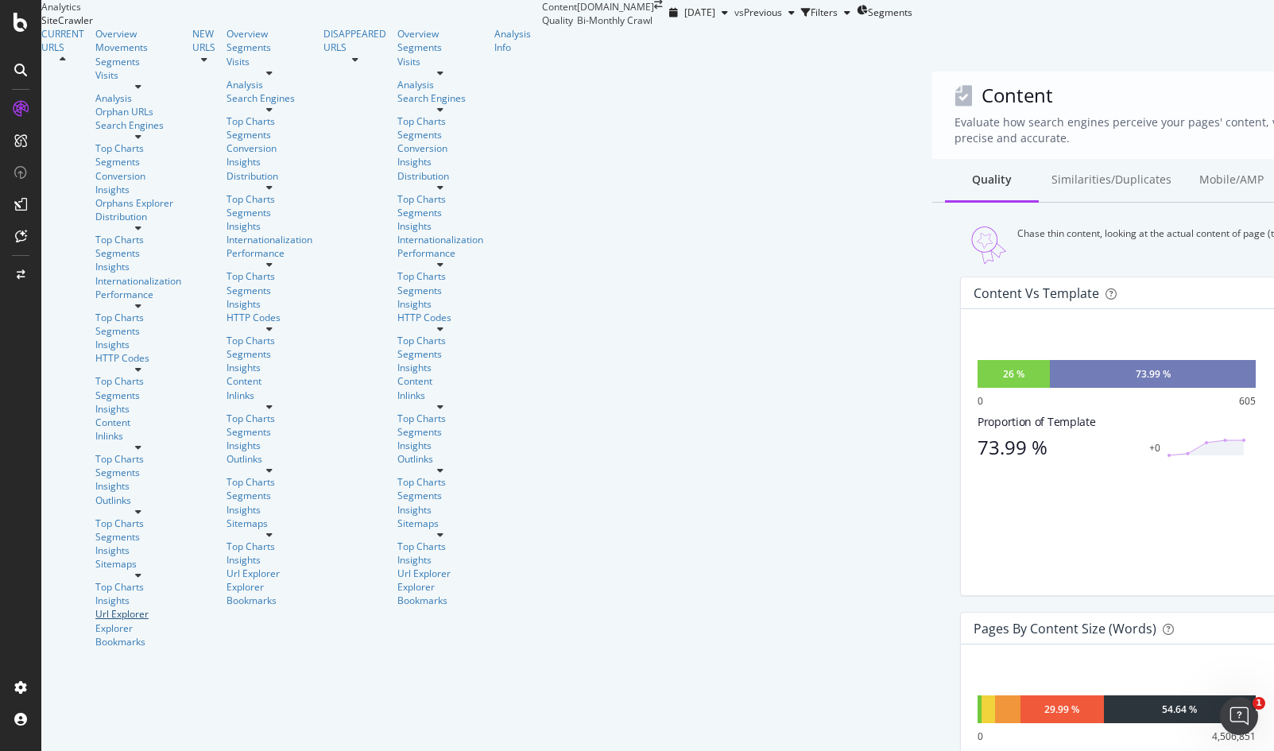
click at [96, 607] on div "Url Explorer" at bounding box center [138, 614] width 86 height 14
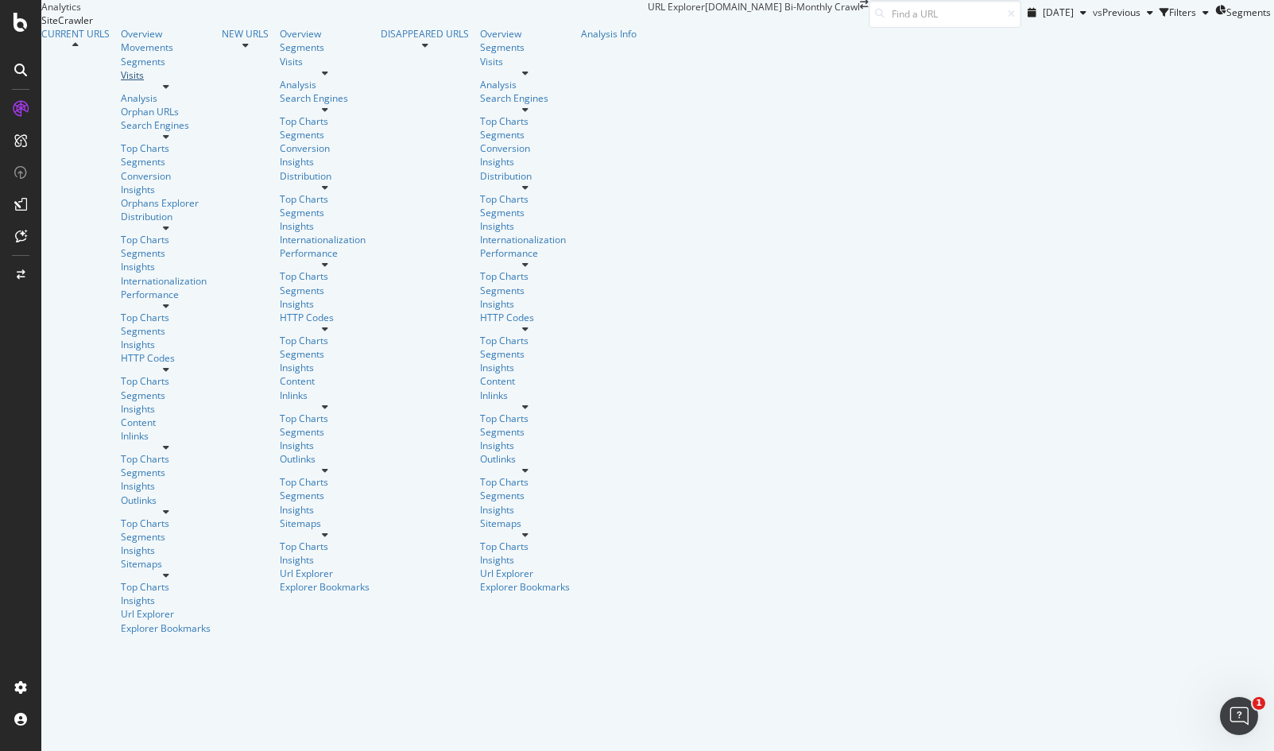
click at [125, 82] on link "Visits" at bounding box center [166, 75] width 90 height 14
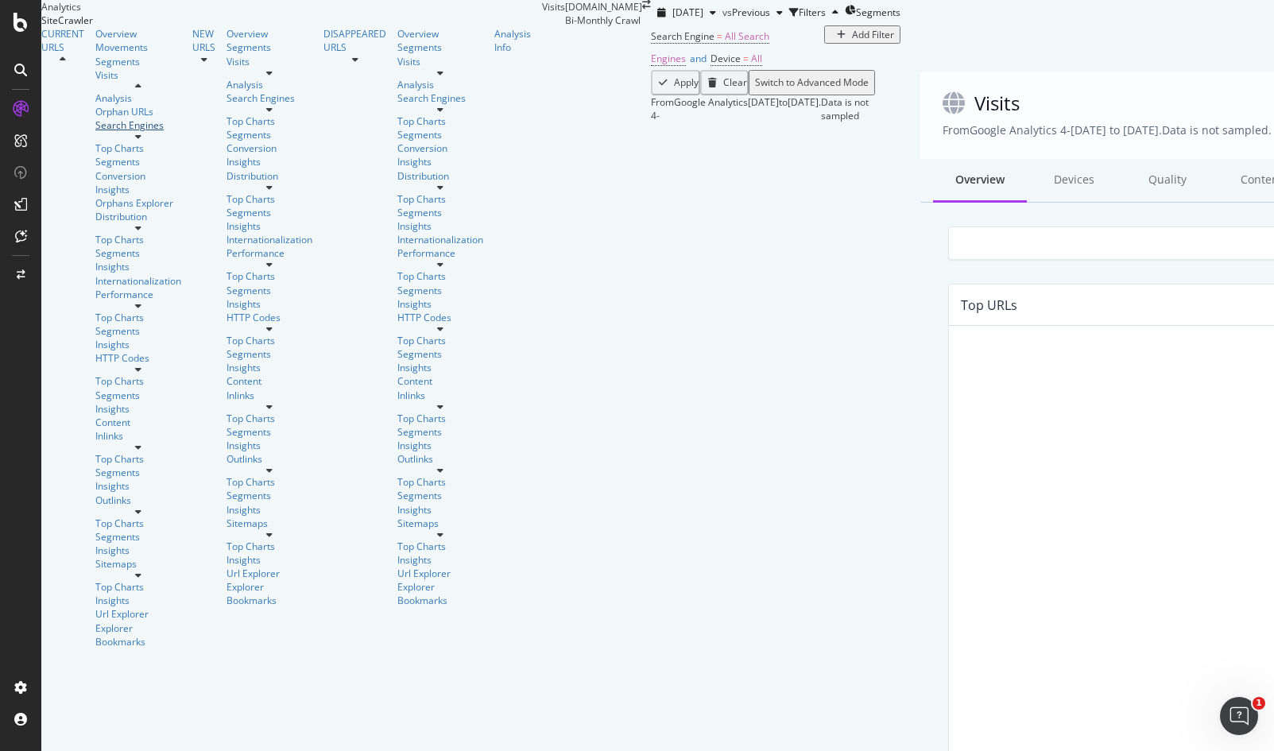
click at [127, 132] on link "Search Engines" at bounding box center [138, 125] width 86 height 14
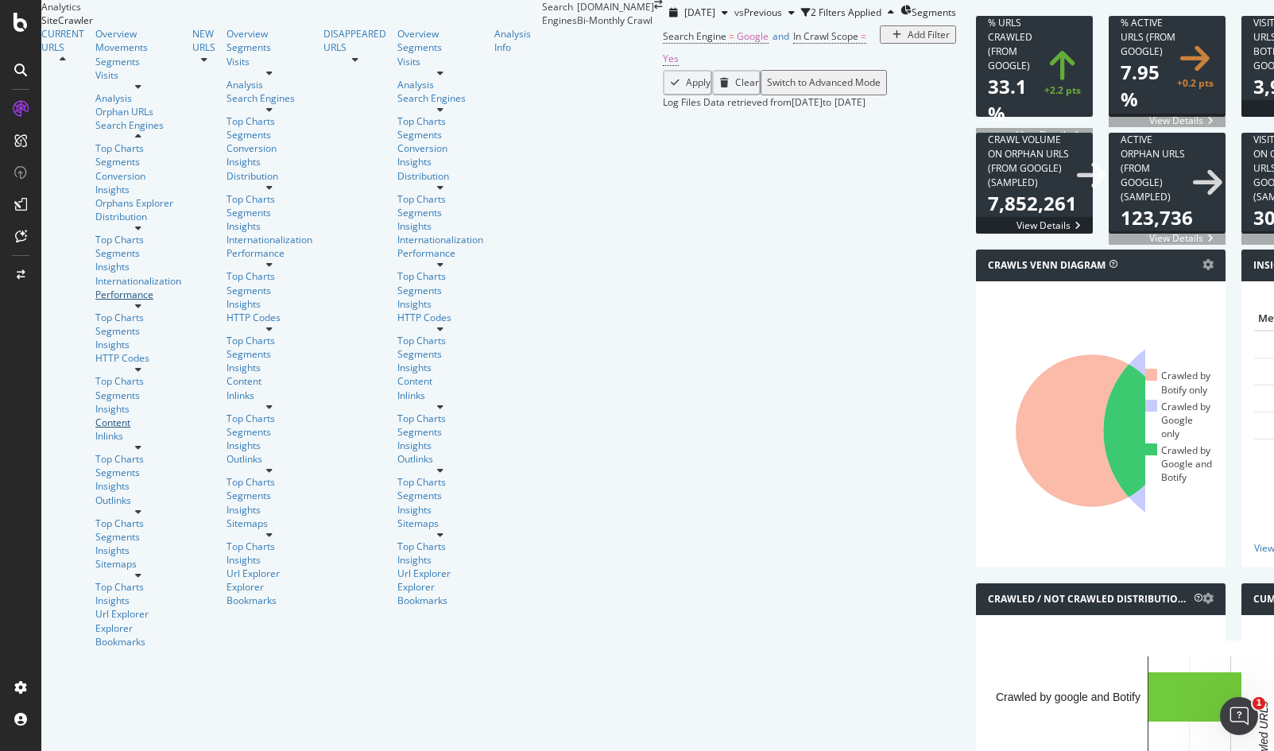
click at [133, 301] on div at bounding box center [138, 301] width 86 height 0
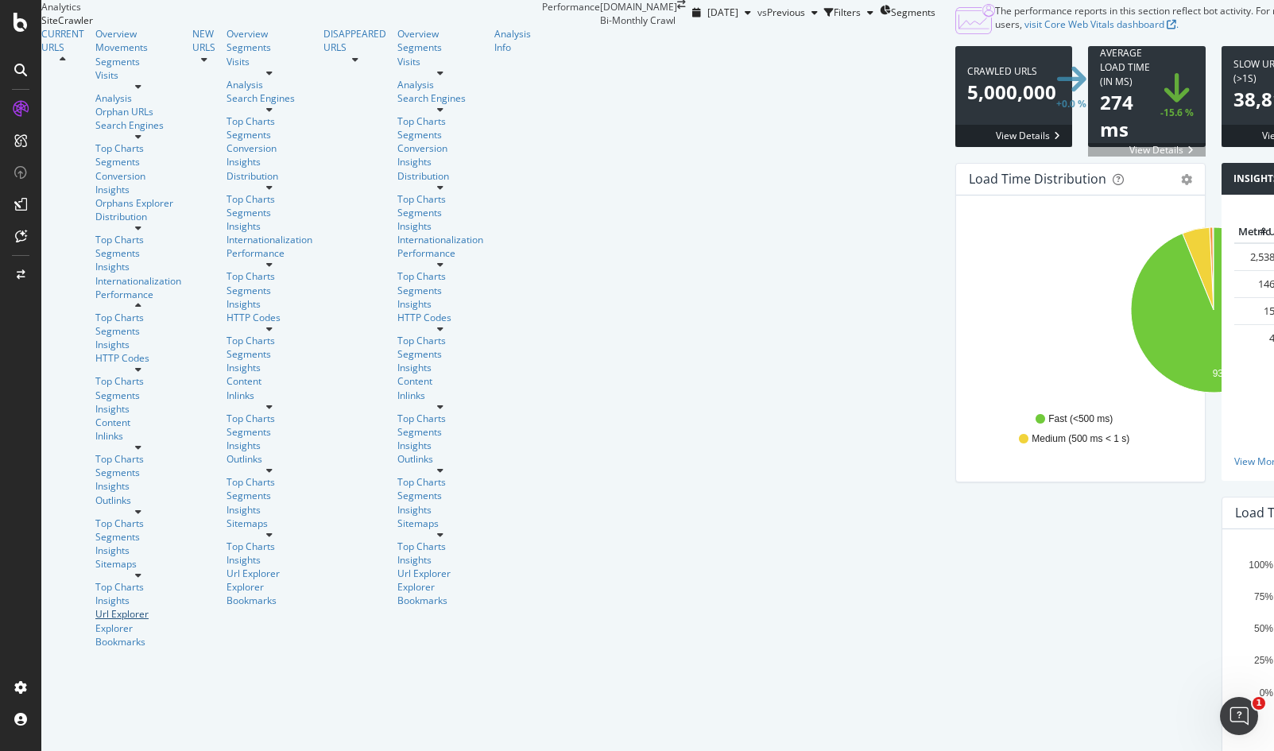
click at [96, 607] on div "Url Explorer" at bounding box center [138, 614] width 86 height 14
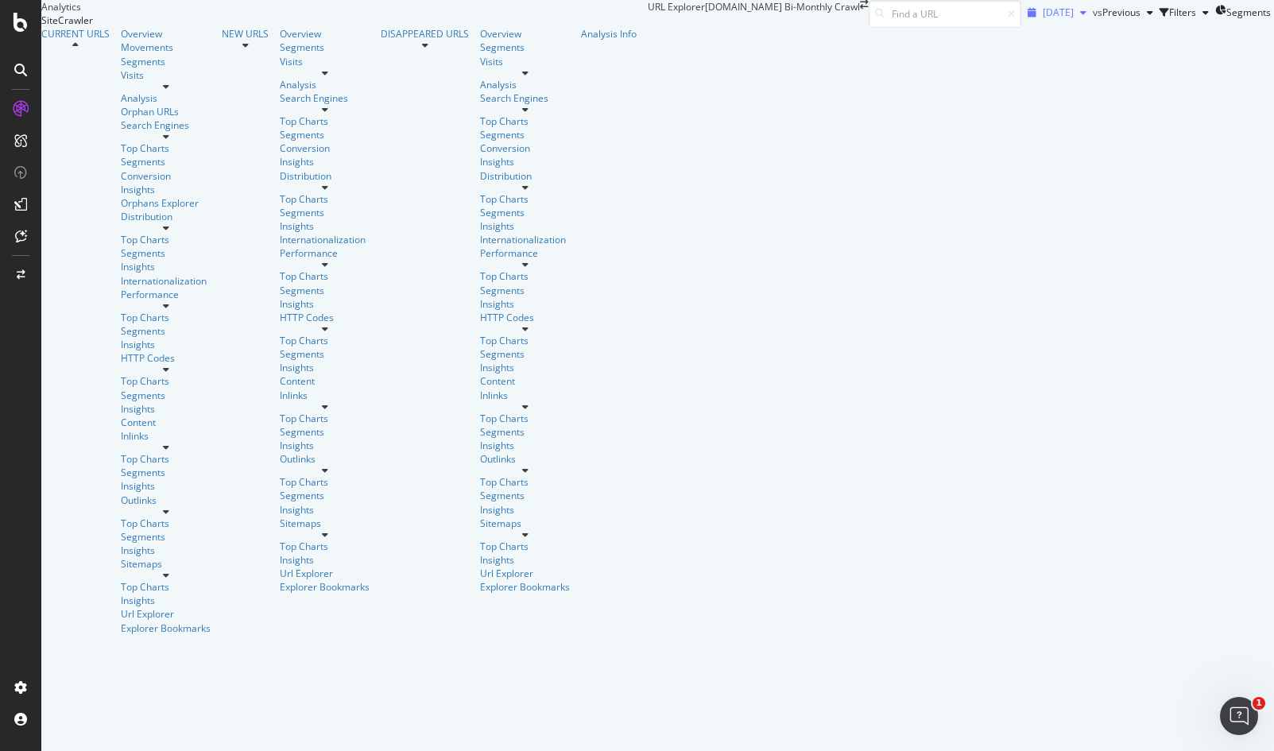
click at [1080, 17] on icon "button" at bounding box center [1083, 13] width 6 height 10
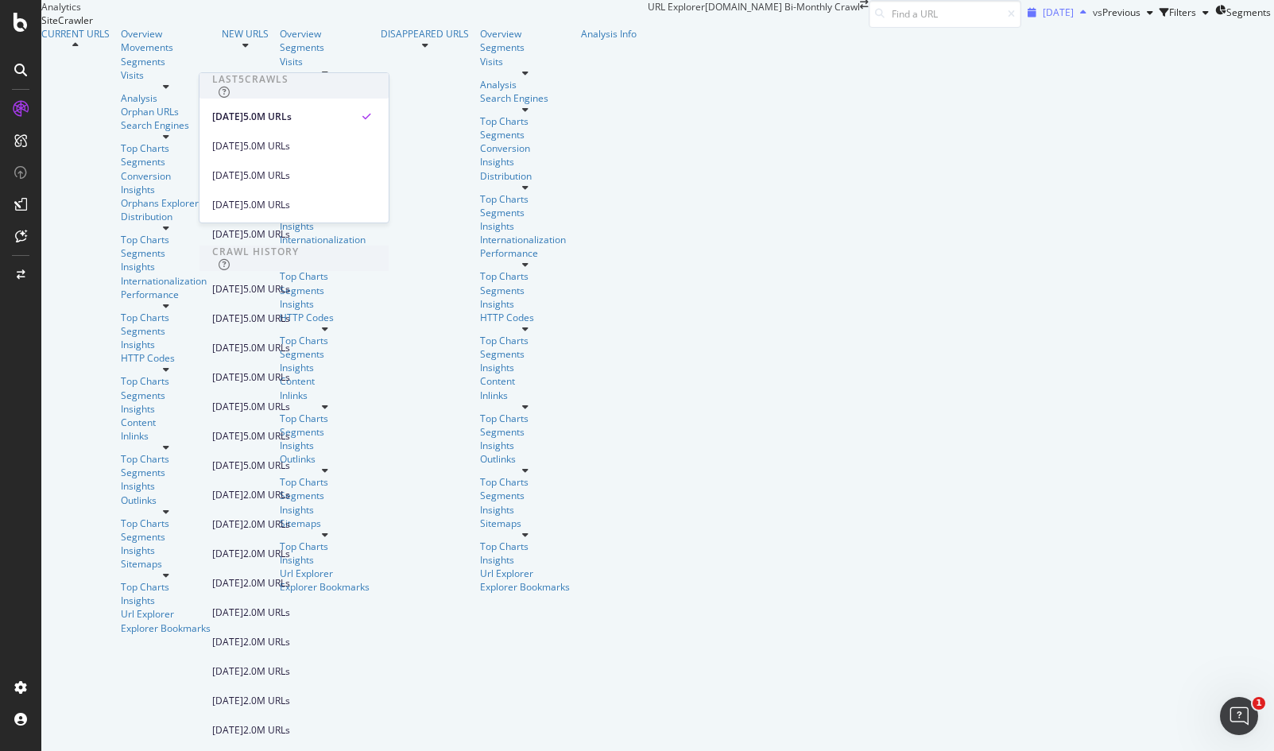
click at [1080, 17] on icon "button" at bounding box center [1083, 13] width 6 height 10
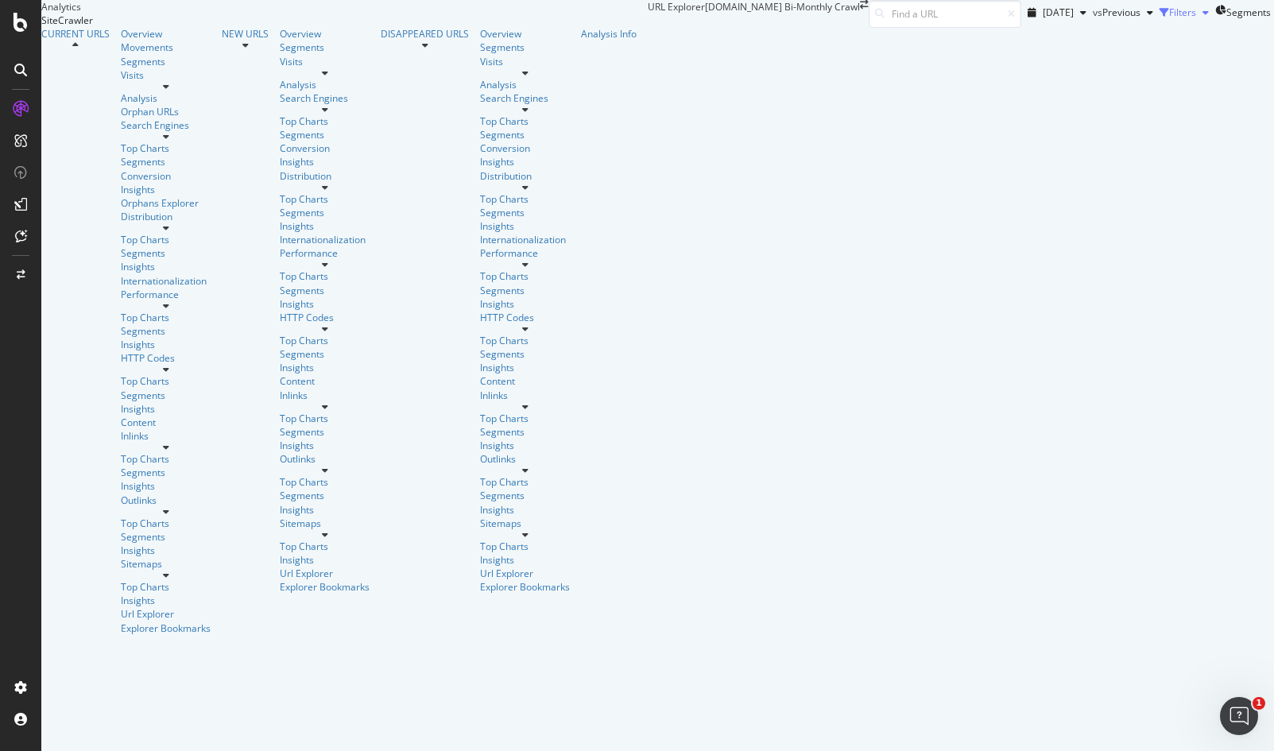
click at [1197, 17] on div "button" at bounding box center [1206, 13] width 19 height 10
click at [1049, 41] on div "Add Filter" at bounding box center [1070, 35] width 42 height 14
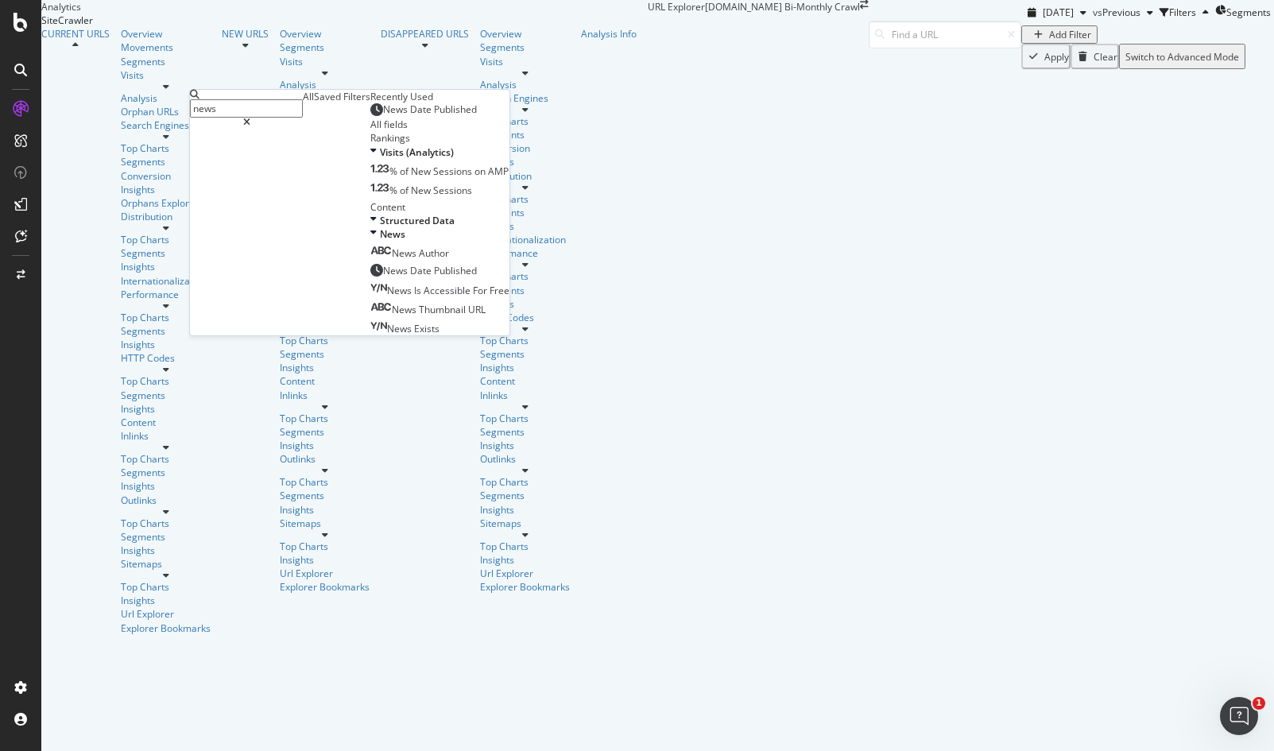
type input "news"
click at [434, 116] on span "Published" at bounding box center [455, 110] width 43 height 14
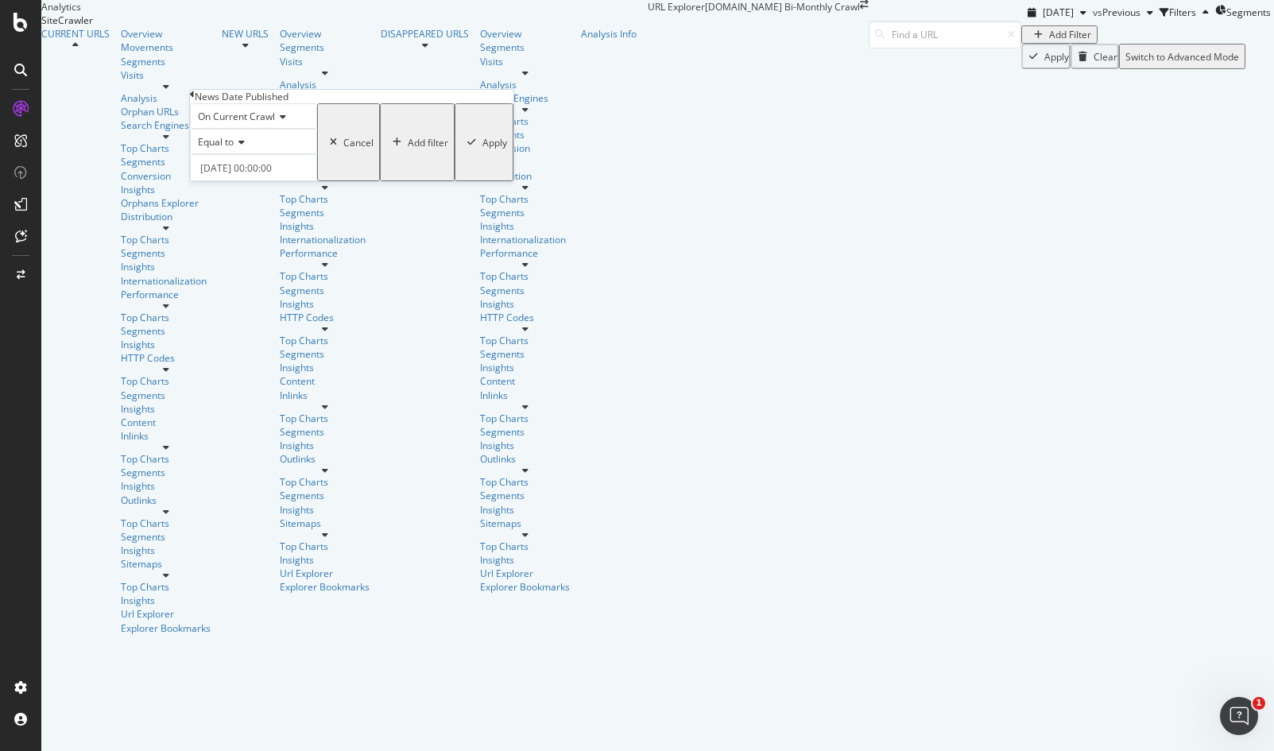
click at [253, 123] on span "On Current Crawl" at bounding box center [236, 117] width 77 height 14
click at [227, 149] on span "Equal to" at bounding box center [216, 142] width 36 height 14
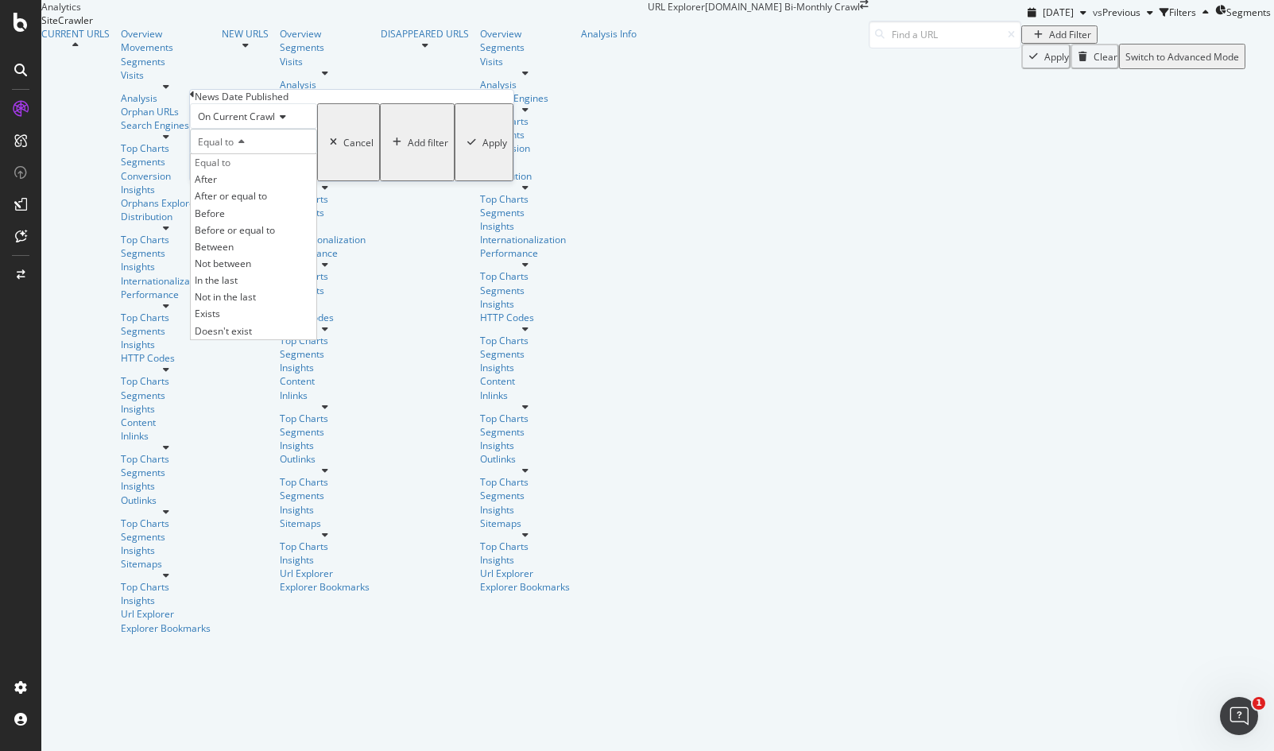
click at [234, 254] on span "Between" at bounding box center [214, 247] width 39 height 14
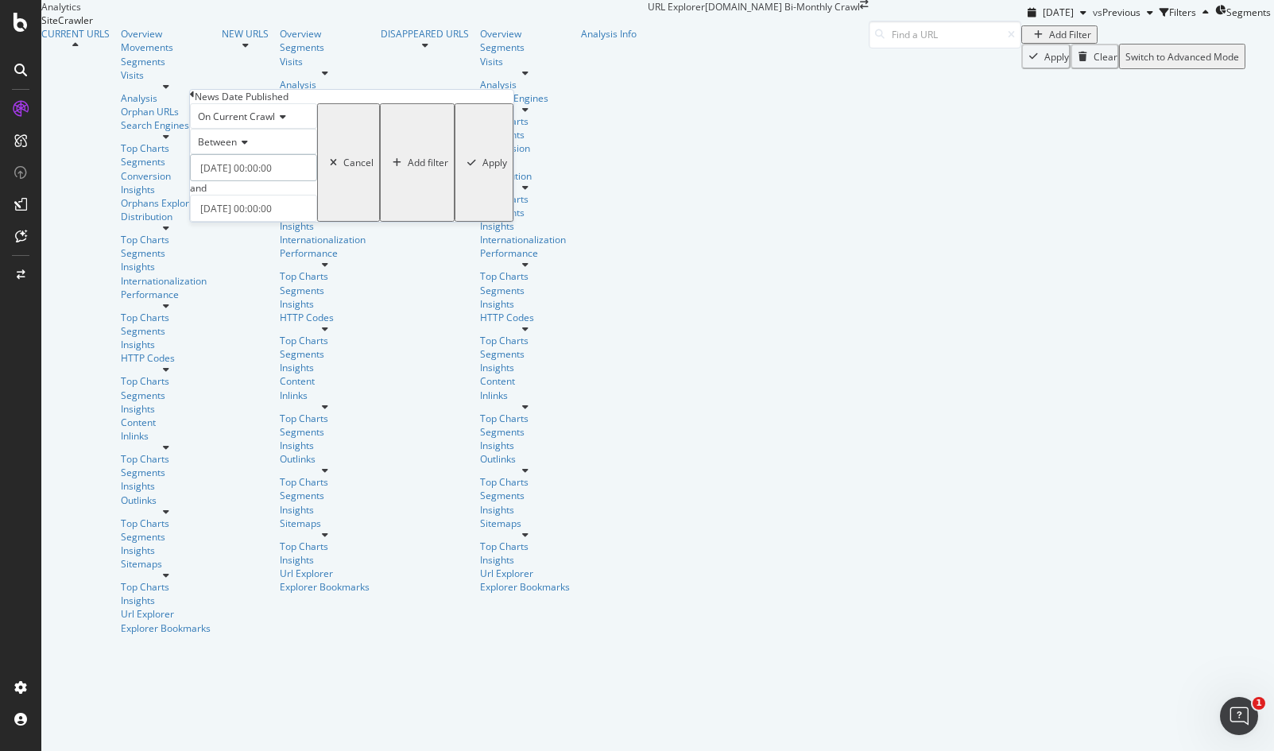
click at [227, 181] on input "2025-08-12 00:00:00" at bounding box center [253, 167] width 127 height 27
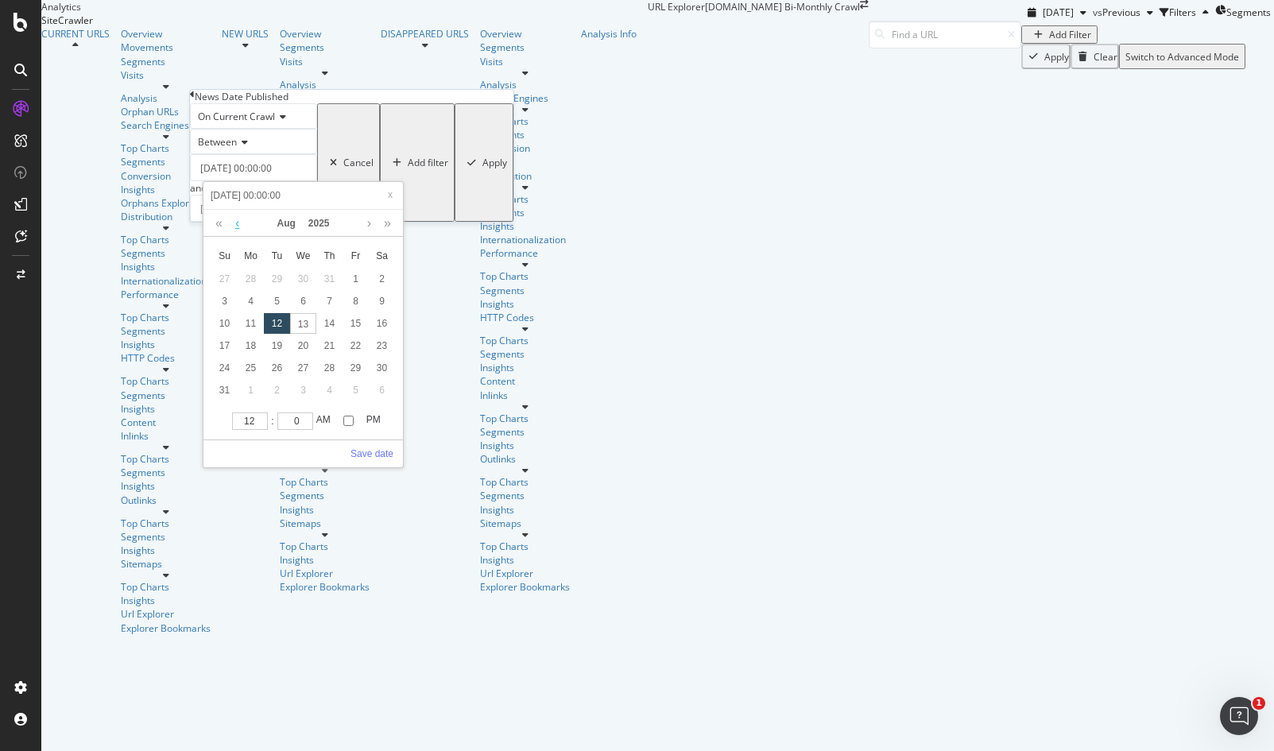
click at [238, 223] on link at bounding box center [237, 223] width 12 height 27
click at [301, 331] on div "16" at bounding box center [303, 323] width 26 height 21
type input "2025-07-16 00:00:00"
drag, startPoint x: 372, startPoint y: 457, endPoint x: 349, endPoint y: 427, distance: 38.0
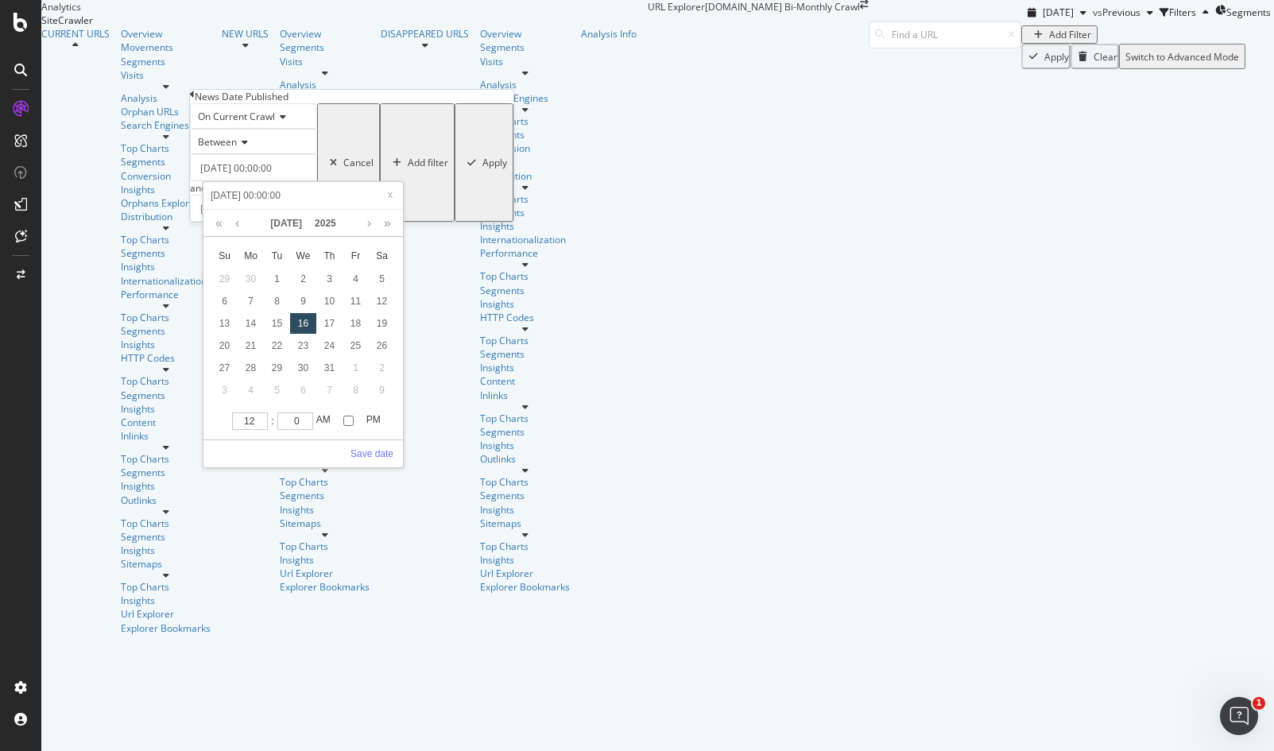
click at [372, 456] on link "Save date" at bounding box center [372, 454] width 43 height 14
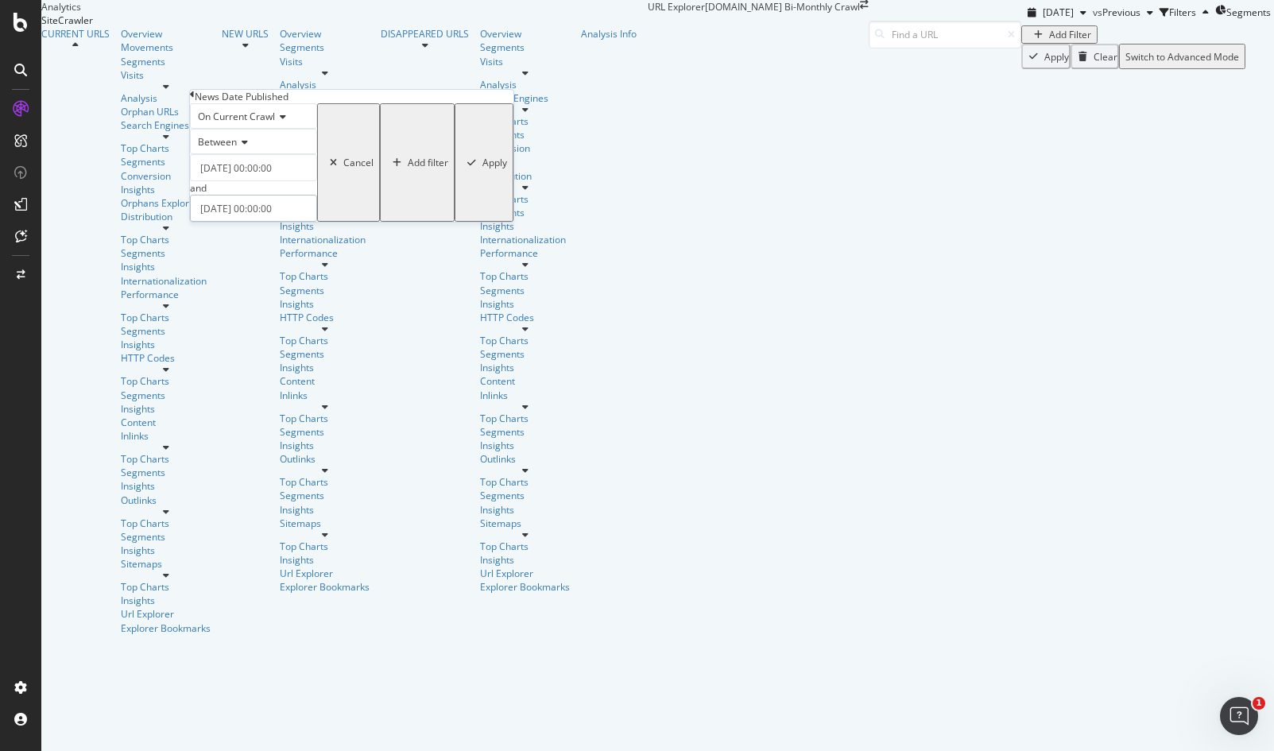
click at [245, 222] on input "2025-08-13 00:00:00" at bounding box center [253, 208] width 127 height 27
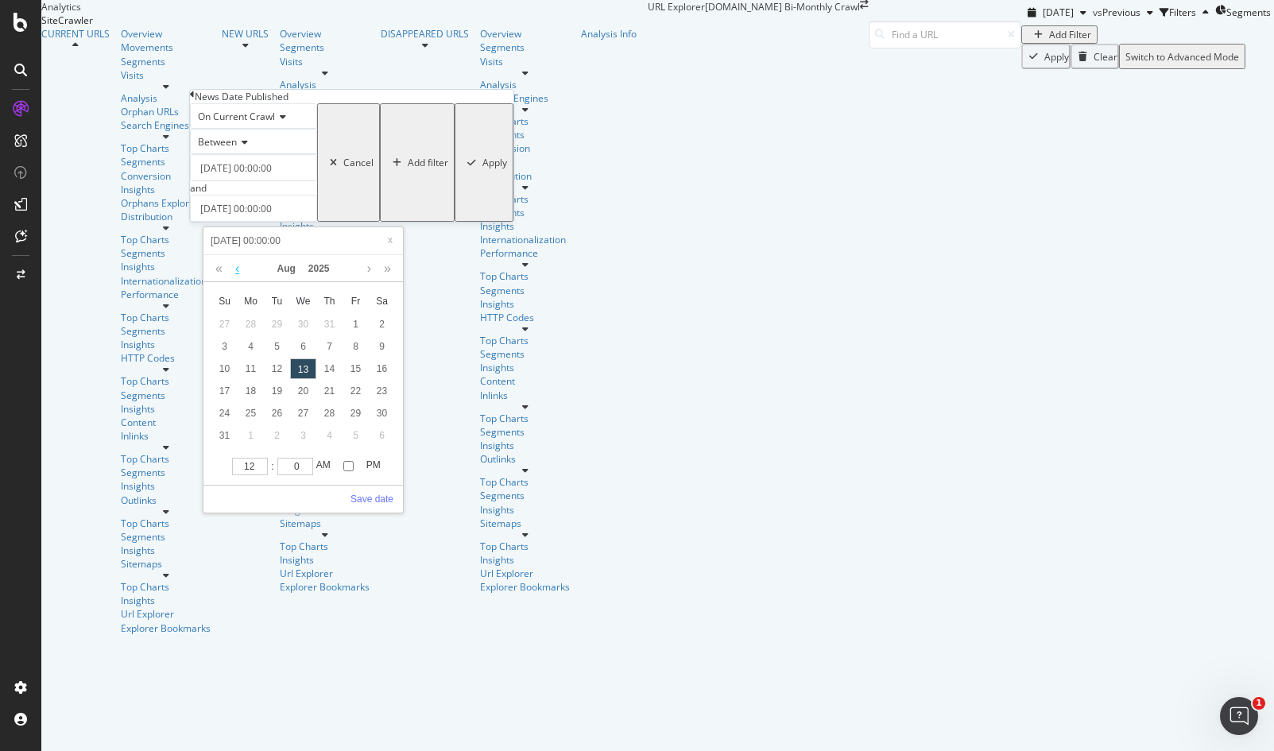
click at [242, 272] on link at bounding box center [237, 268] width 12 height 27
click at [295, 409] on div "30" at bounding box center [303, 413] width 26 height 21
type input "2025-07-30 00:00:00"
click at [363, 497] on link "Save date" at bounding box center [372, 499] width 43 height 14
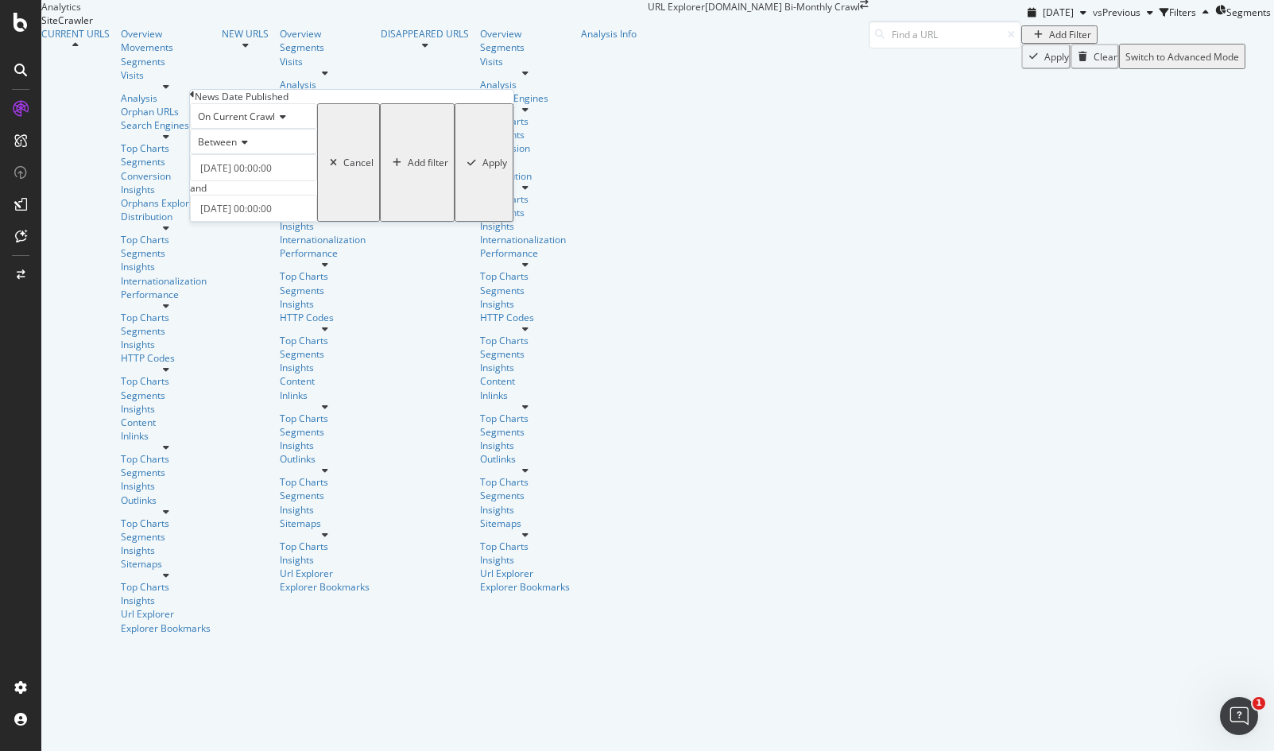
click at [483, 169] on div "Apply" at bounding box center [495, 163] width 25 height 14
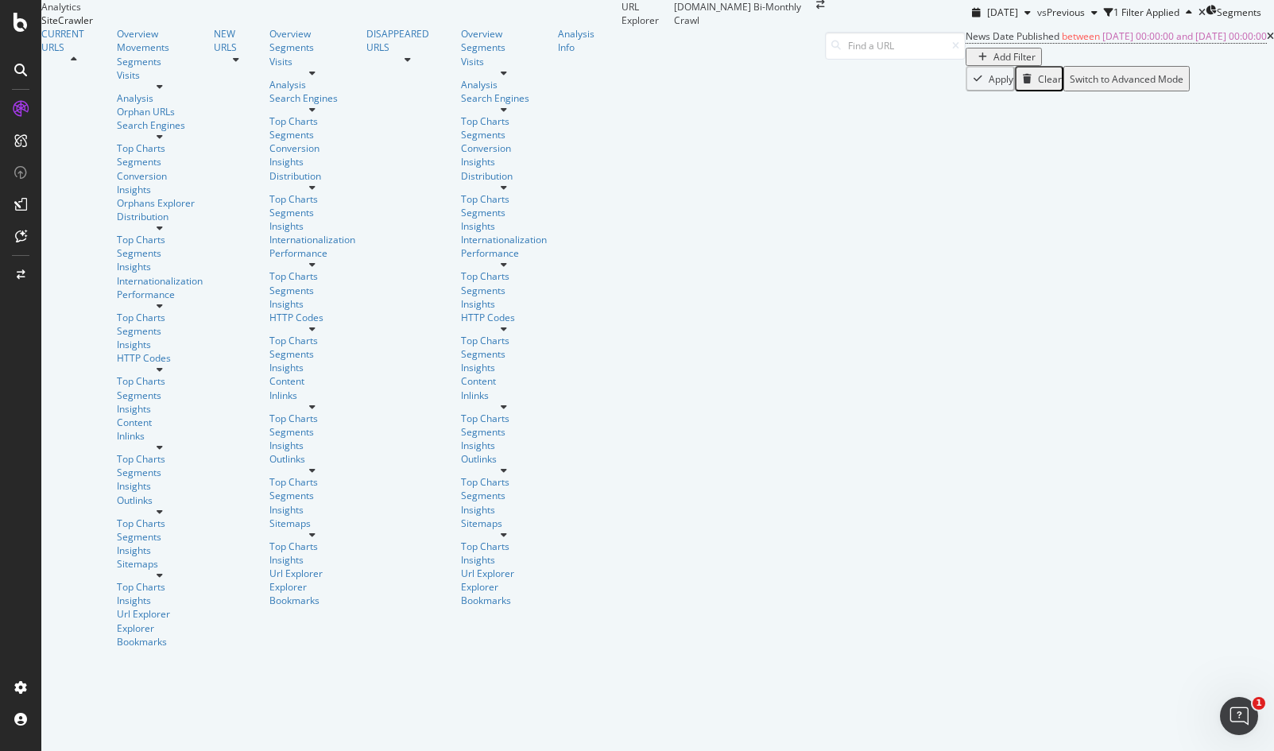
scroll to position [142, 0]
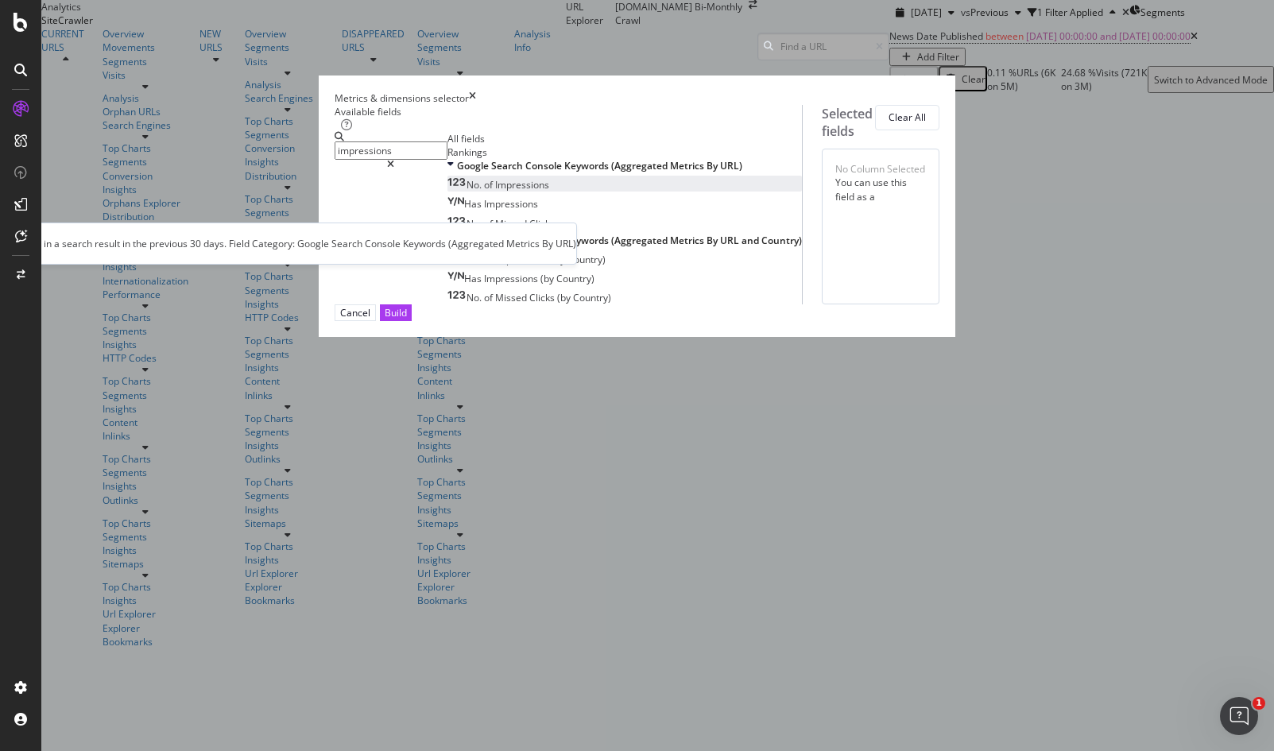
click at [465, 192] on div "No. of Impressions" at bounding box center [499, 185] width 102 height 14
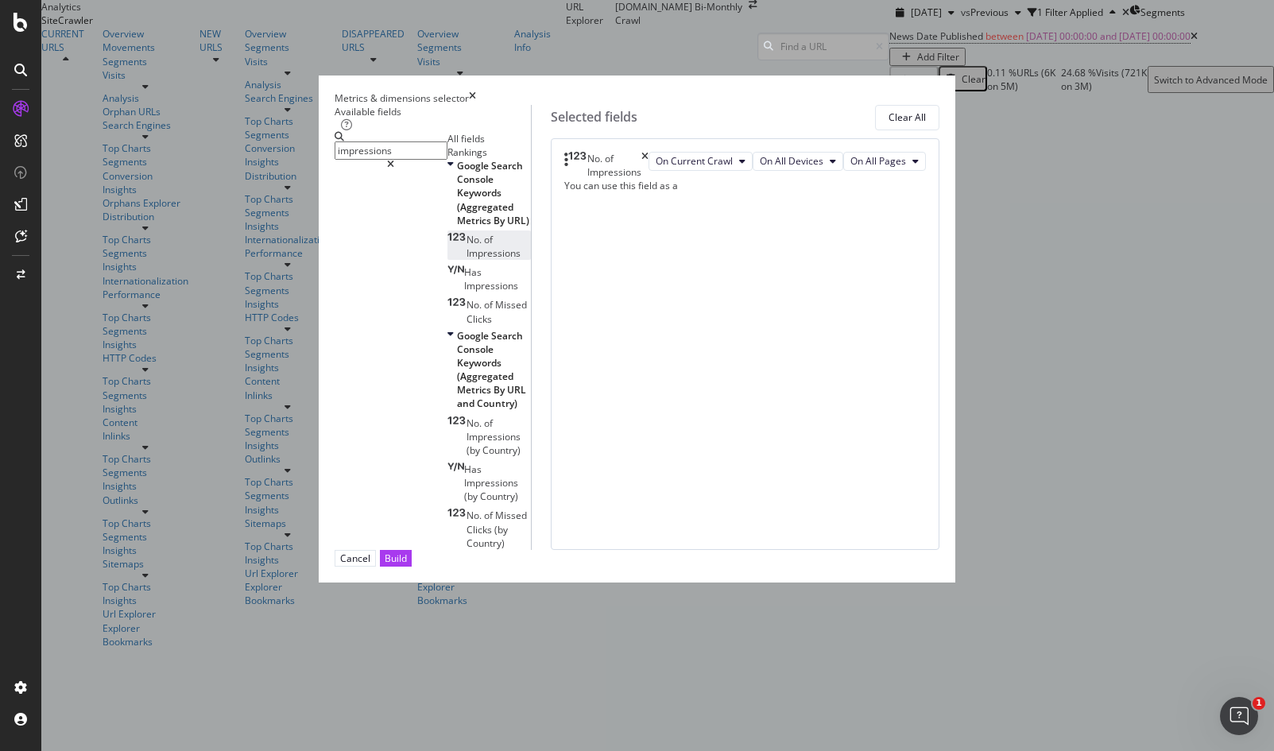
click at [420, 160] on input "impressions" at bounding box center [391, 151] width 113 height 18
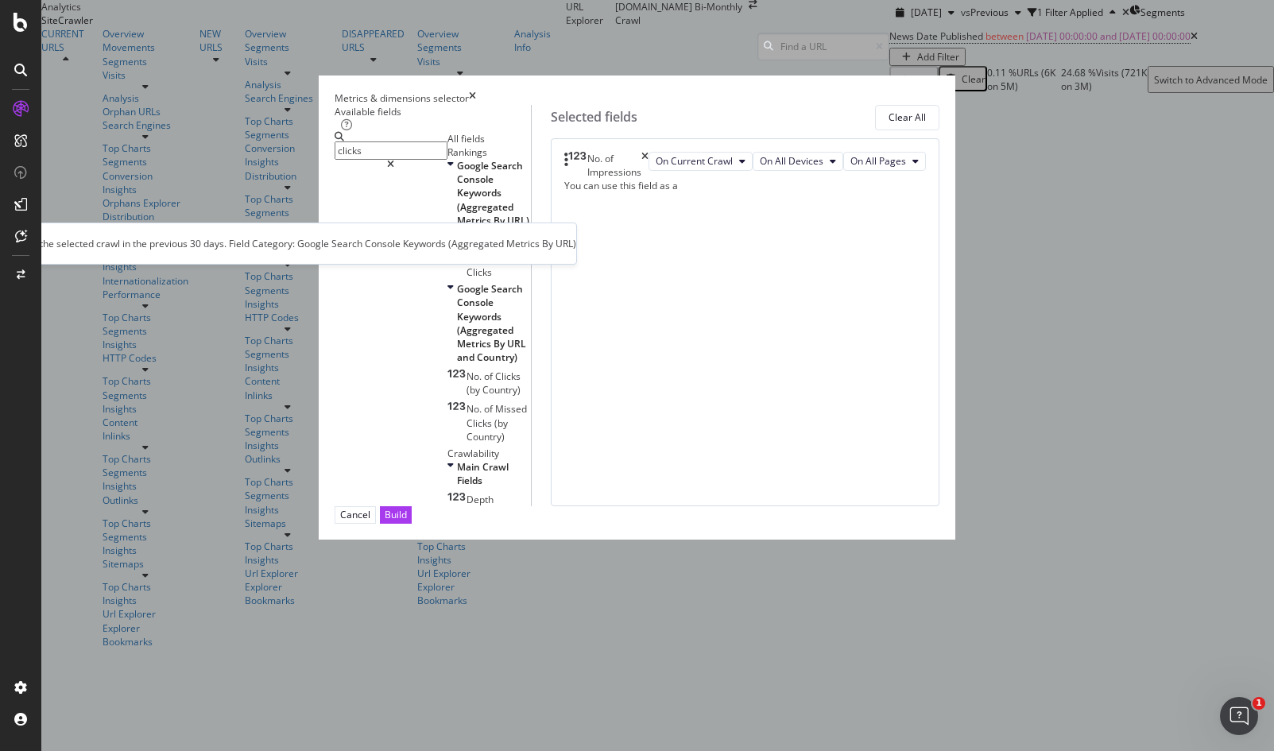
type input "clicks"
click at [448, 246] on div "No. of Clicks" at bounding box center [484, 240] width 73 height 14
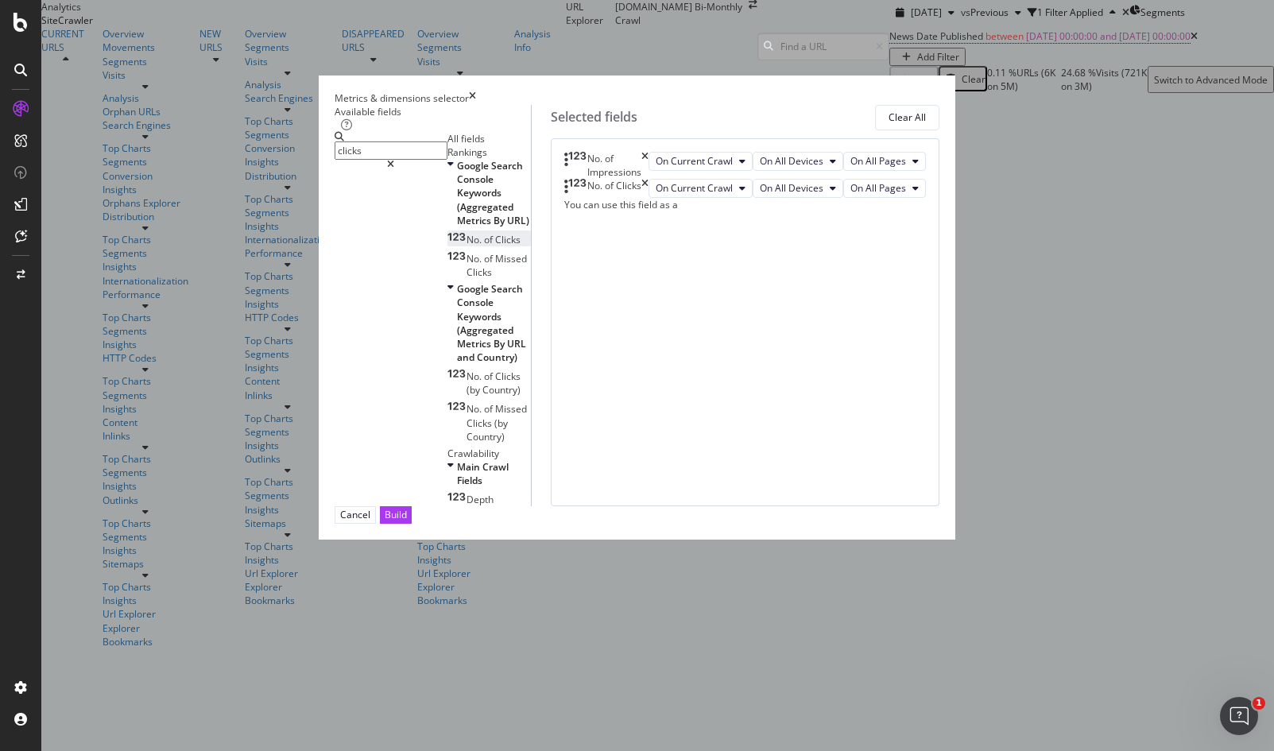
click at [407, 522] on div "Build" at bounding box center [396, 515] width 22 height 14
